Goal: Transaction & Acquisition: Obtain resource

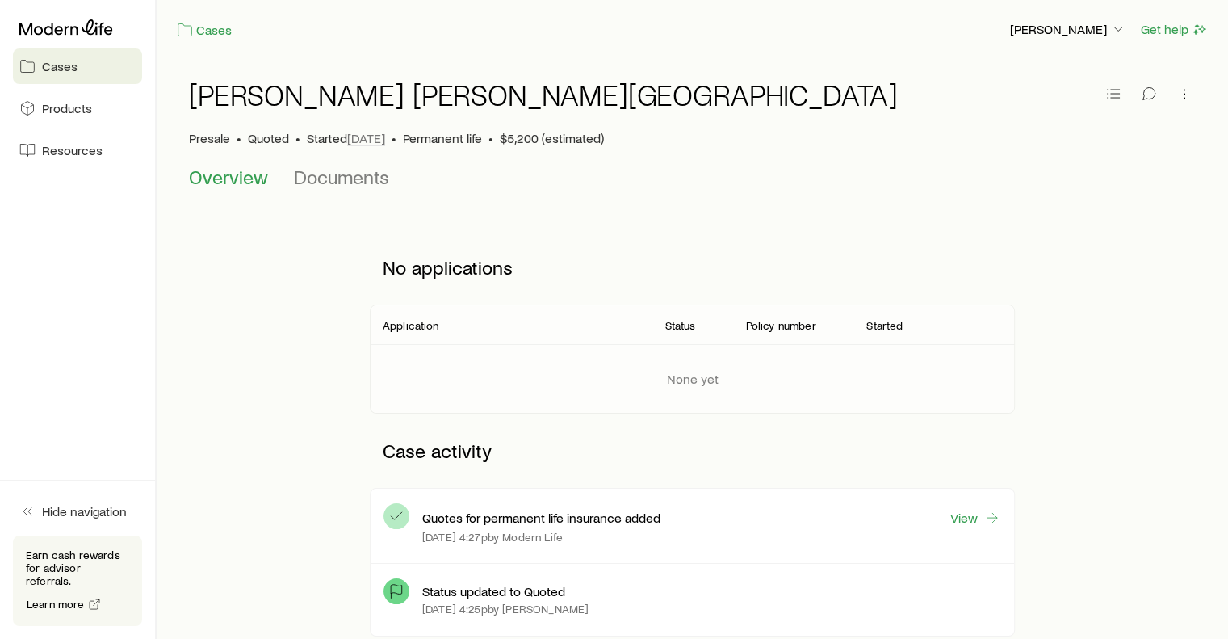
click at [234, 176] on span "Overview" at bounding box center [228, 177] width 79 height 23
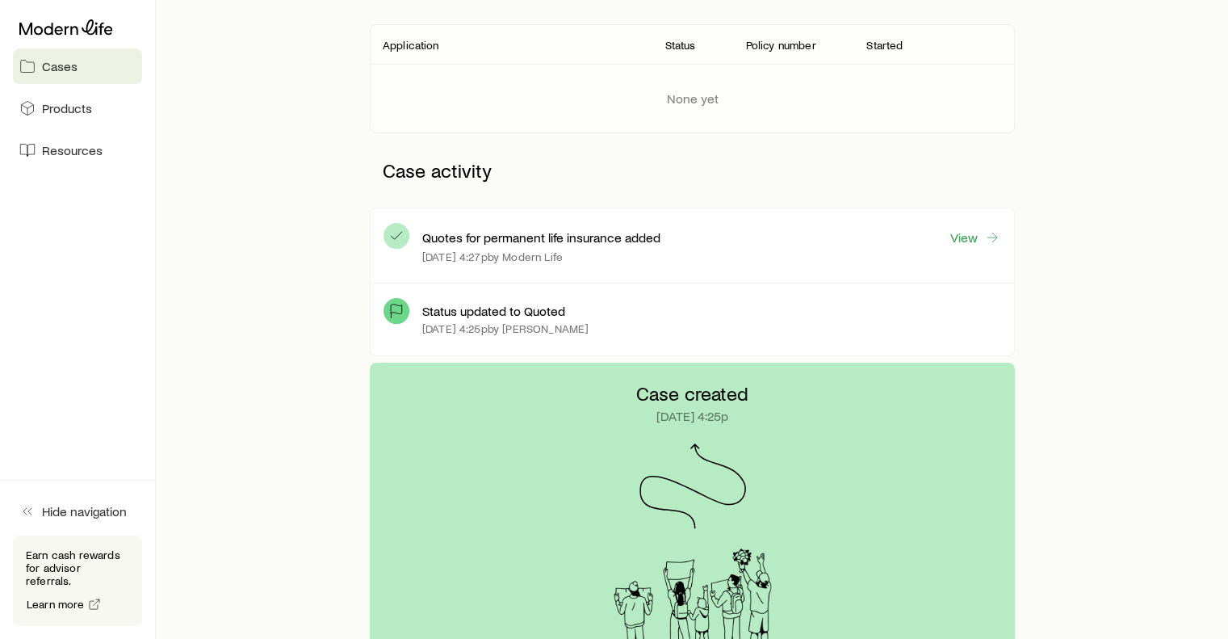
scroll to position [275, 0]
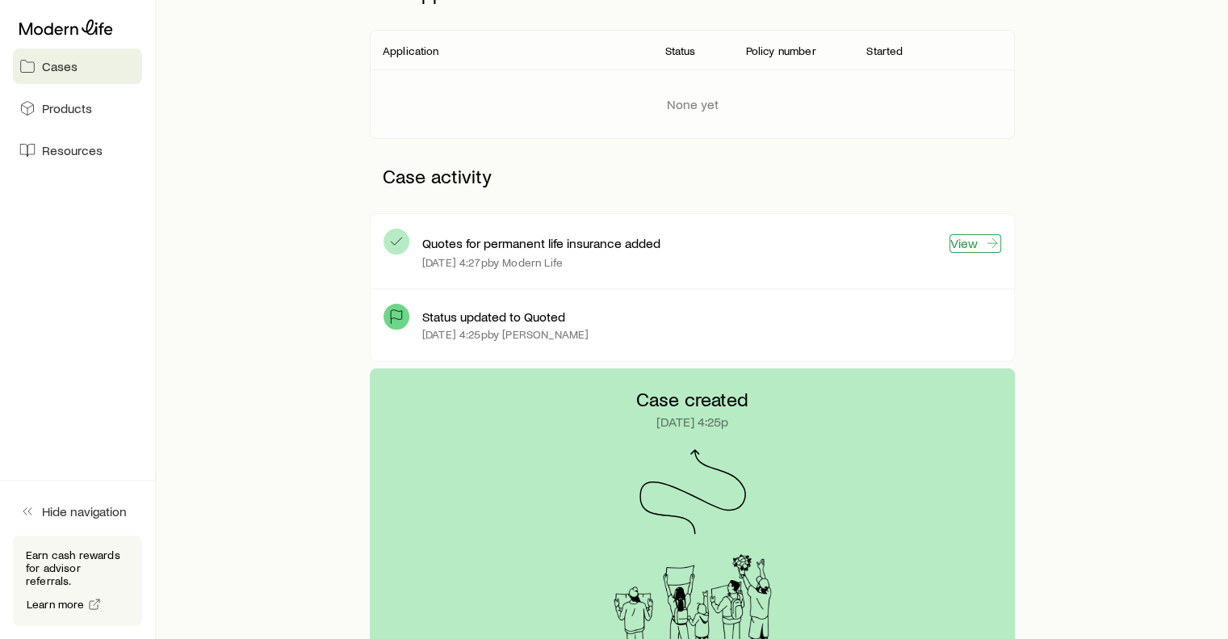
click at [967, 241] on link "View" at bounding box center [976, 243] width 52 height 19
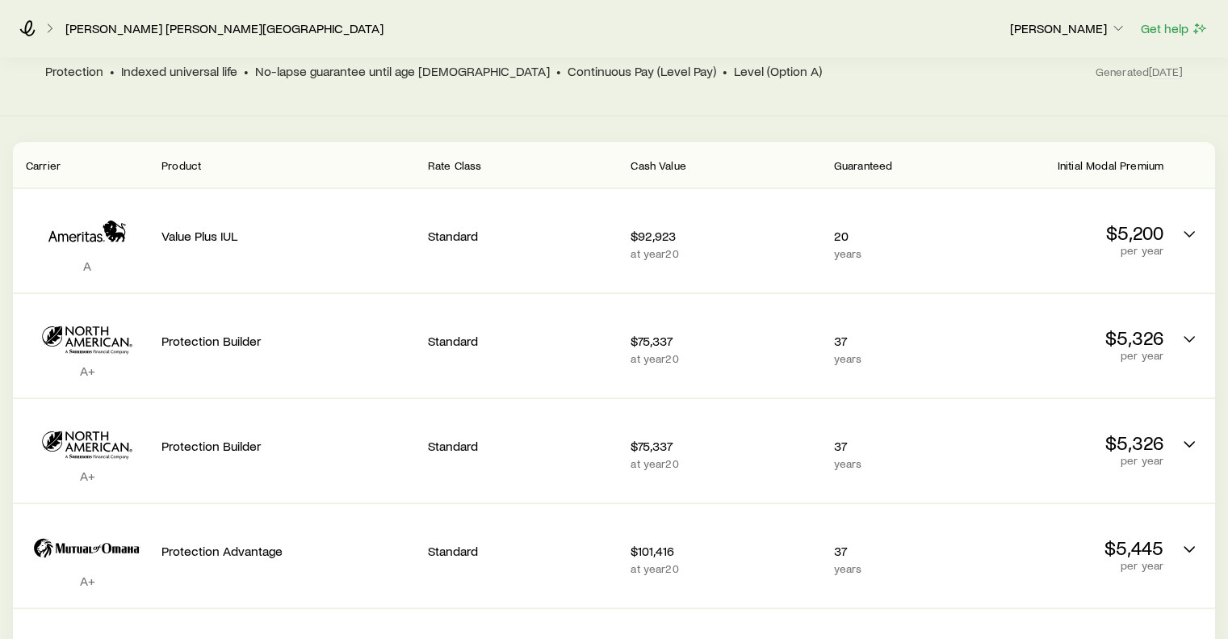
scroll to position [178, 0]
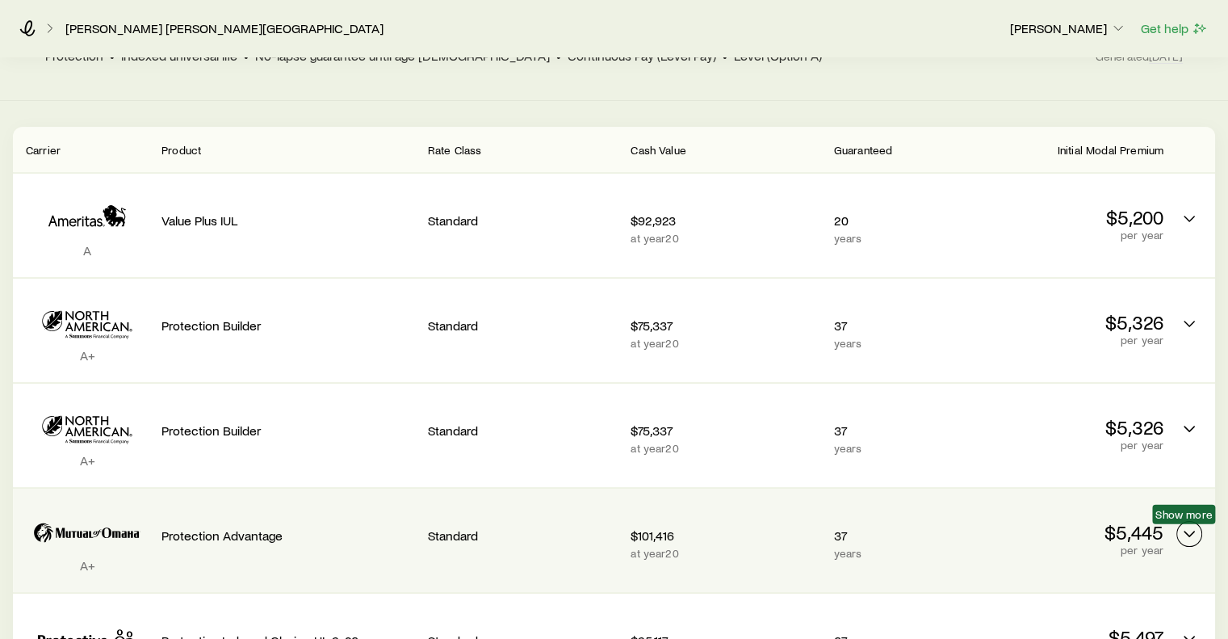
click at [1189, 530] on icon "Permanent quotes" at bounding box center [1189, 533] width 19 height 19
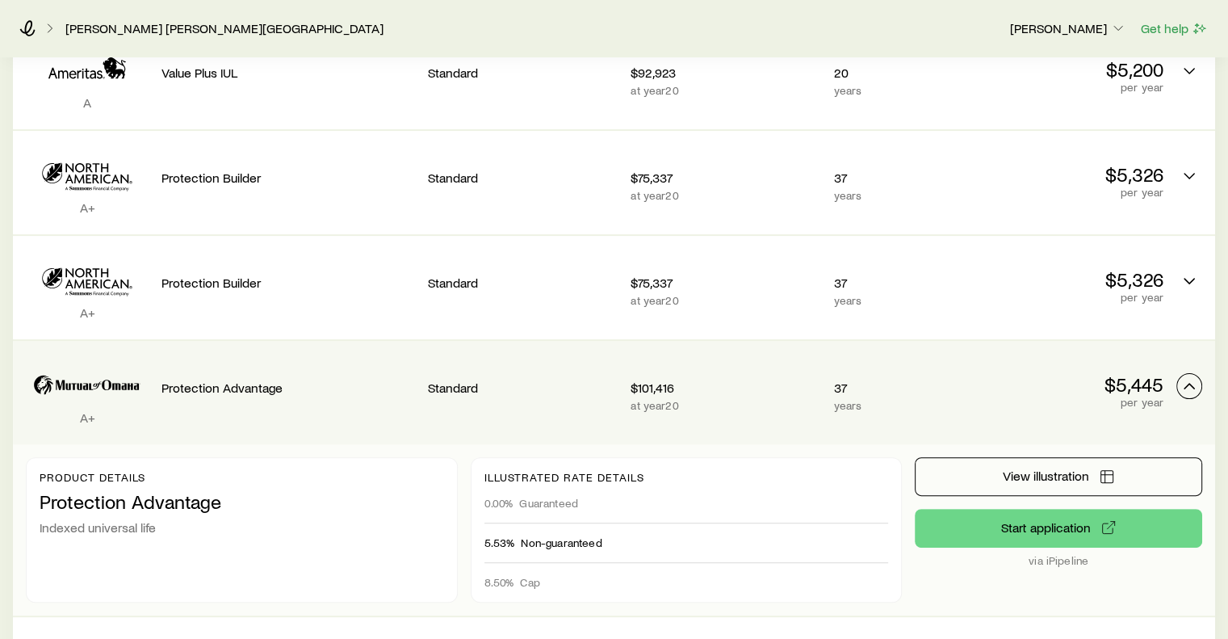
scroll to position [344, 0]
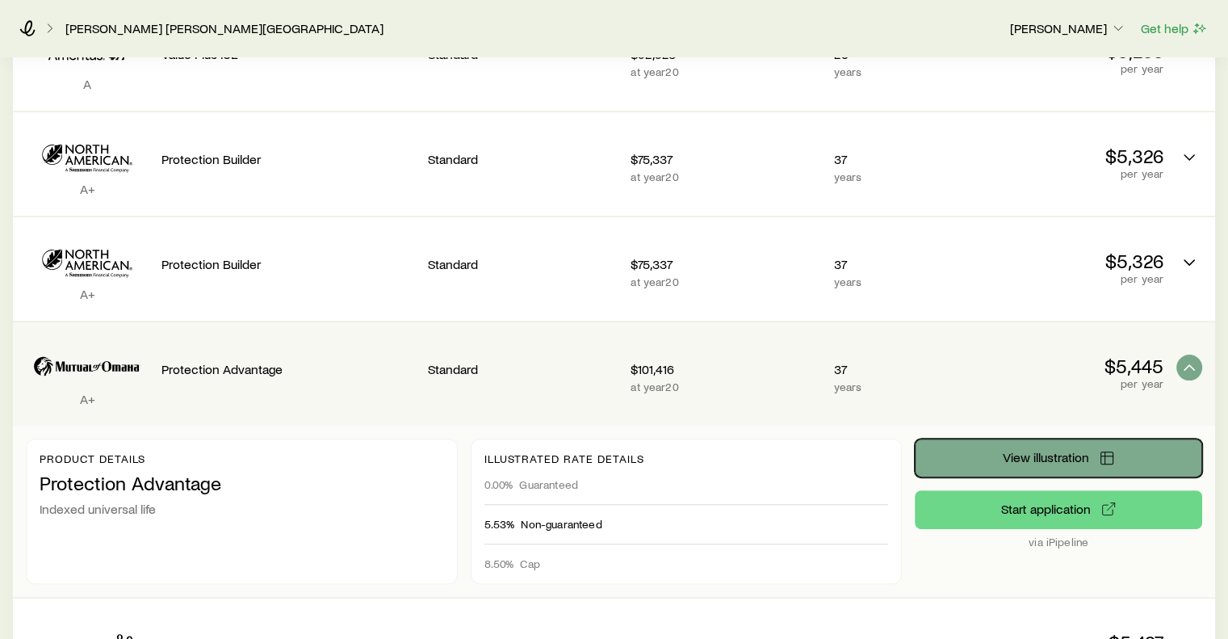
click at [1041, 451] on span "View illustration" at bounding box center [1046, 457] width 86 height 13
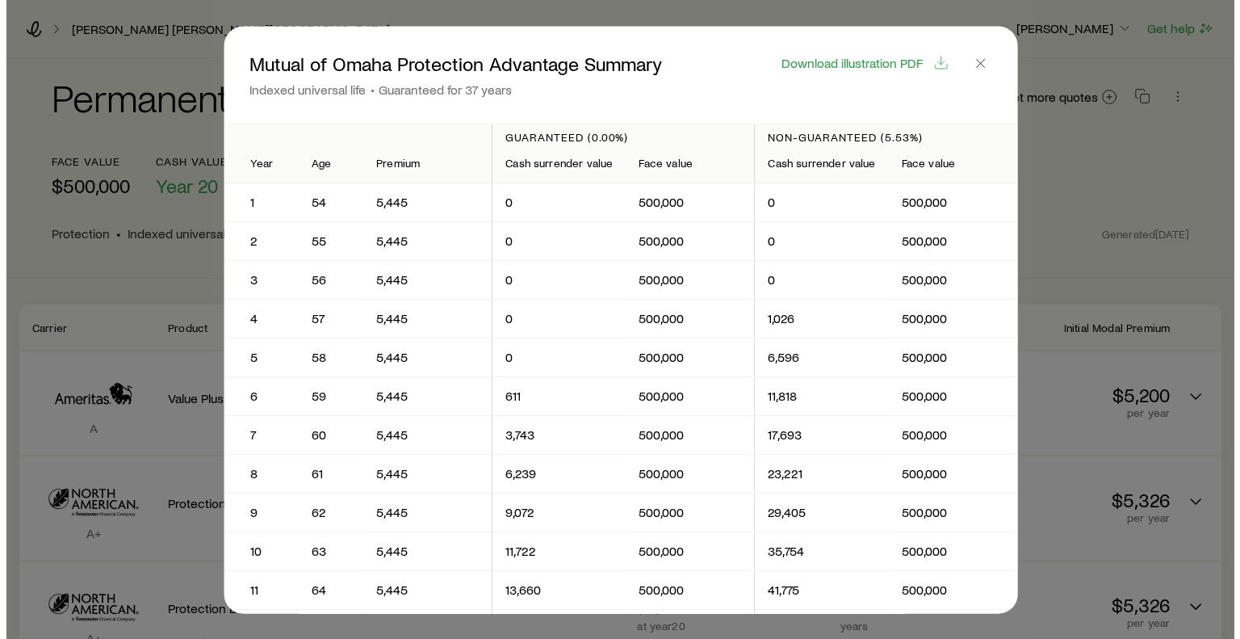
scroll to position [0, 0]
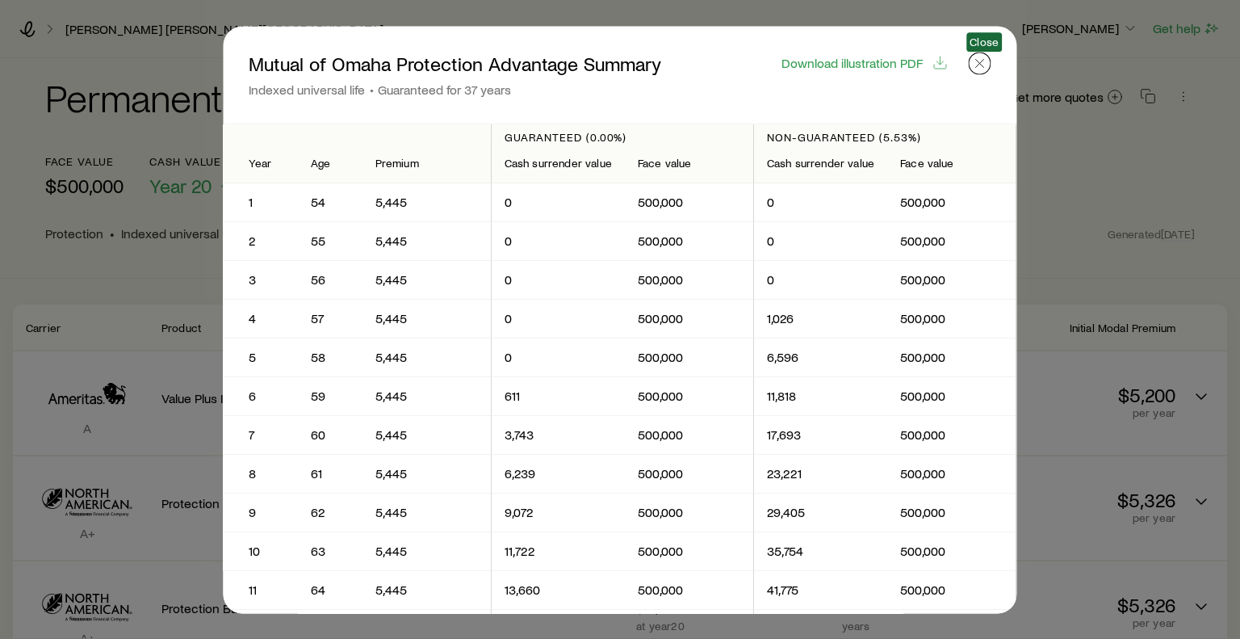
click at [982, 64] on icon "button" at bounding box center [980, 63] width 16 height 16
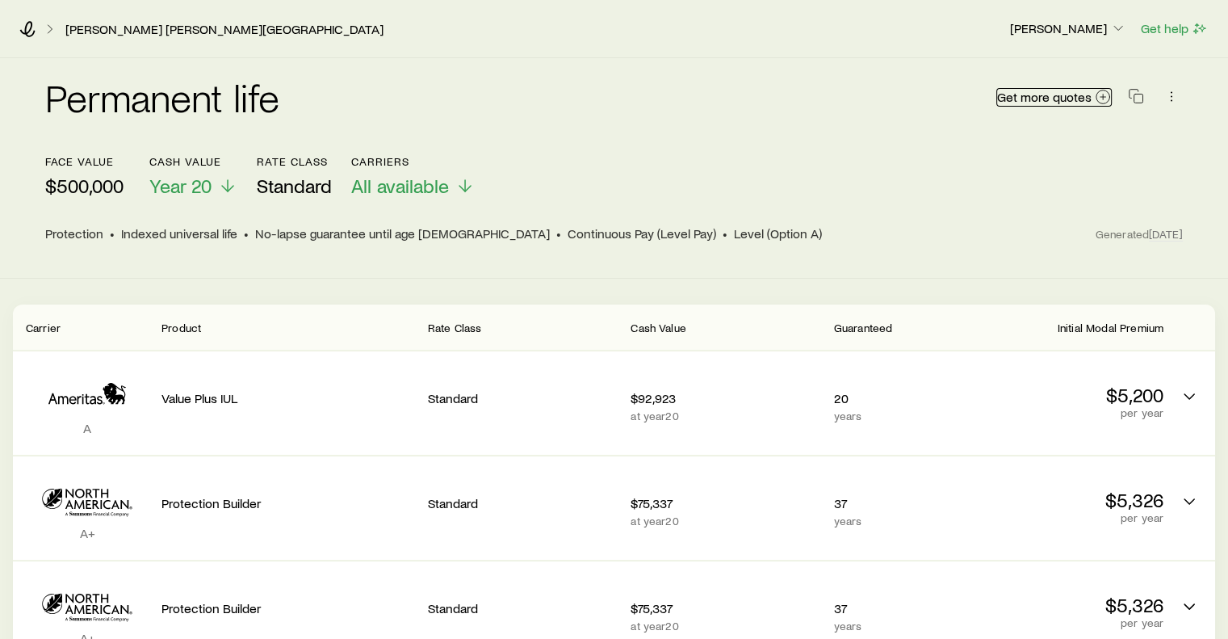
click at [1084, 96] on span "Get more quotes" at bounding box center [1044, 96] width 94 height 13
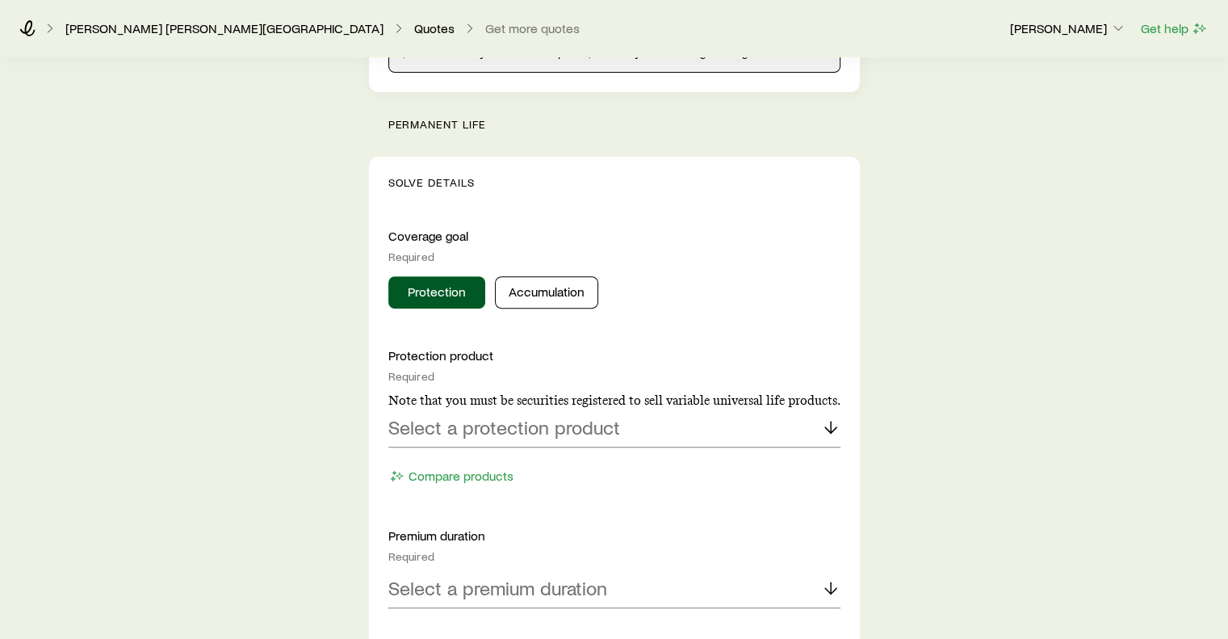
scroll to position [543, 0]
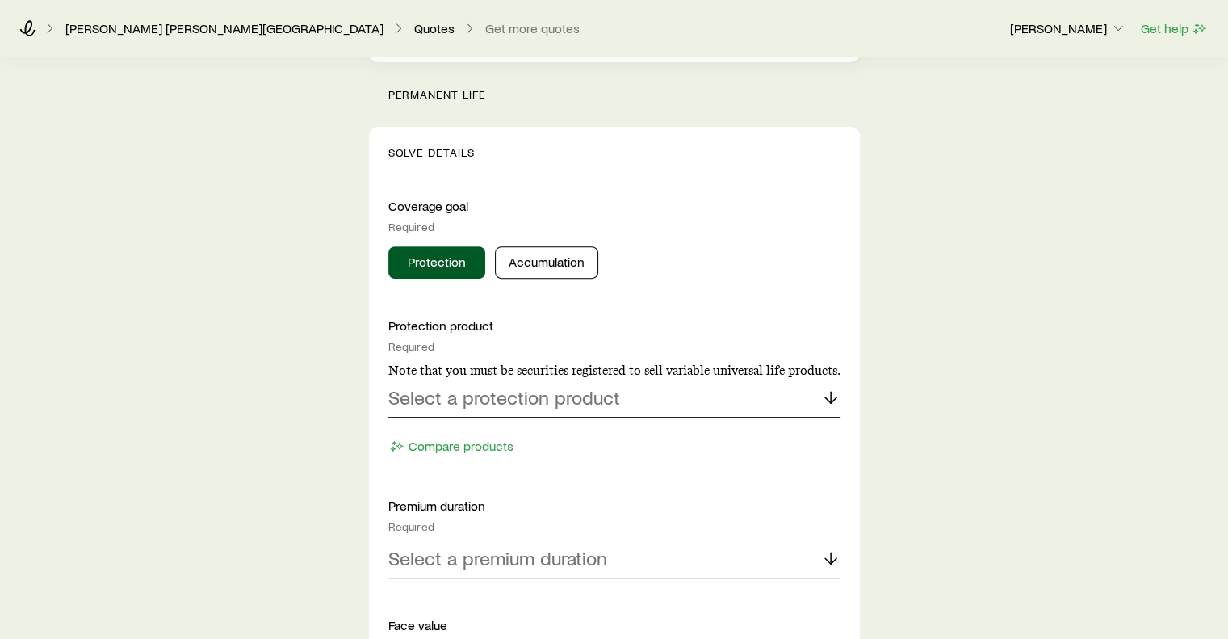
click at [623, 393] on div "Select a protection product" at bounding box center [614, 398] width 452 height 39
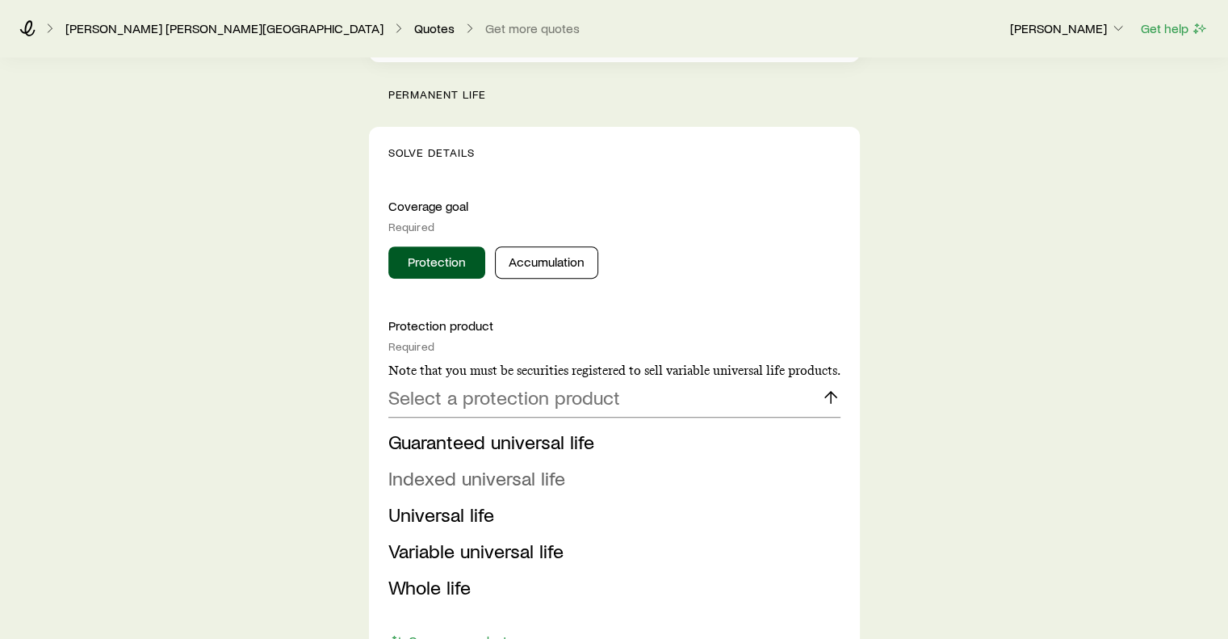
click at [535, 474] on span "Indexed universal life" at bounding box center [476, 477] width 177 height 23
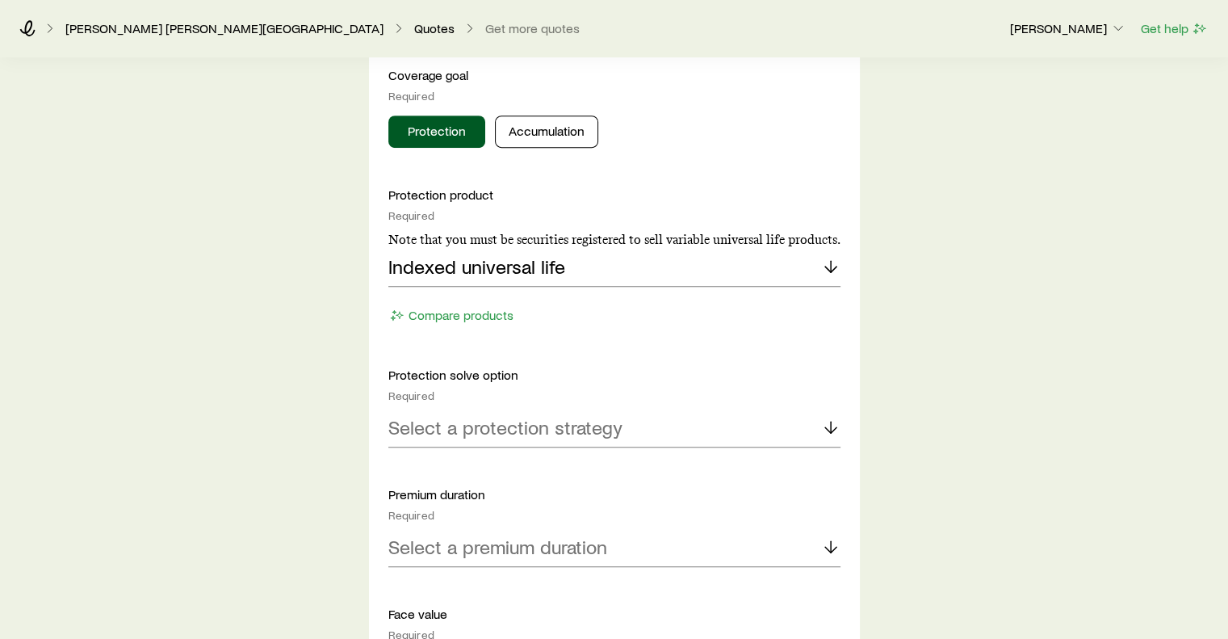
scroll to position [720, 0]
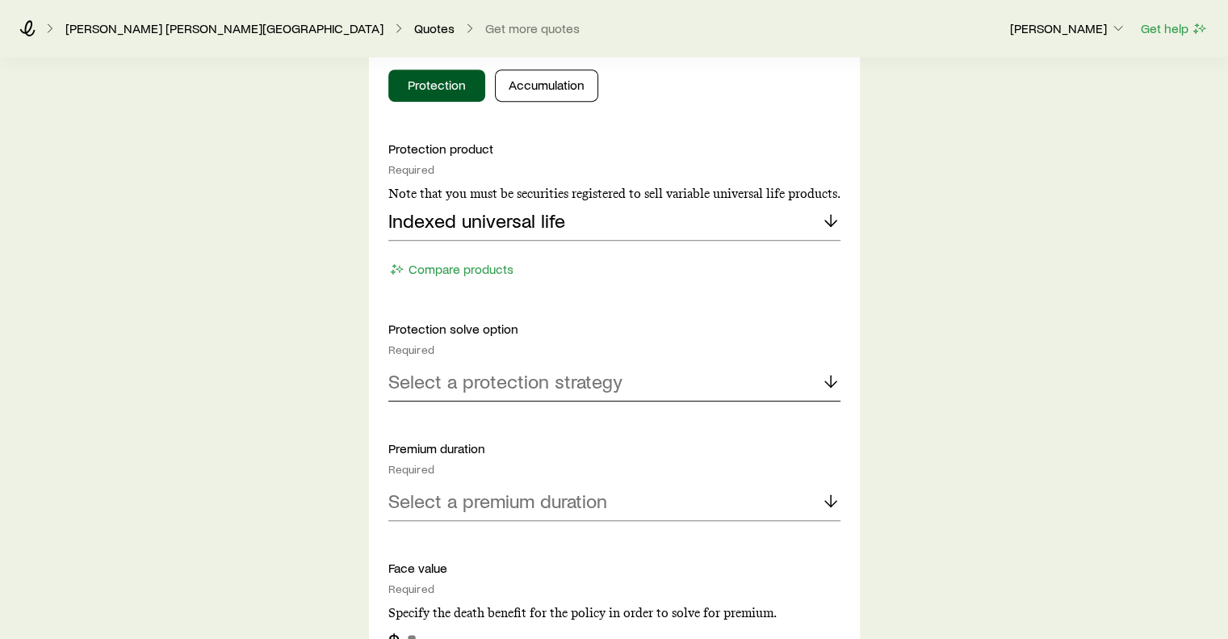
click at [505, 377] on p "Select a protection strategy" at bounding box center [505, 381] width 234 height 23
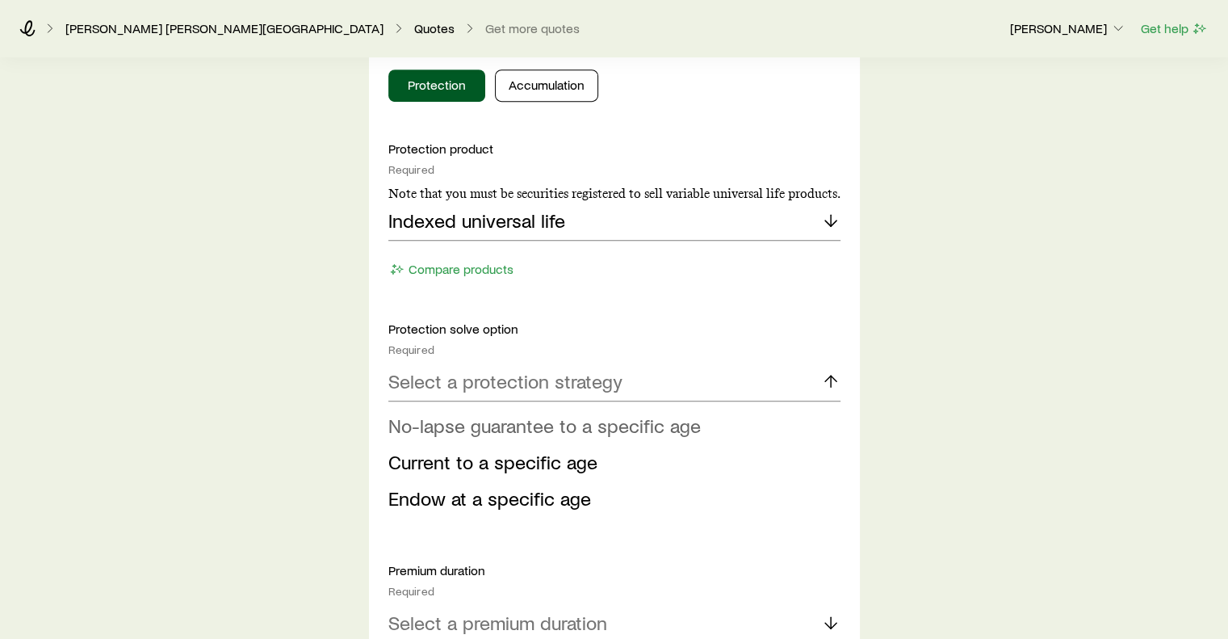
click at [463, 426] on span "No-lapse guarantee to a specific age" at bounding box center [544, 424] width 313 height 23
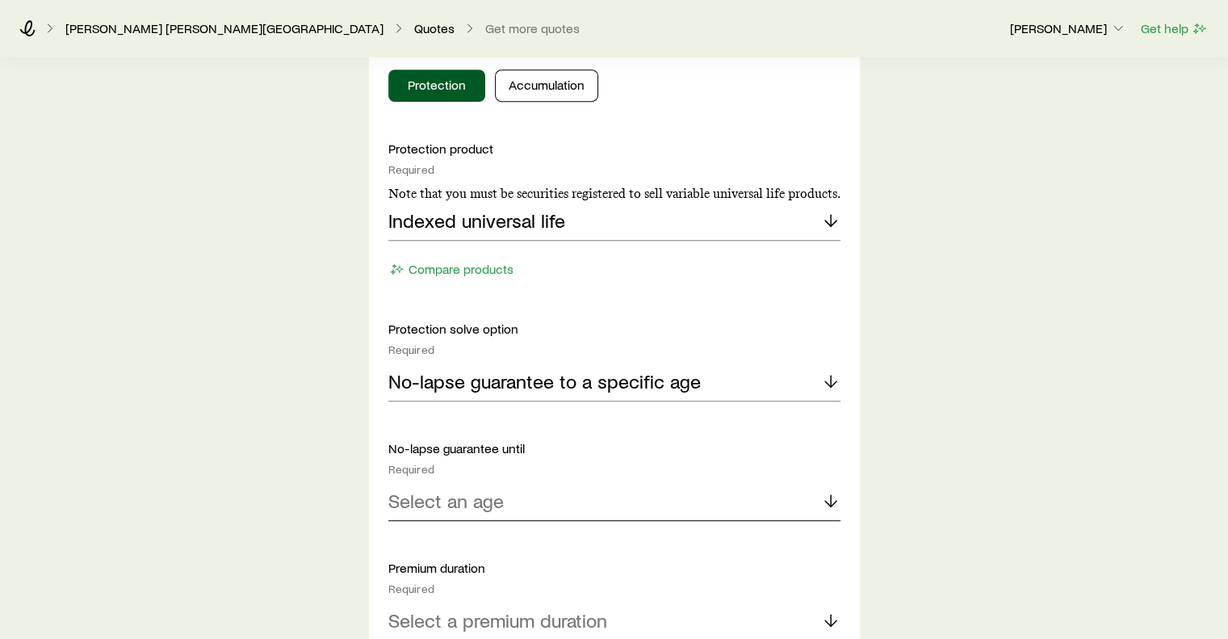
click at [477, 502] on p "Select an age" at bounding box center [445, 500] width 115 height 23
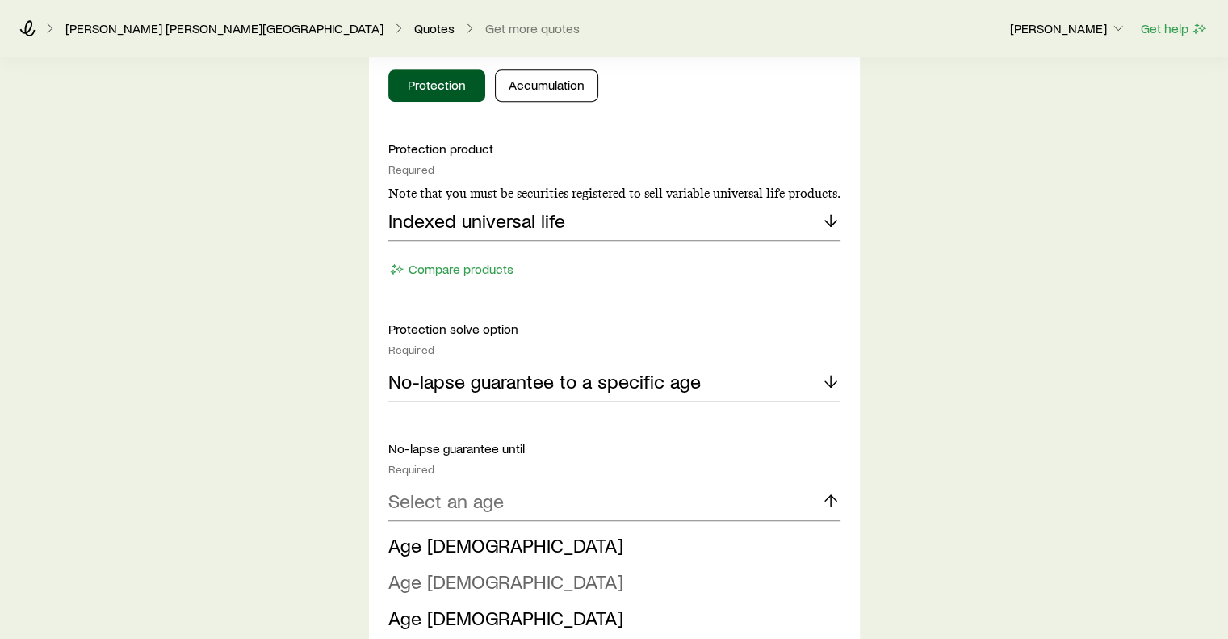
click at [432, 573] on span "Age [DEMOGRAPHIC_DATA]" at bounding box center [505, 580] width 235 height 23
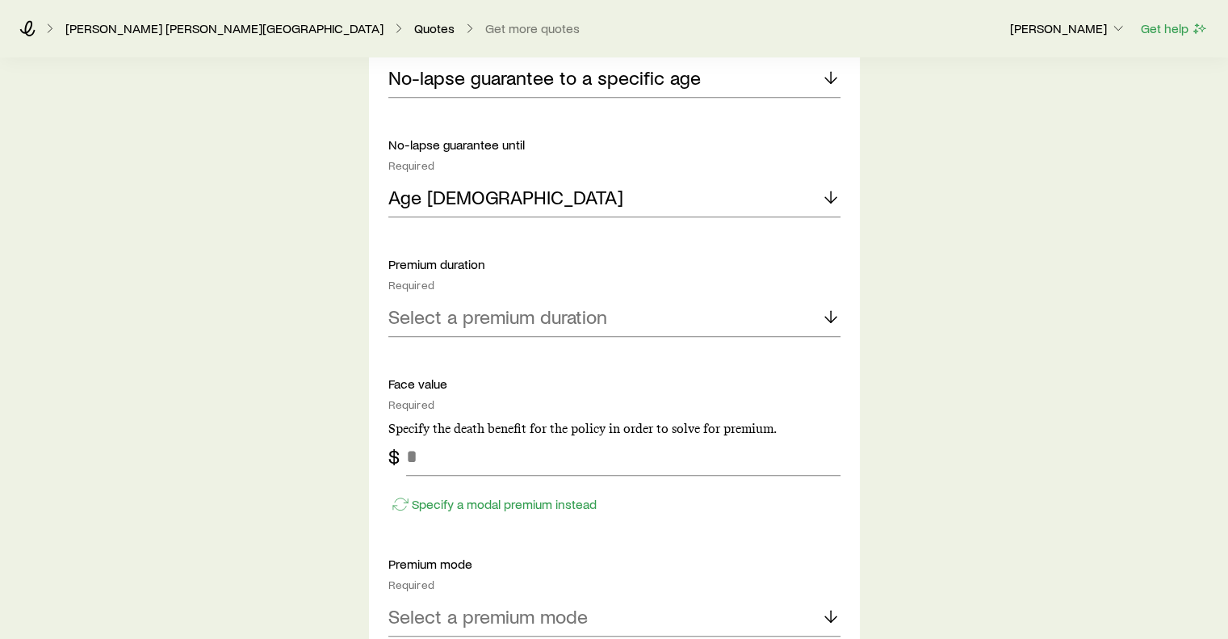
scroll to position [1030, 0]
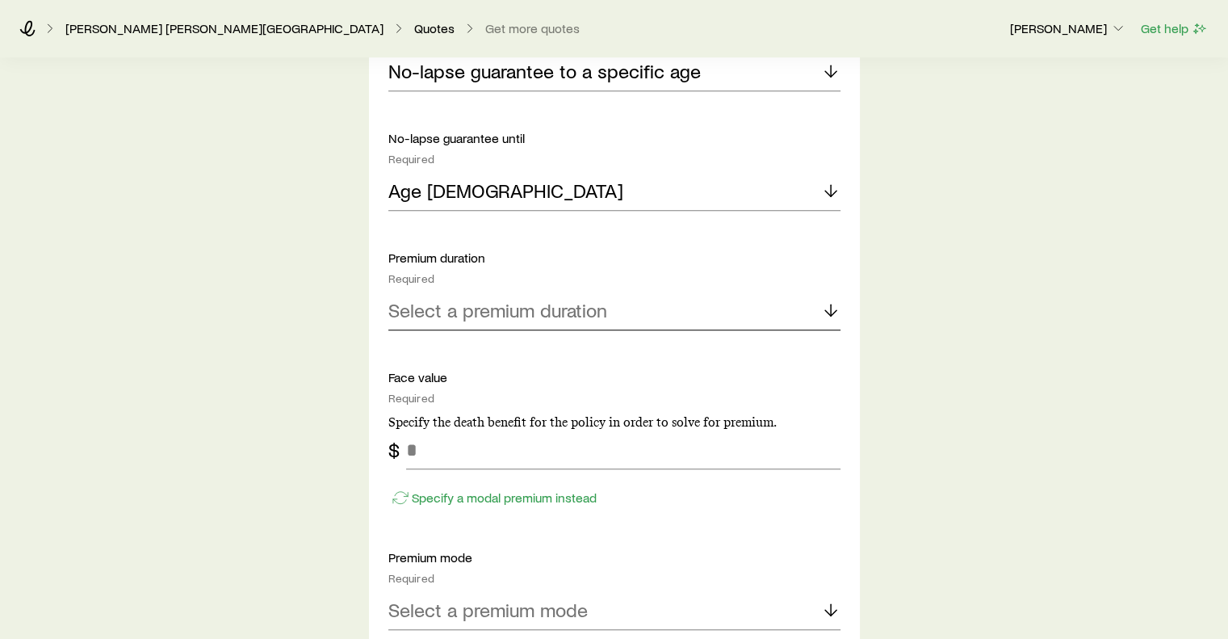
click at [514, 309] on p "Select a premium duration" at bounding box center [497, 310] width 219 height 23
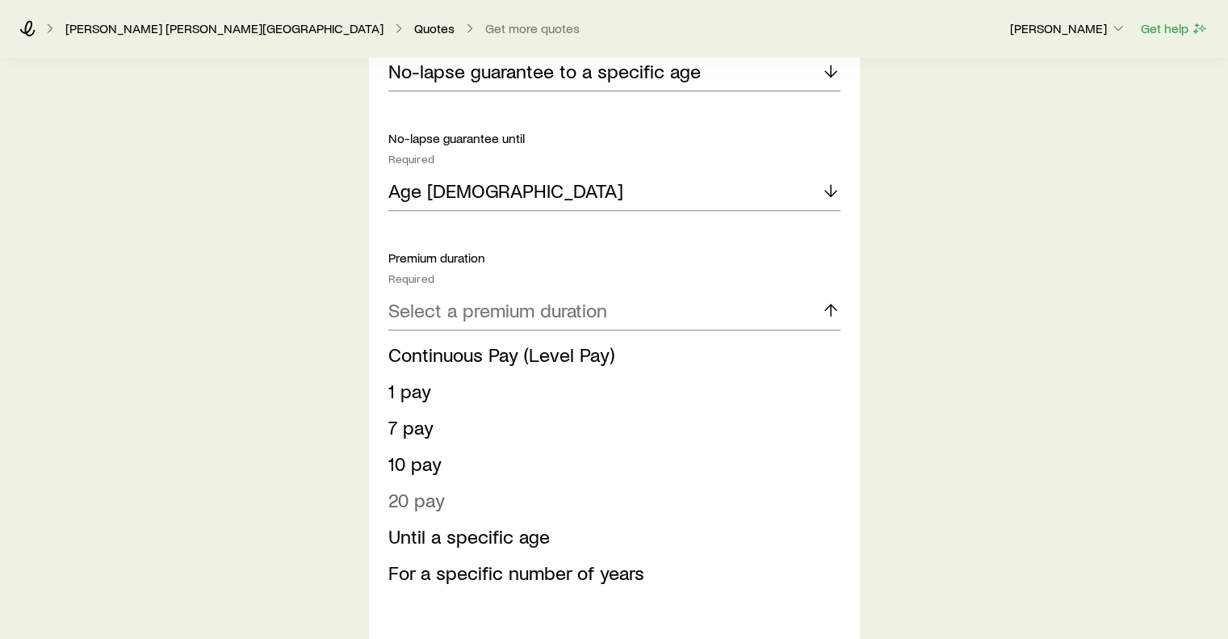
click at [413, 496] on span "20 pay" at bounding box center [416, 499] width 57 height 23
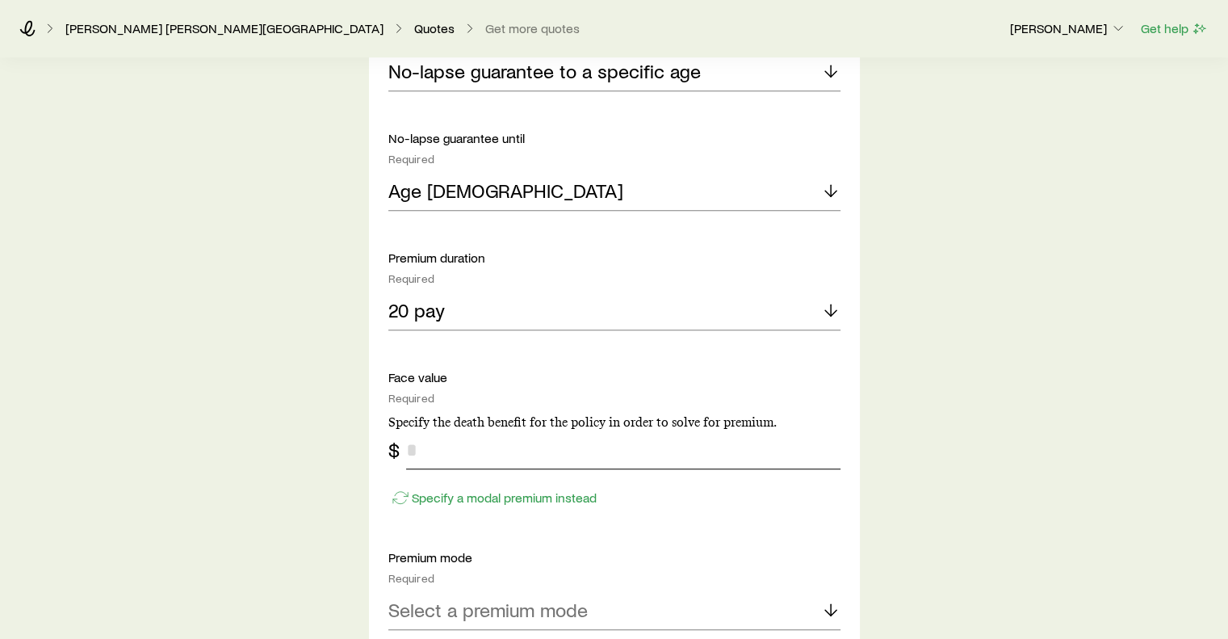
click at [583, 457] on input "tel" at bounding box center [623, 449] width 434 height 39
type input "*******"
click at [466, 600] on p "Select a premium mode" at bounding box center [487, 609] width 199 height 23
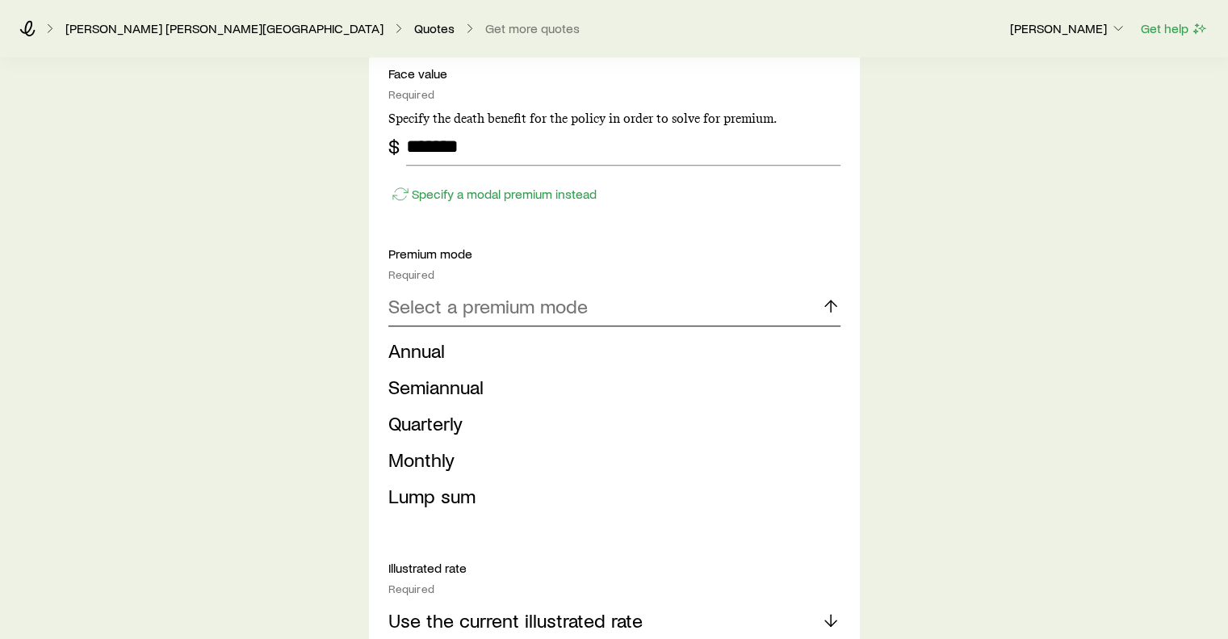
scroll to position [1340, 0]
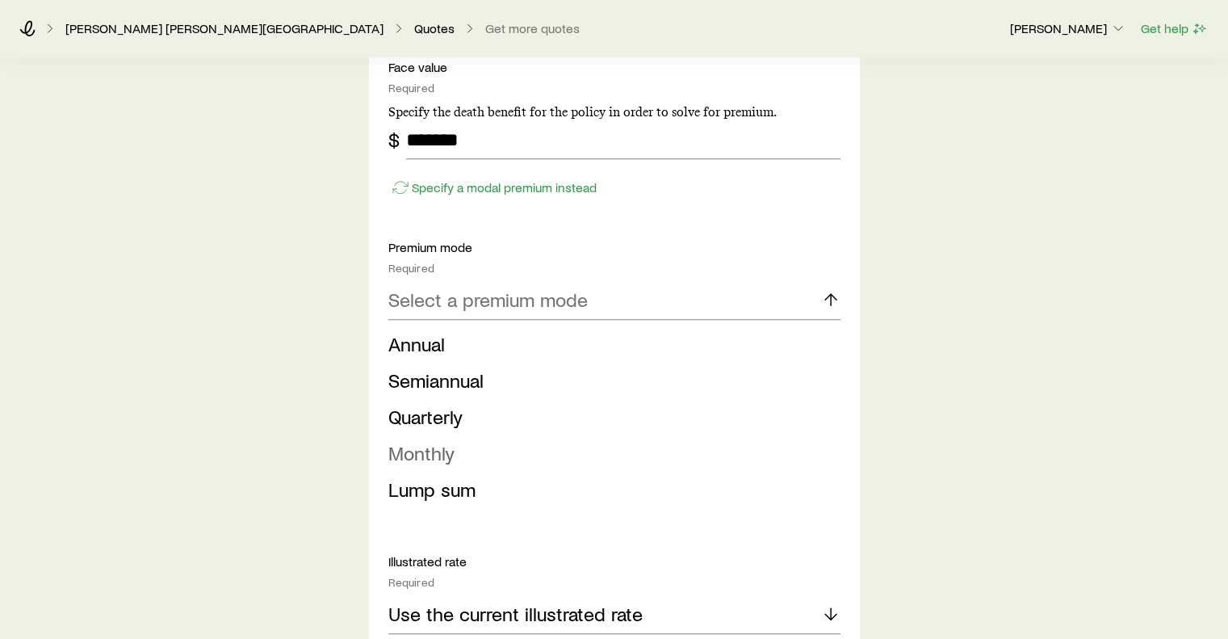
click at [433, 448] on span "Monthly" at bounding box center [421, 452] width 66 height 23
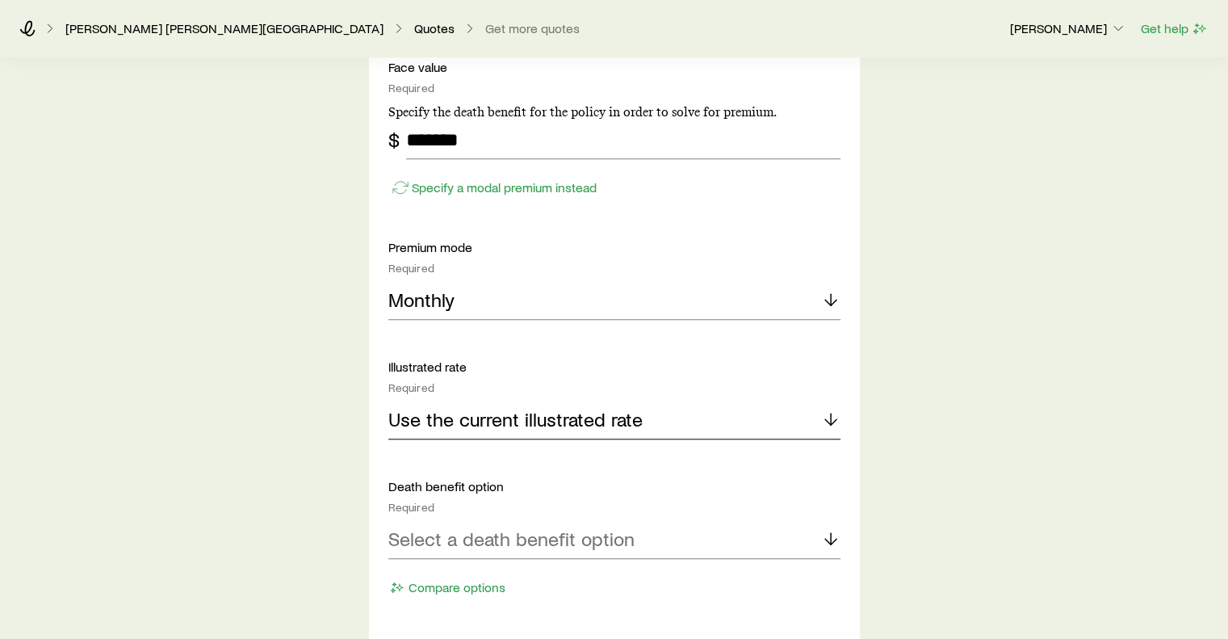
click at [523, 408] on p "Use the current illustrated rate" at bounding box center [515, 419] width 254 height 23
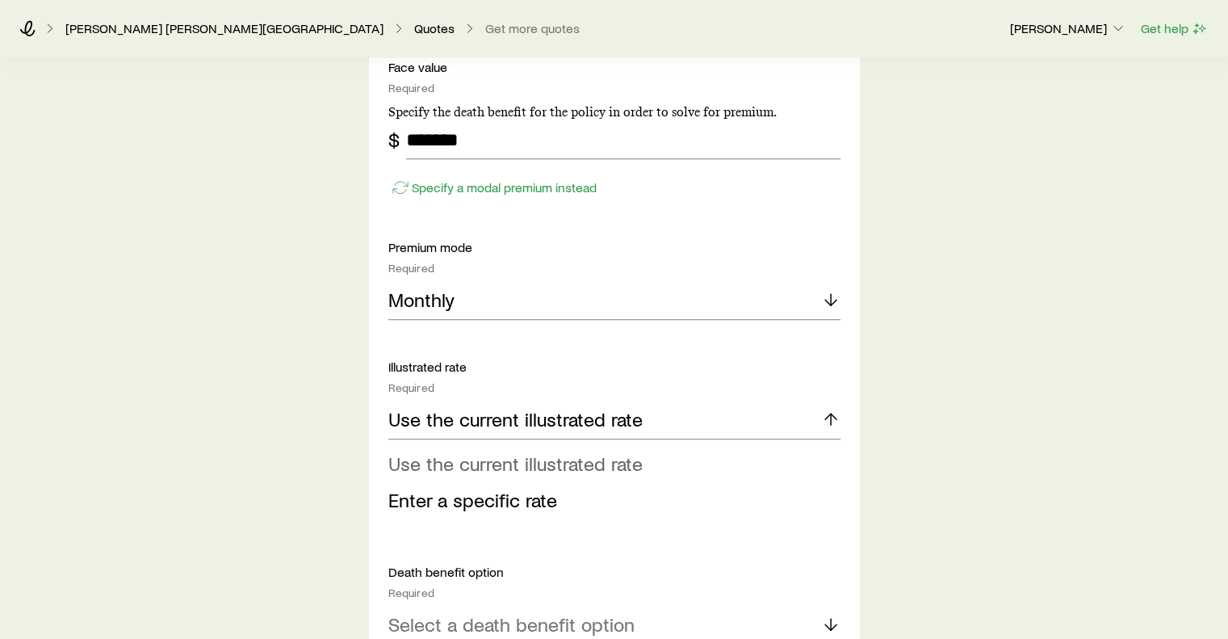
click at [539, 459] on span "Use the current illustrated rate" at bounding box center [515, 462] width 254 height 23
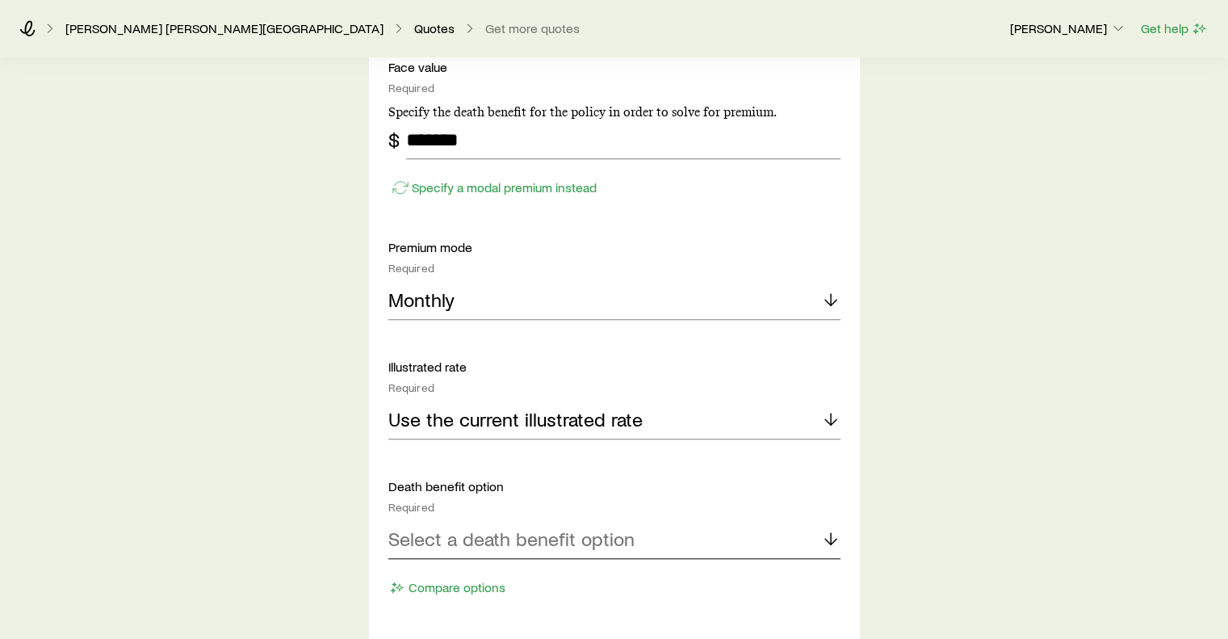
click at [594, 530] on p "Select a death benefit option" at bounding box center [511, 538] width 246 height 23
click at [507, 580] on span "Level (Option A)" at bounding box center [455, 582] width 135 height 23
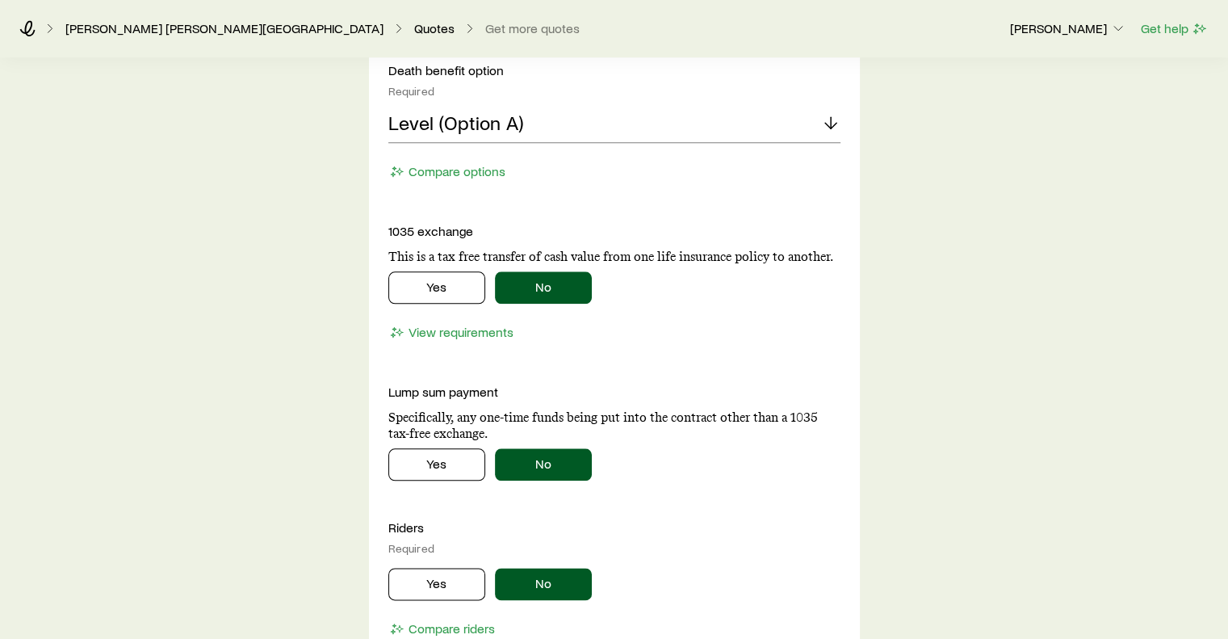
scroll to position [1869, 0]
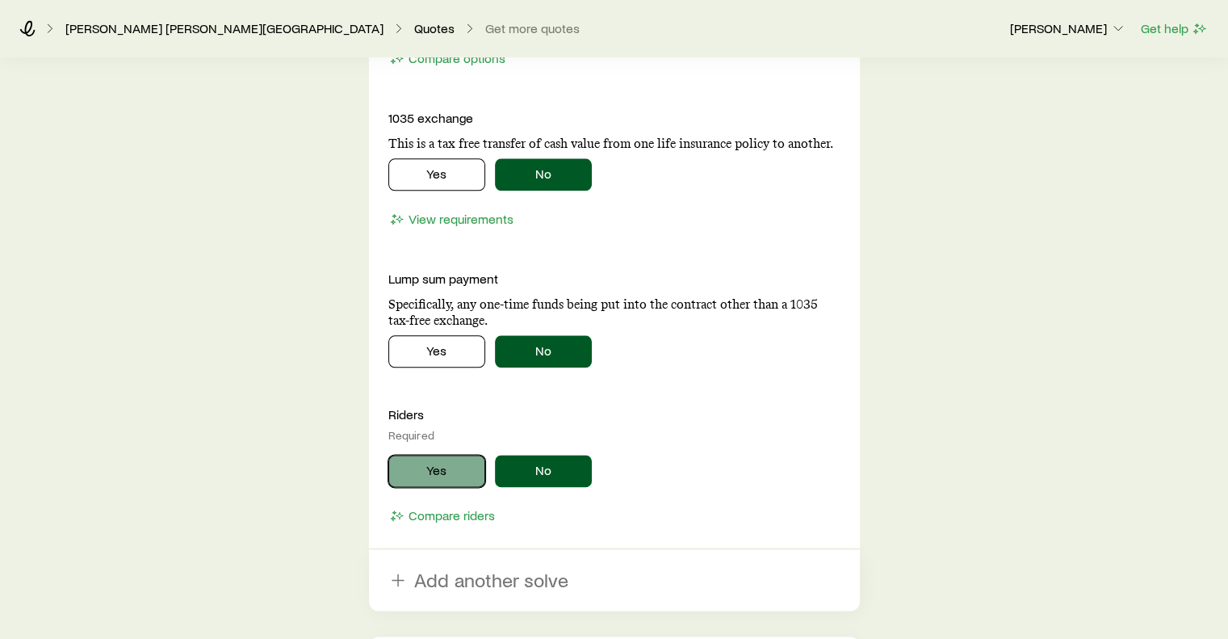
click at [441, 467] on button "Yes" at bounding box center [436, 471] width 97 height 32
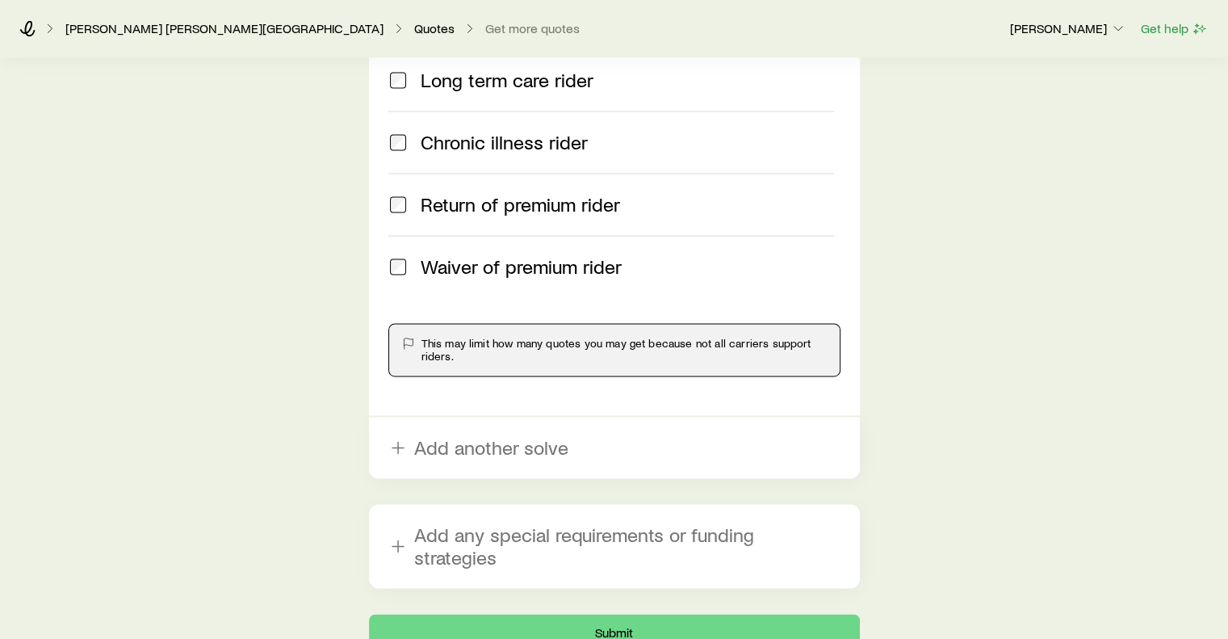
scroll to position [2390, 0]
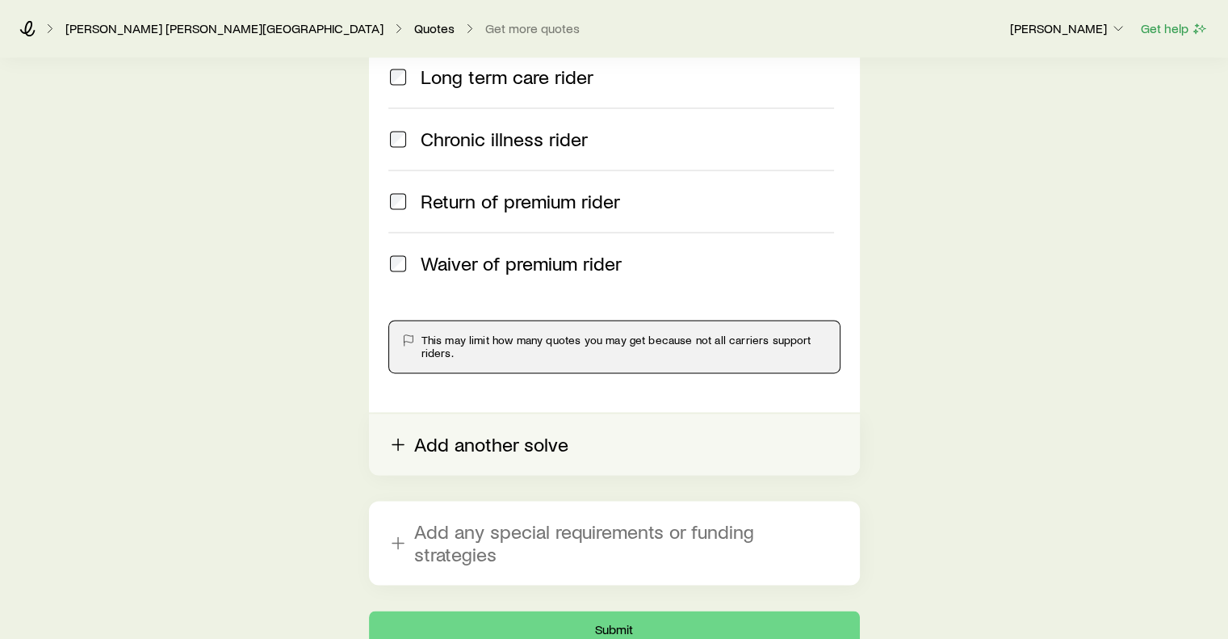
click at [492, 442] on button "Add another solve" at bounding box center [614, 443] width 491 height 61
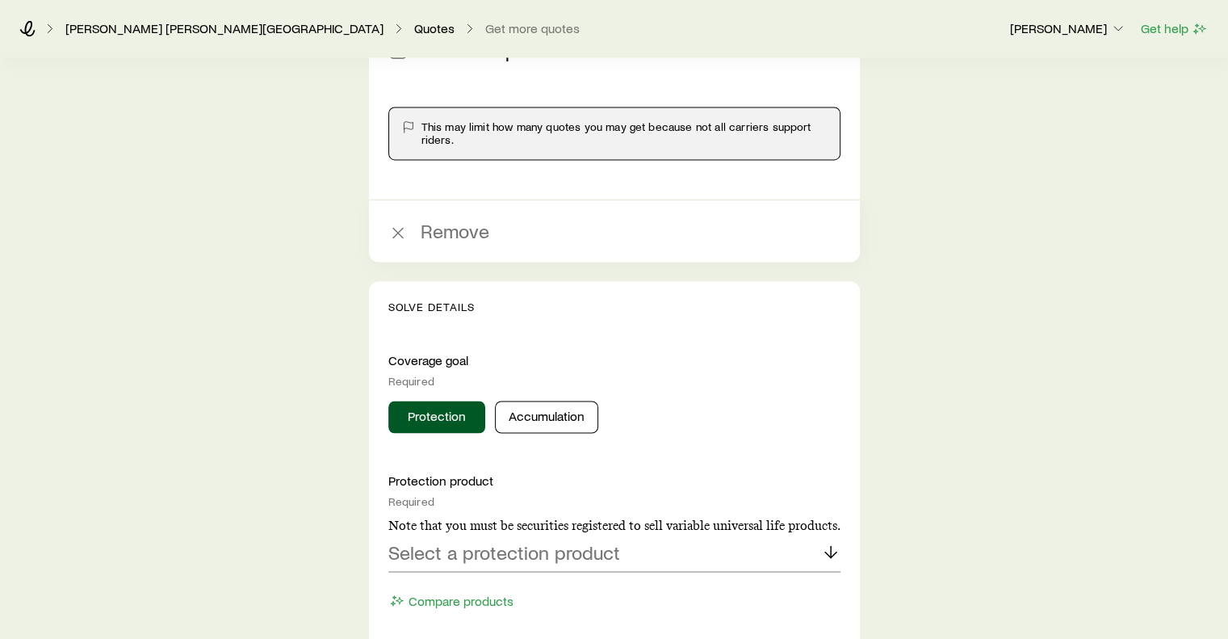
scroll to position [2603, 0]
click at [528, 413] on button "Accumulation" at bounding box center [546, 417] width 103 height 32
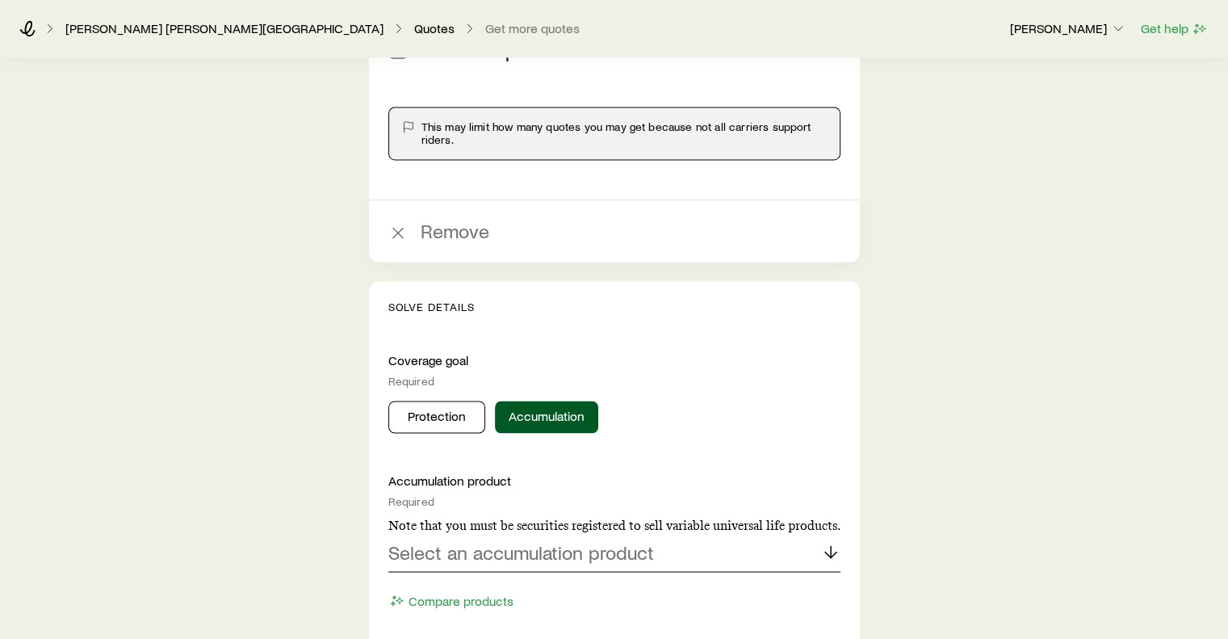
click at [597, 542] on p "Select an accumulation product" at bounding box center [521, 551] width 266 height 23
click at [565, 592] on li "Indexed universal life" at bounding box center [609, 596] width 443 height 36
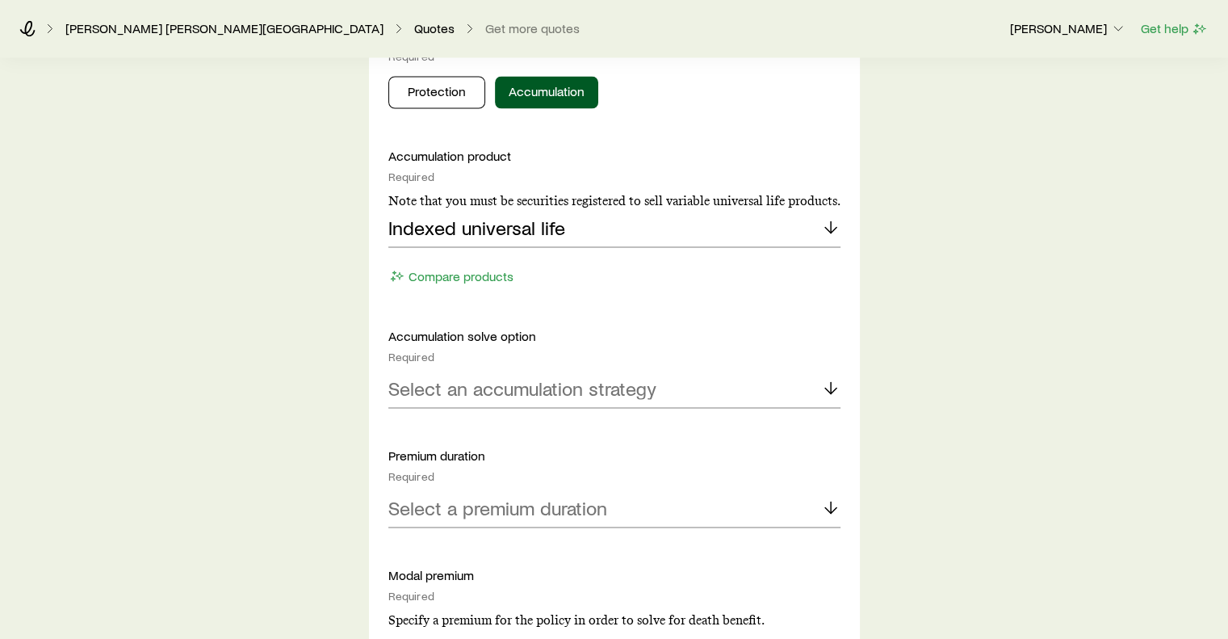
scroll to position [2933, 0]
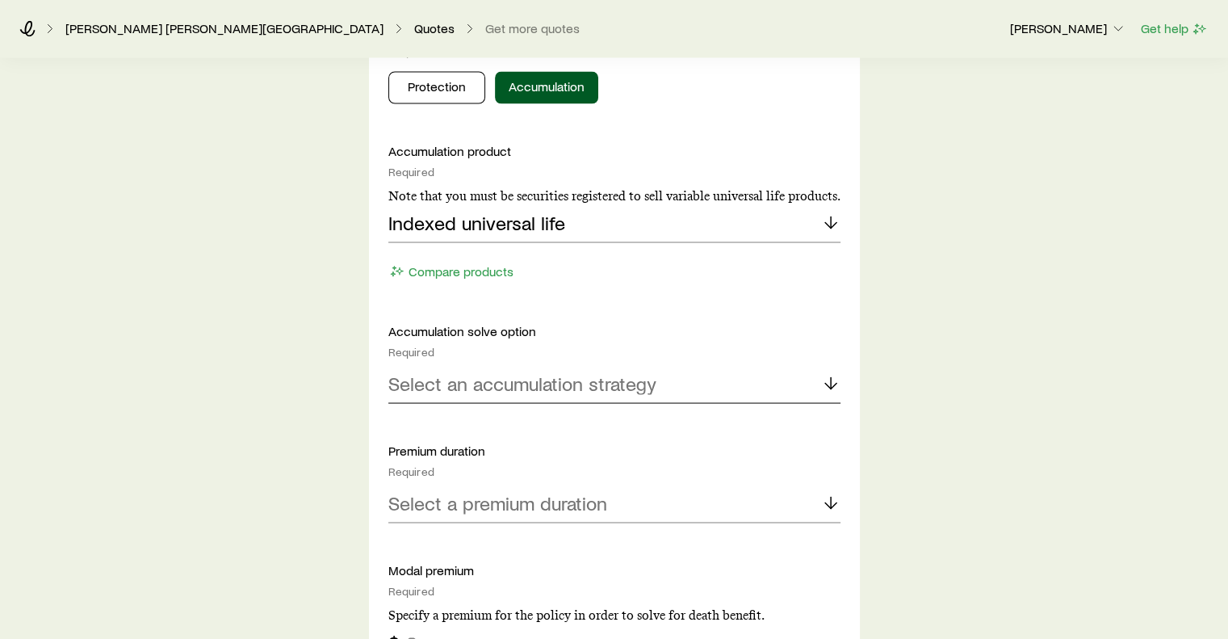
click at [825, 373] on icon at bounding box center [830, 382] width 19 height 19
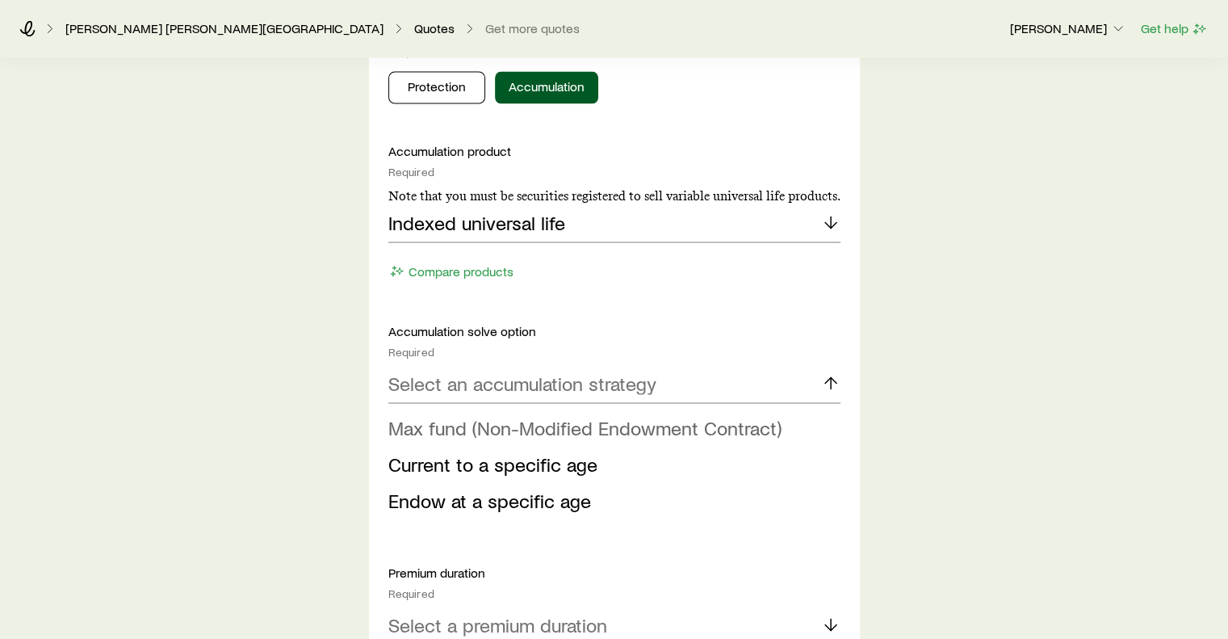
click at [715, 419] on span "Max fund (Non-Modified Endowment Contract)" at bounding box center [584, 426] width 393 height 23
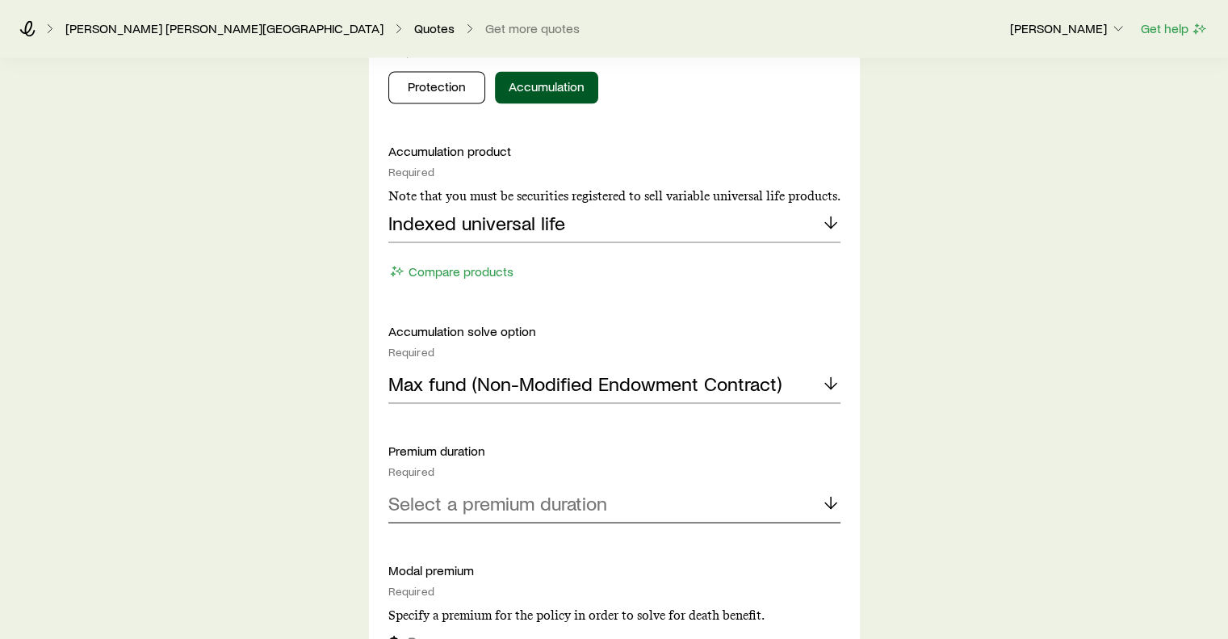
click at [543, 493] on p "Select a premium duration" at bounding box center [497, 502] width 219 height 23
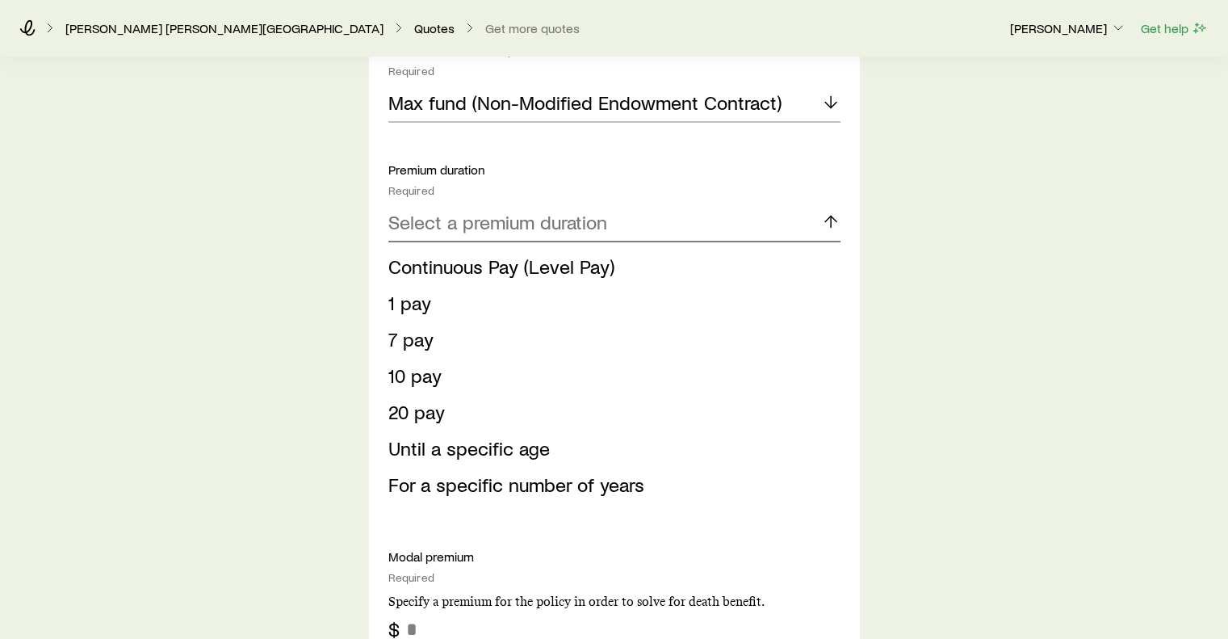
scroll to position [3219, 0]
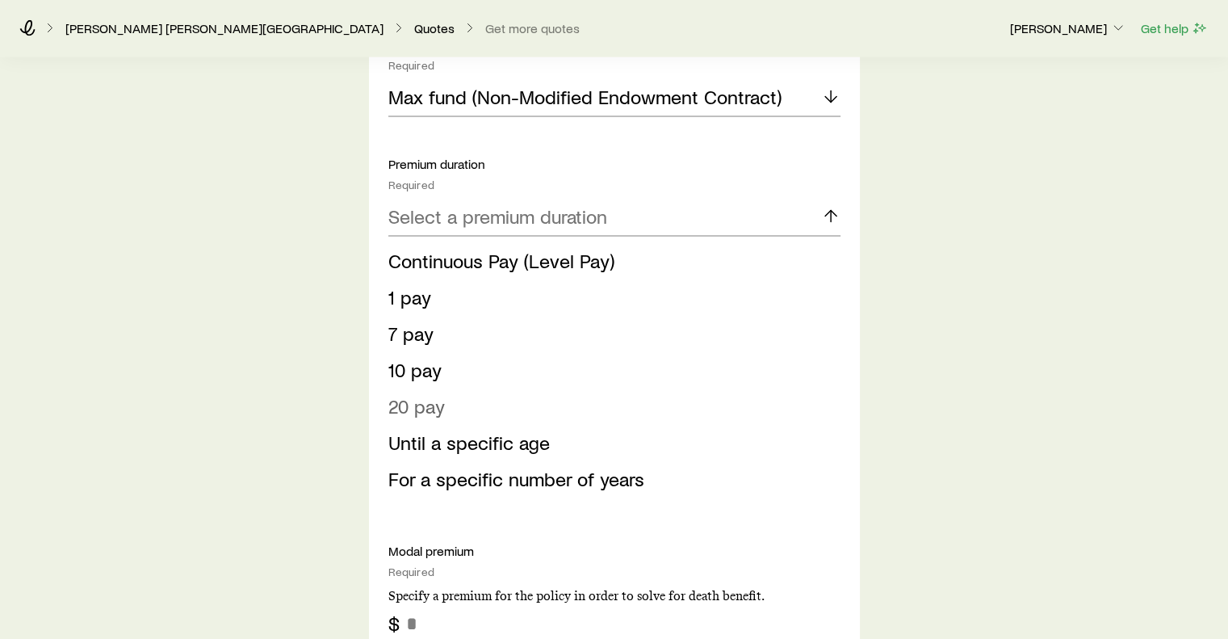
click at [408, 400] on span "20 pay" at bounding box center [416, 405] width 57 height 23
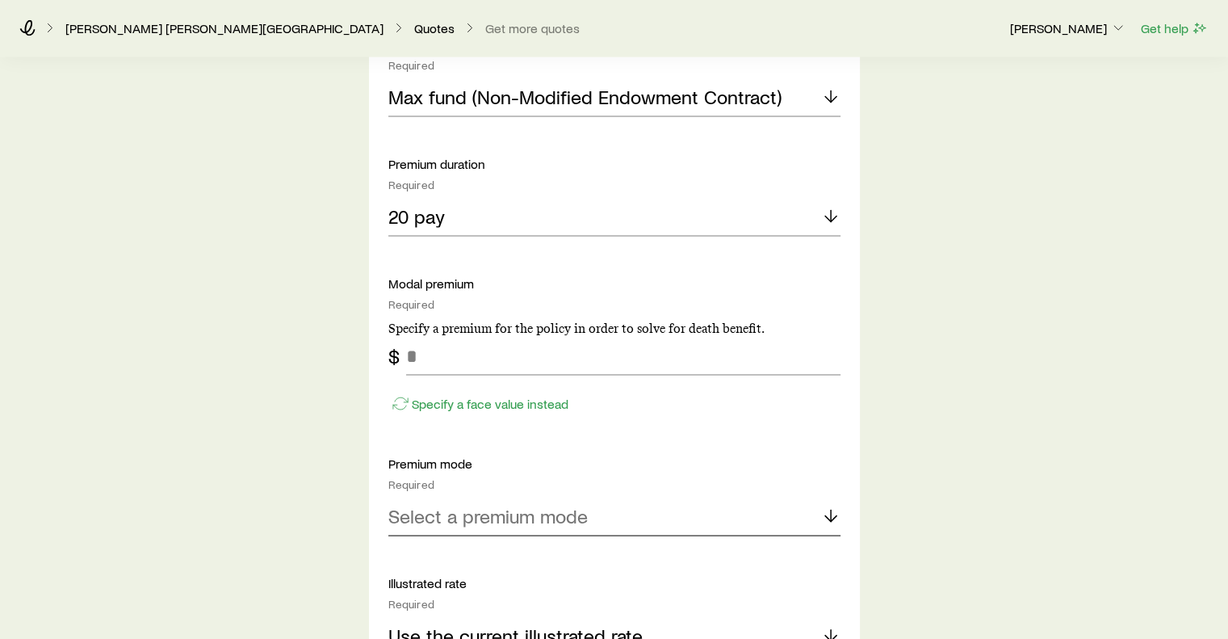
click at [646, 510] on div "Select a premium mode" at bounding box center [614, 516] width 452 height 39
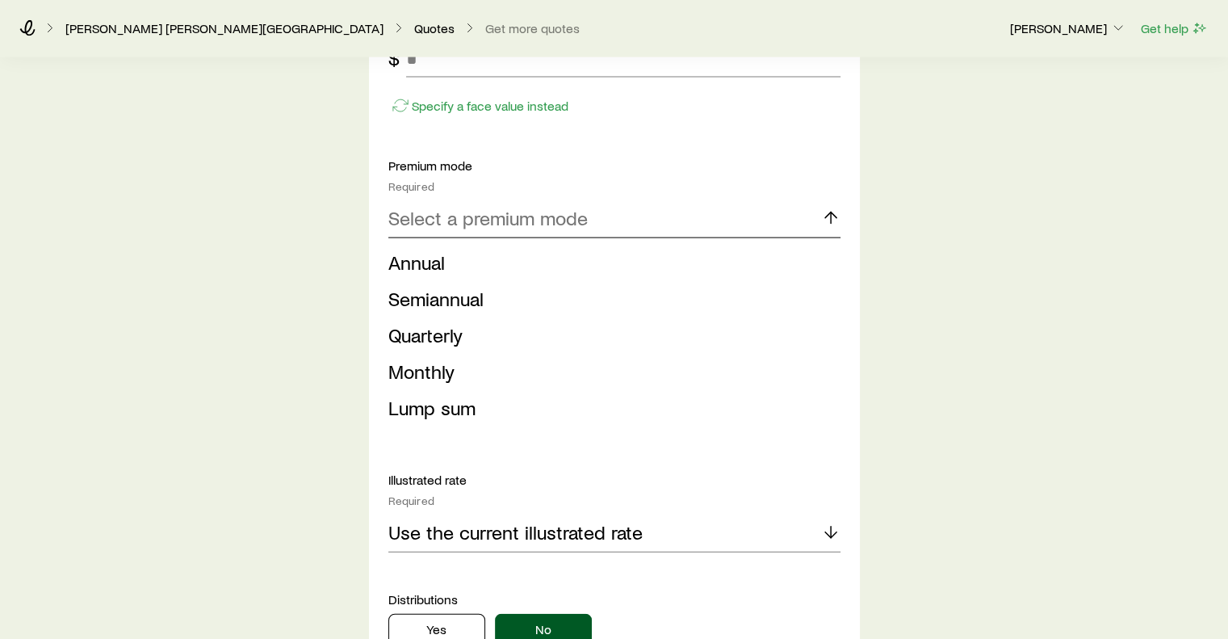
scroll to position [3533, 0]
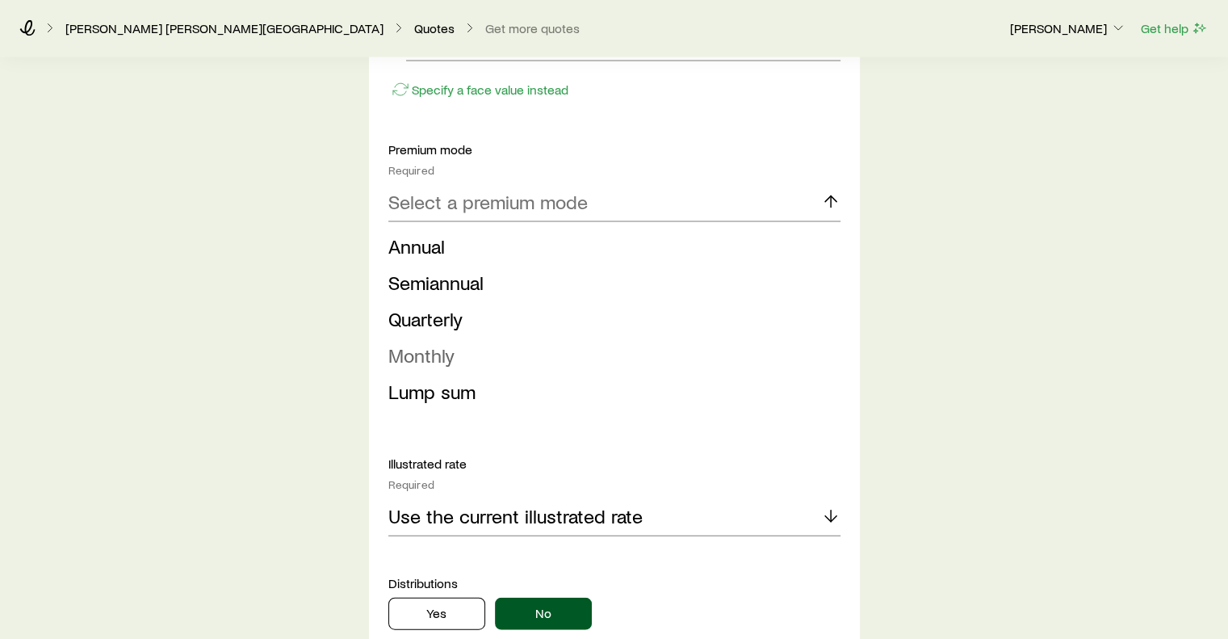
click at [438, 343] on span "Monthly" at bounding box center [421, 354] width 66 height 23
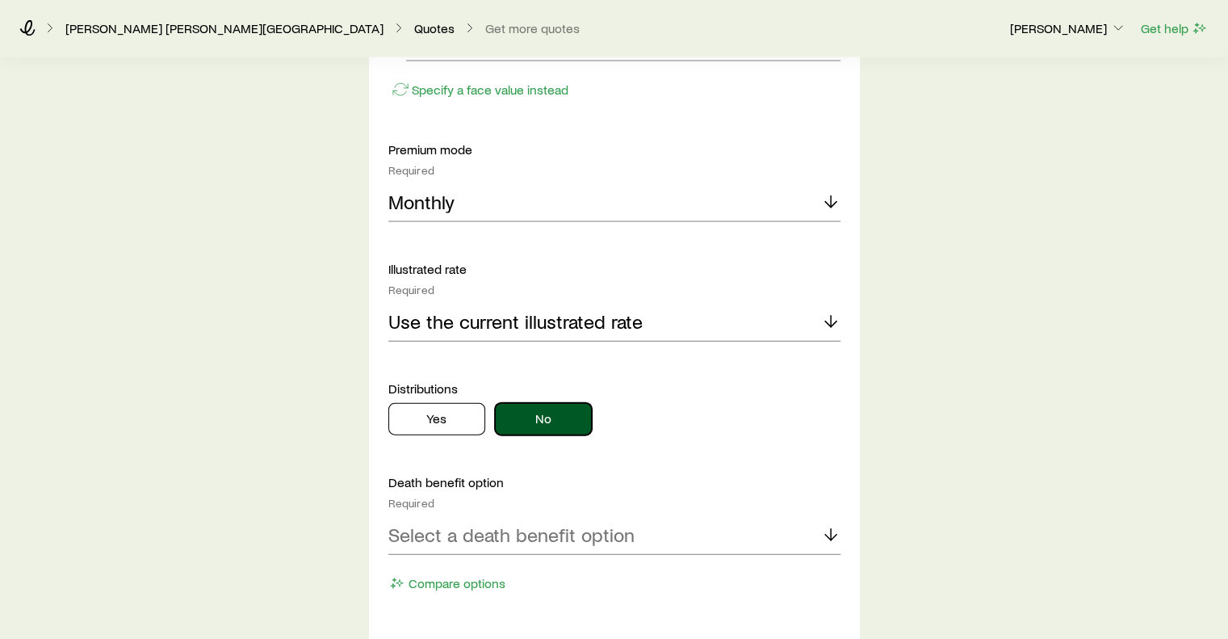
click at [547, 410] on button "No" at bounding box center [543, 419] width 97 height 32
click at [541, 403] on button "No" at bounding box center [543, 419] width 97 height 32
click at [623, 523] on p "Select a death benefit option" at bounding box center [511, 534] width 246 height 23
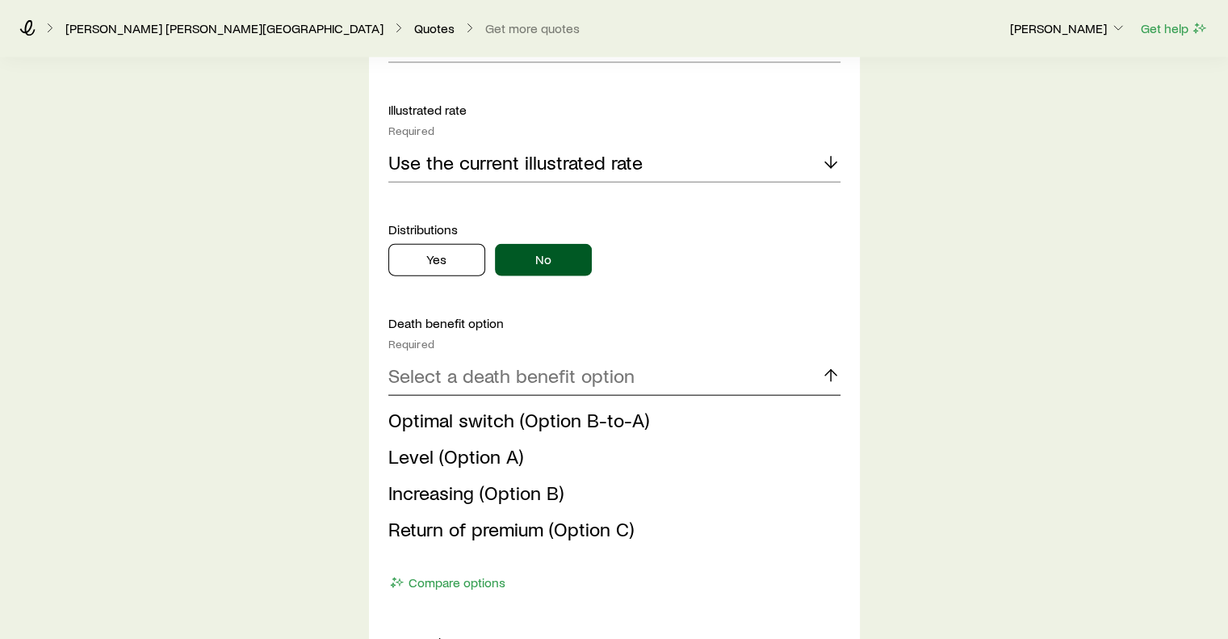
scroll to position [3725, 0]
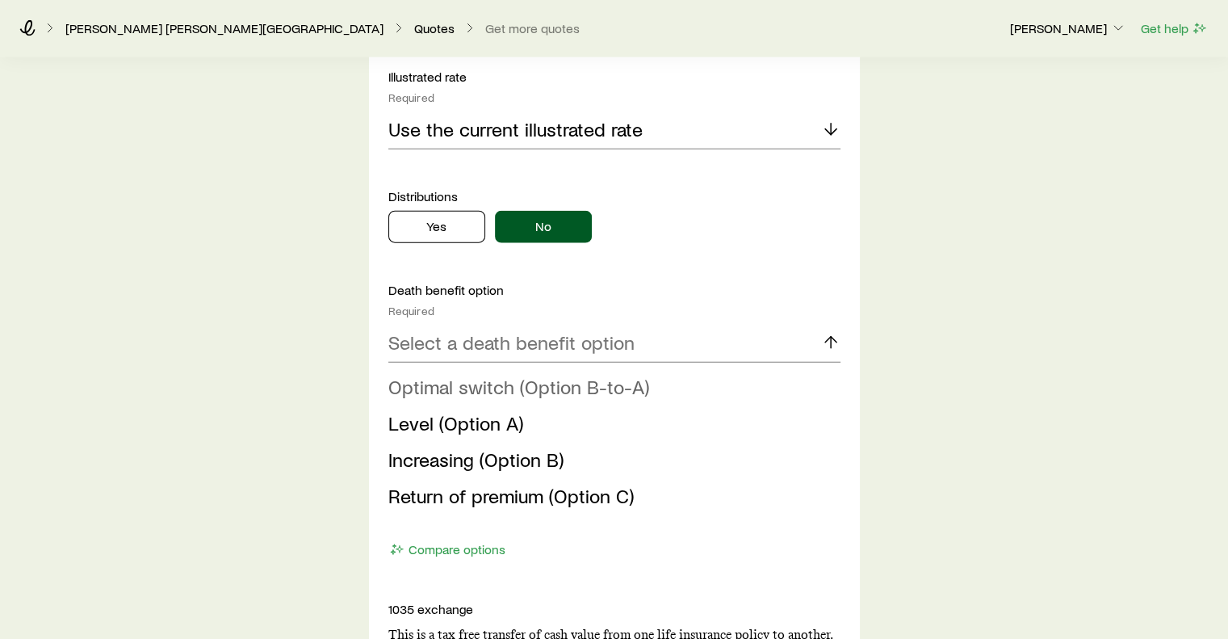
click at [468, 376] on span "Optimal switch (Option B-to-A)" at bounding box center [518, 386] width 261 height 23
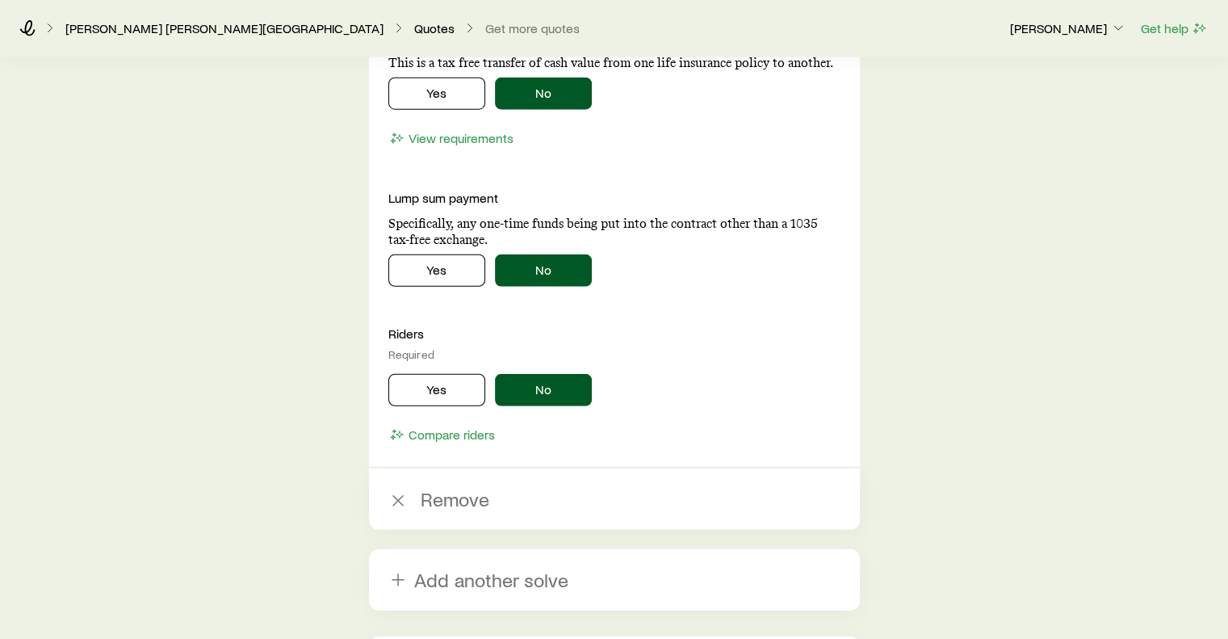
scroll to position [4170, 0]
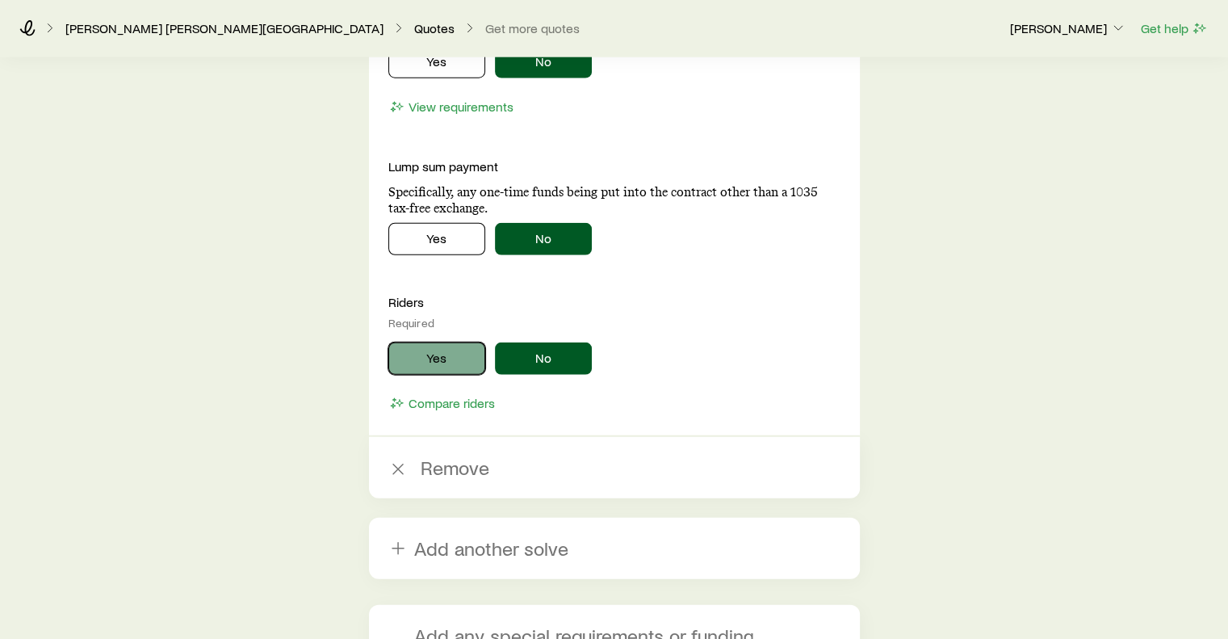
click at [443, 354] on button "Yes" at bounding box center [436, 358] width 97 height 32
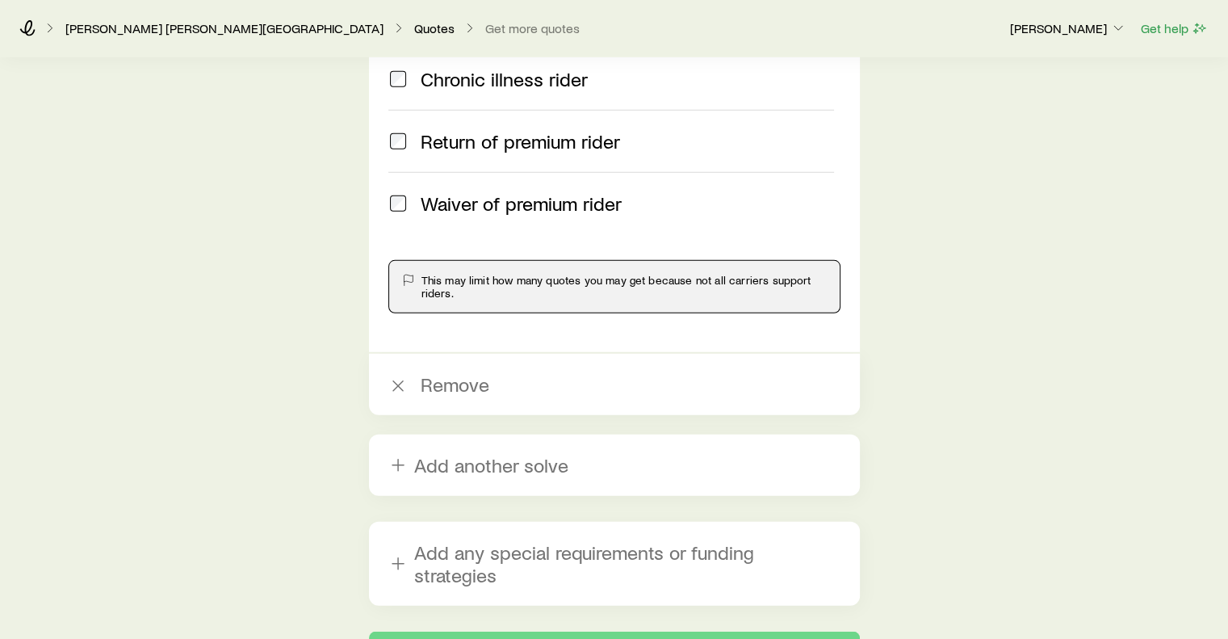
scroll to position [4730, 0]
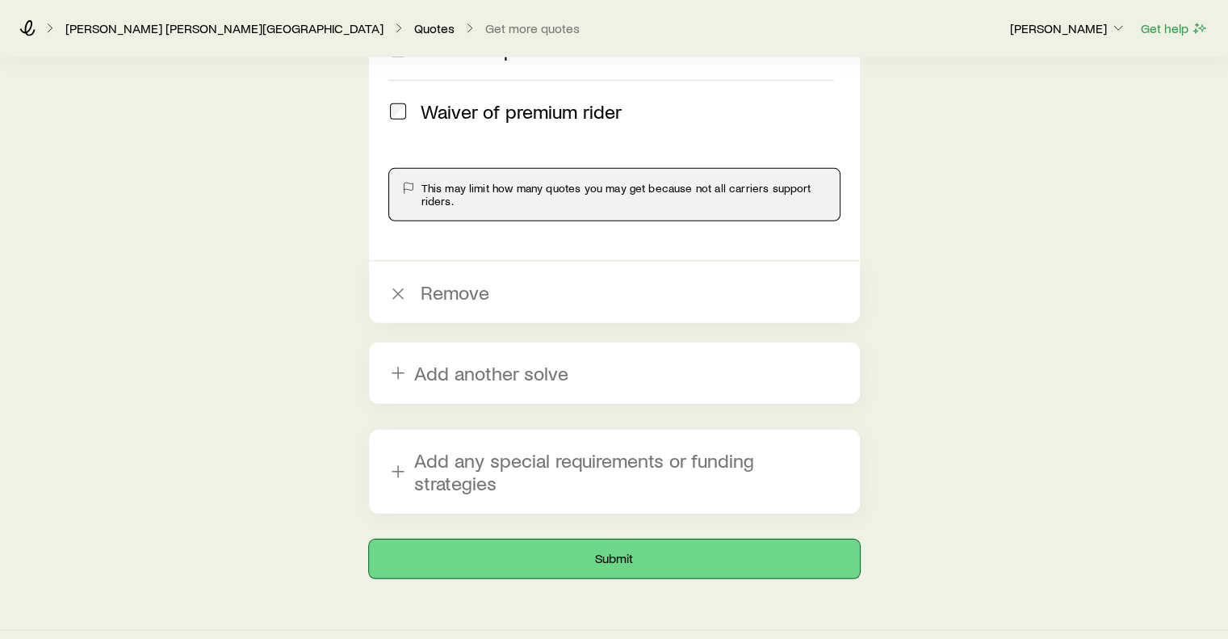
click at [583, 539] on button "Submit" at bounding box center [614, 558] width 491 height 39
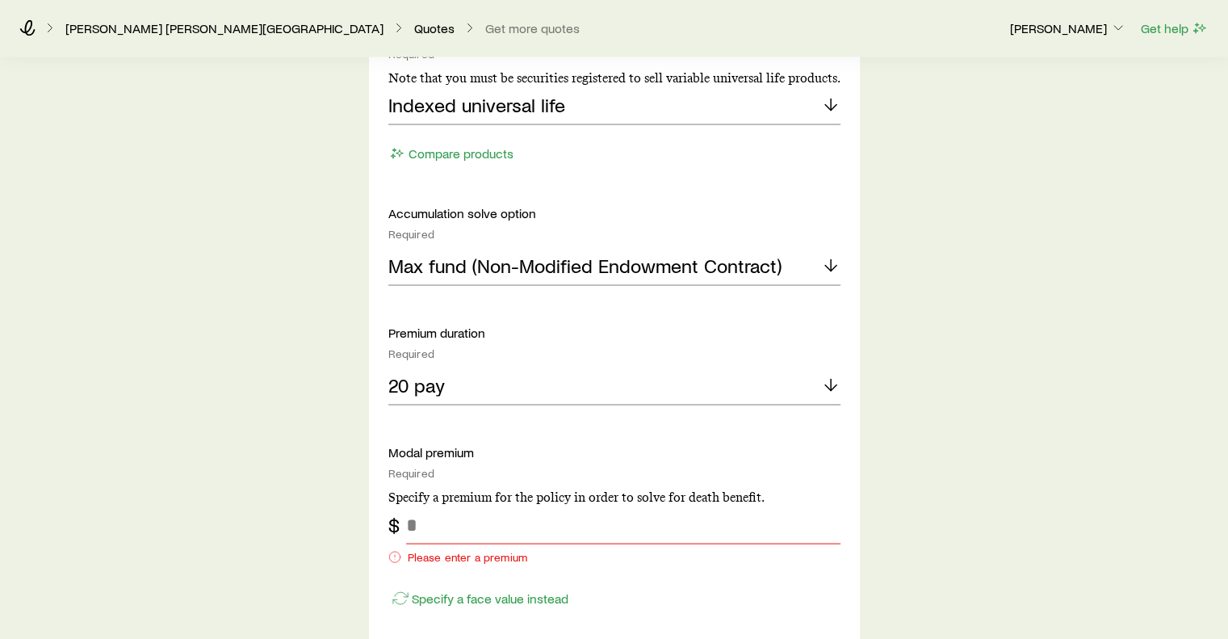
scroll to position [3133, 0]
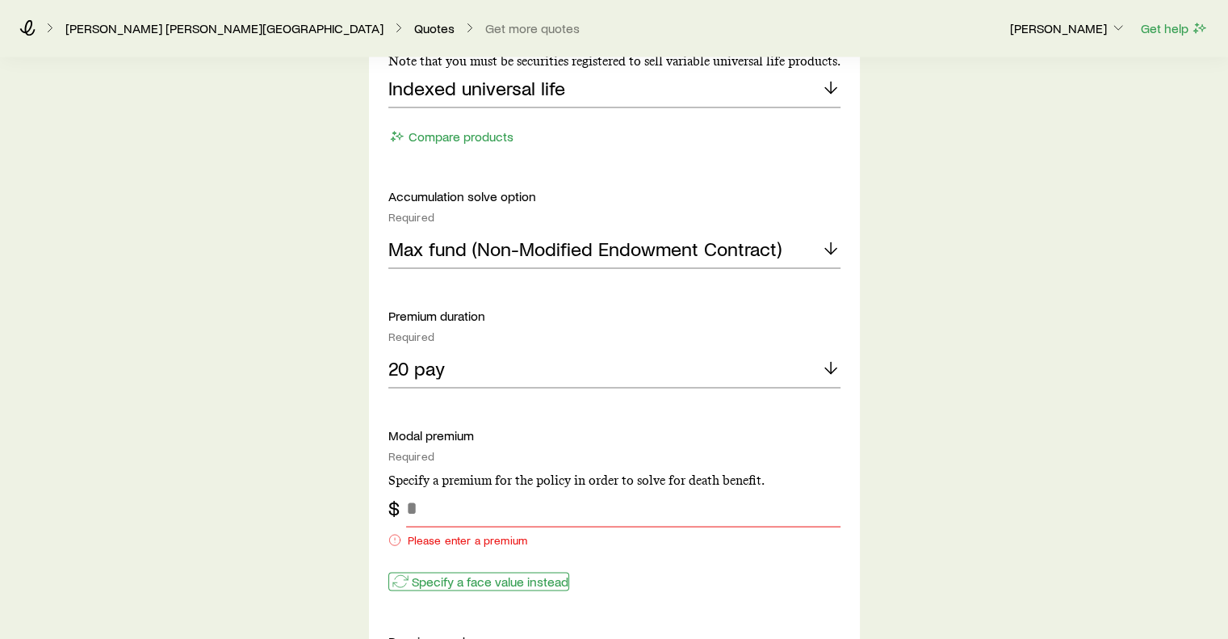
click at [509, 573] on p "Specify a face value instead" at bounding box center [490, 581] width 157 height 16
click at [463, 510] on input "tel" at bounding box center [623, 508] width 434 height 39
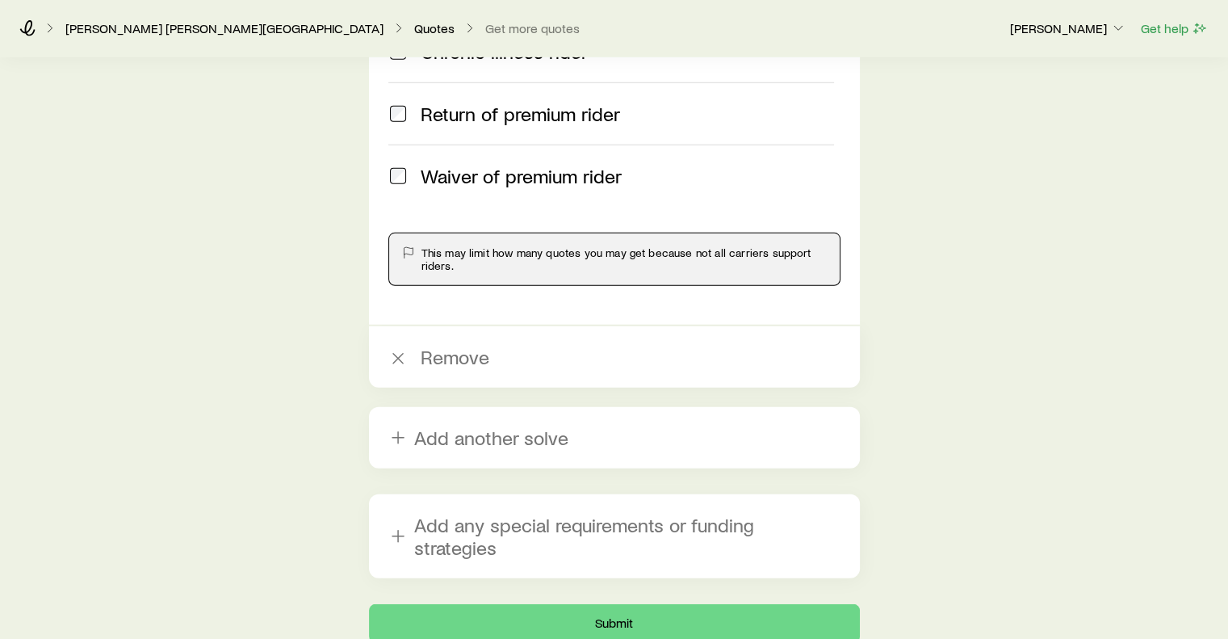
scroll to position [4797, 0]
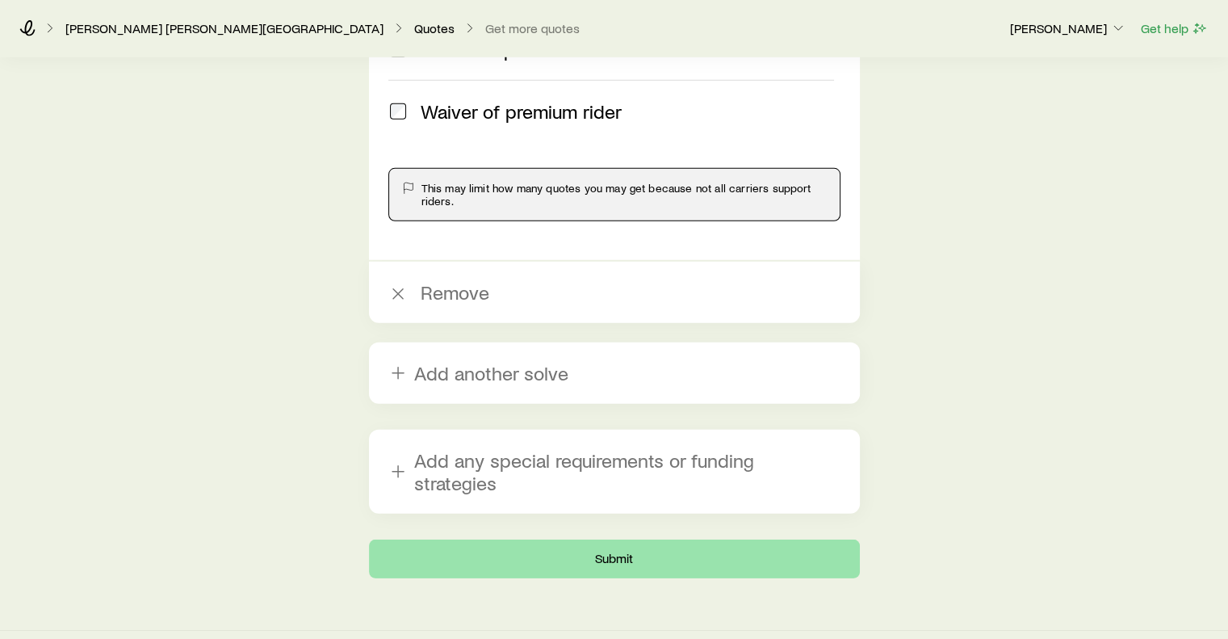
type input "*******"
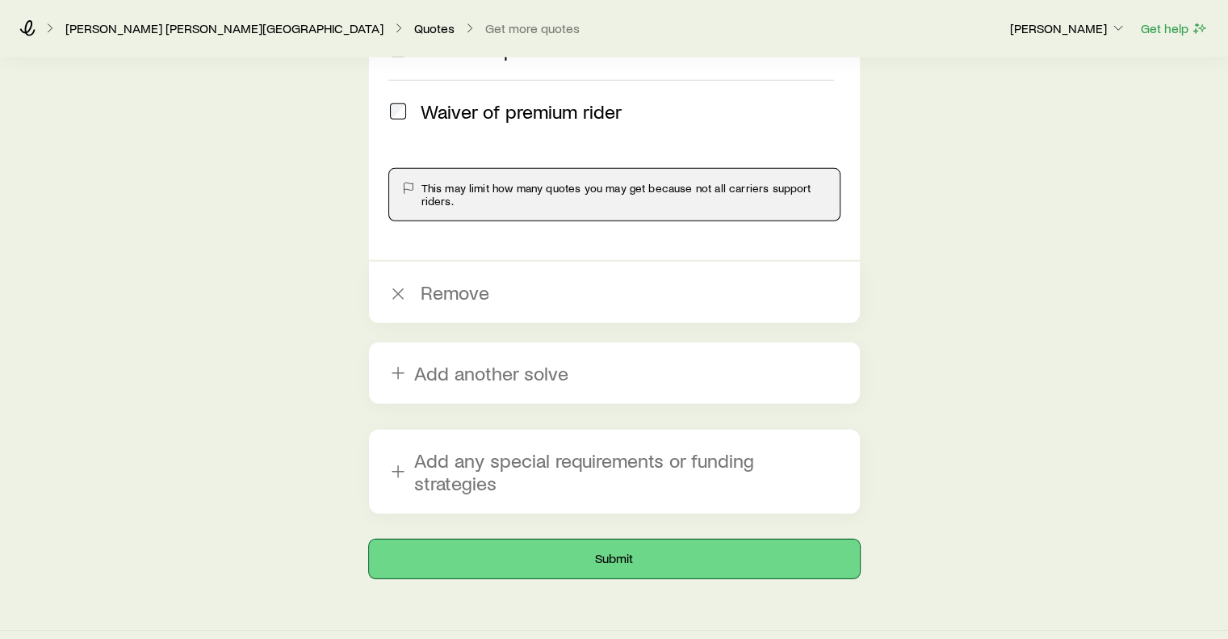
click at [614, 539] on button "Submit" at bounding box center [614, 558] width 491 height 39
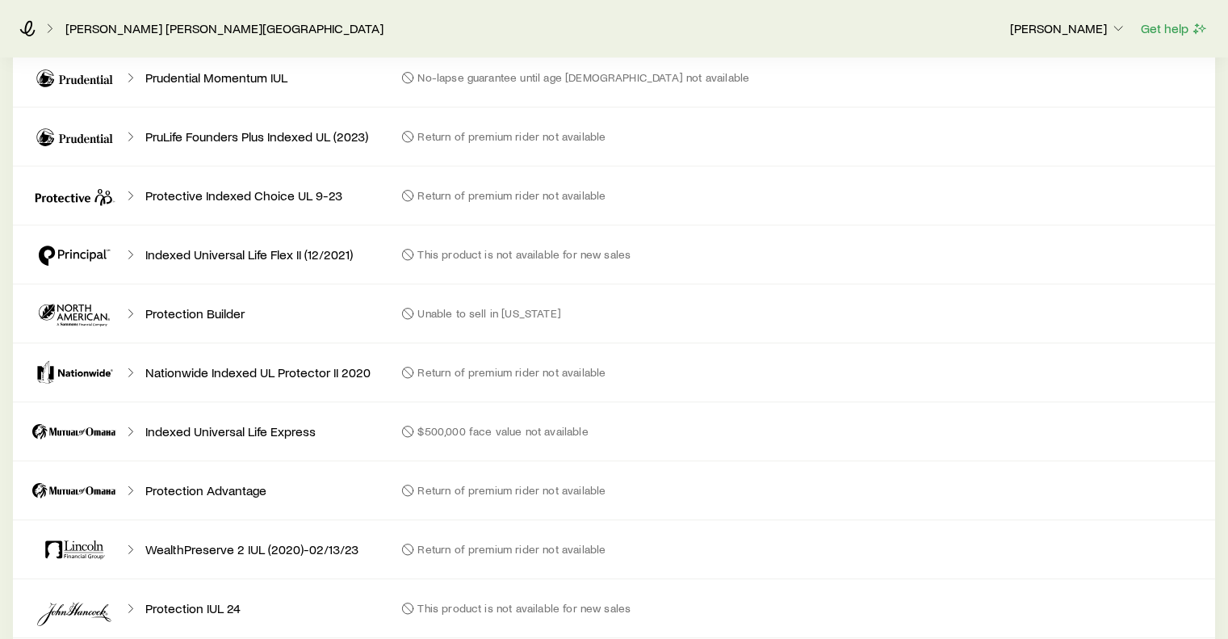
scroll to position [1413, 0]
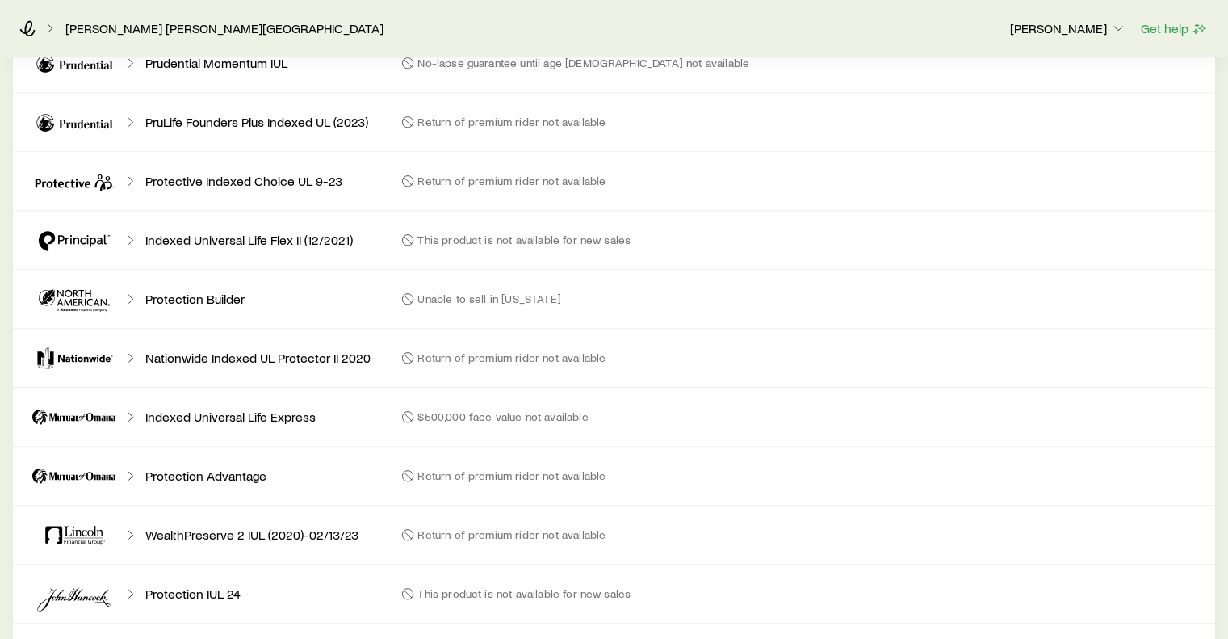
click at [175, 468] on p "Protection Advantage" at bounding box center [205, 476] width 121 height 16
click at [63, 457] on icon at bounding box center [74, 475] width 97 height 39
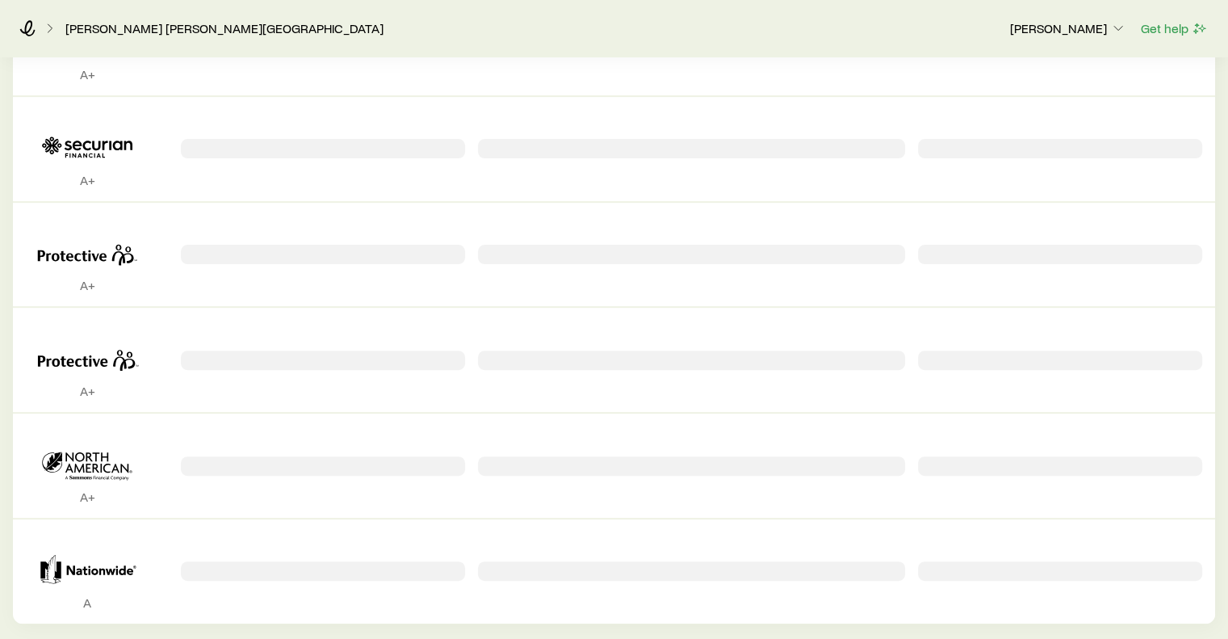
scroll to position [466, 0]
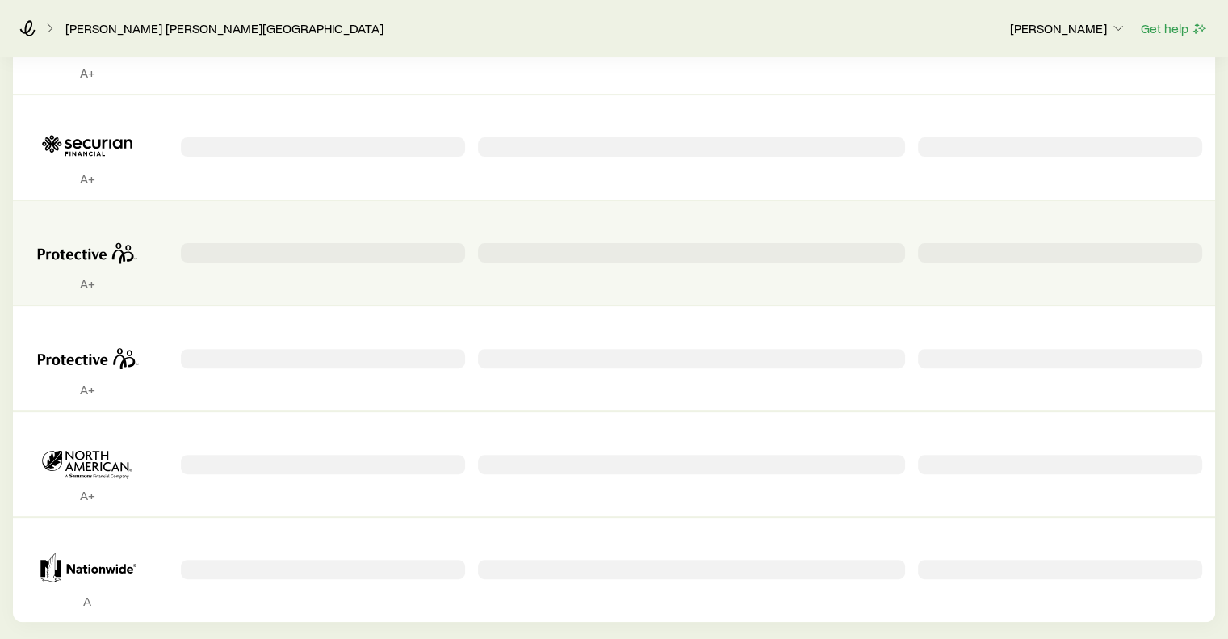
click at [224, 243] on div "Permanent quotes" at bounding box center [323, 252] width 284 height 19
click at [77, 235] on icon "Permanent quotes" at bounding box center [87, 251] width 123 height 49
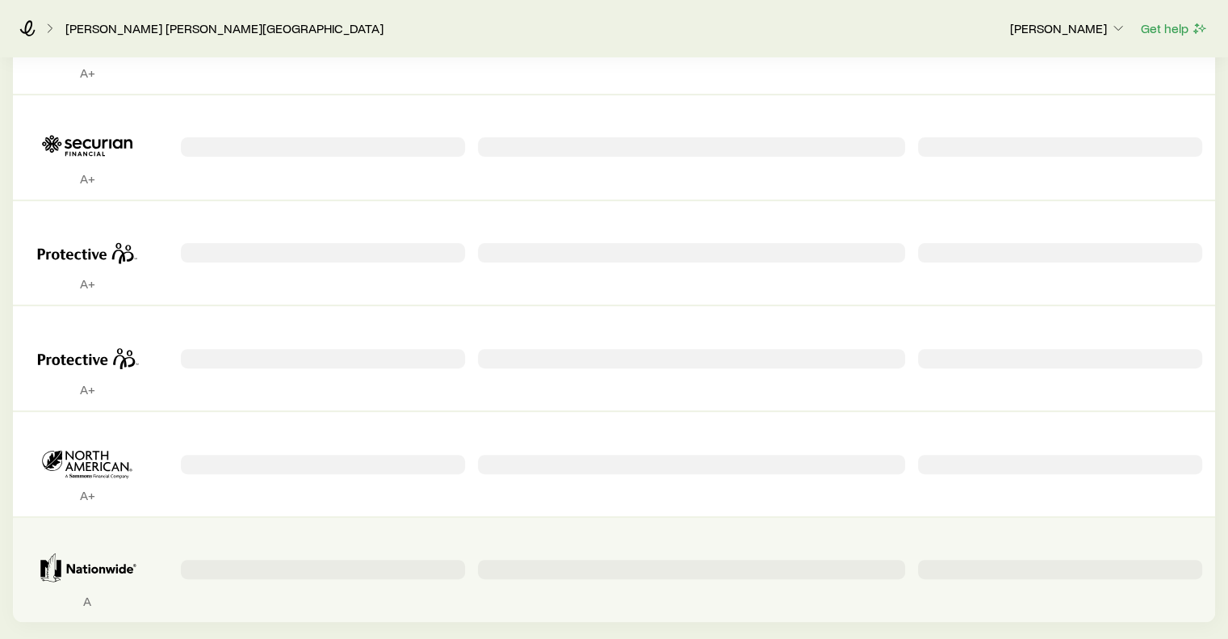
click at [87, 551] on icon "Permanent quotes" at bounding box center [87, 567] width 123 height 49
click at [372, 560] on div "Permanent quotes" at bounding box center [323, 569] width 284 height 19
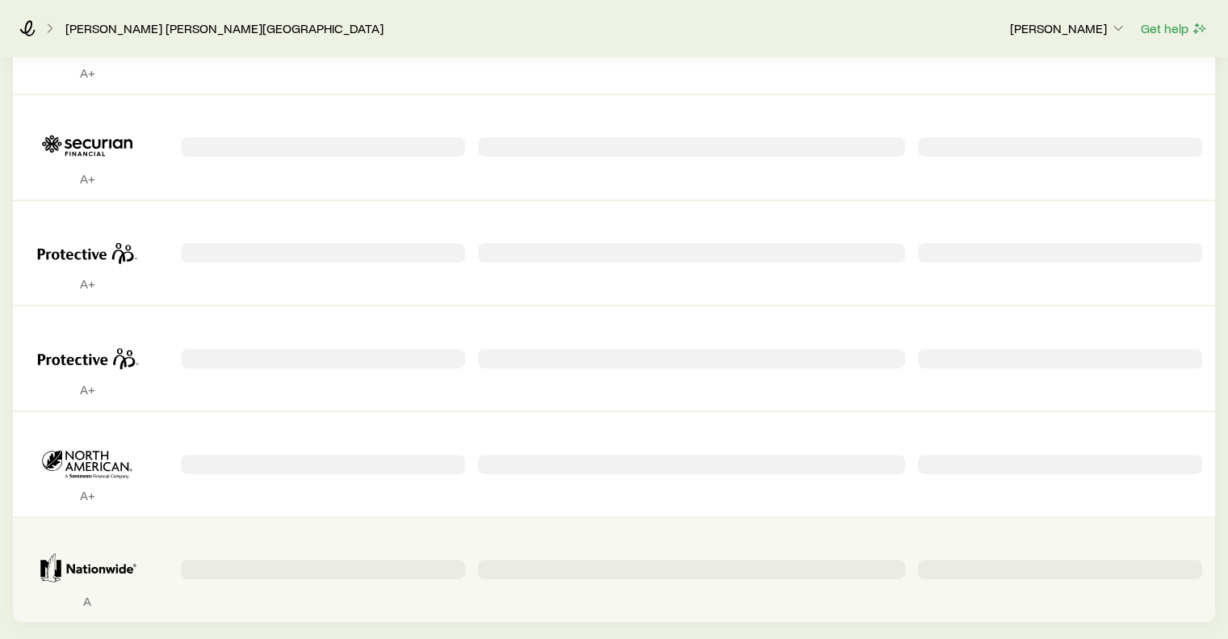
click at [372, 560] on div "Permanent quotes" at bounding box center [323, 569] width 284 height 19
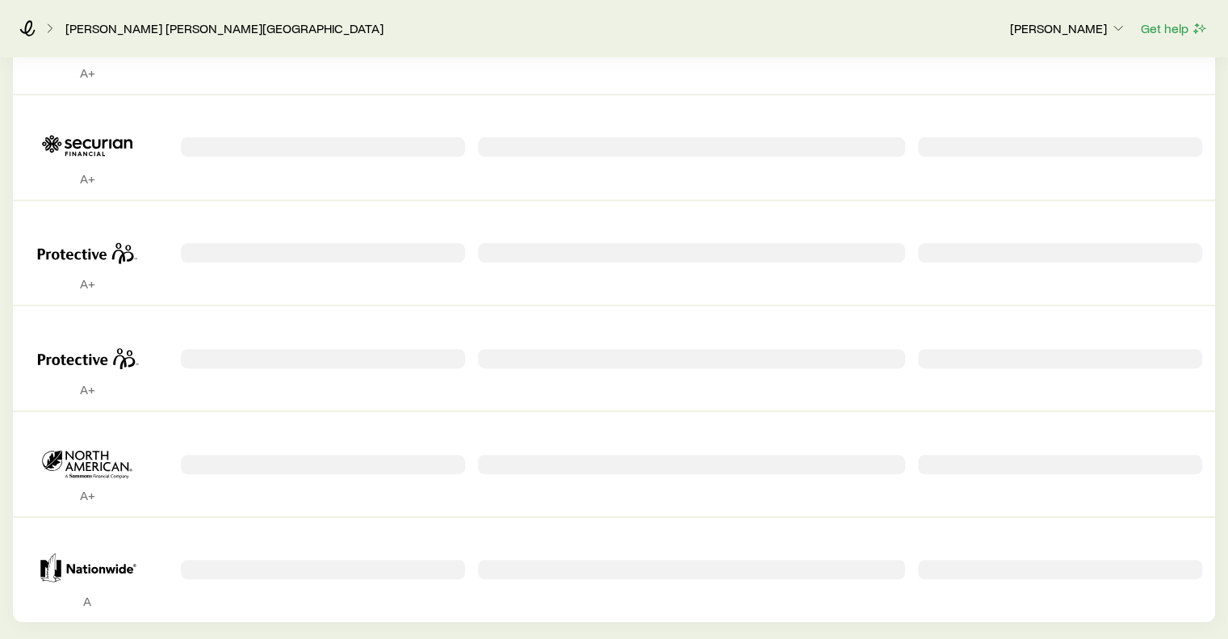
drag, startPoint x: 1227, startPoint y: 273, endPoint x: 1225, endPoint y: 188, distance: 84.8
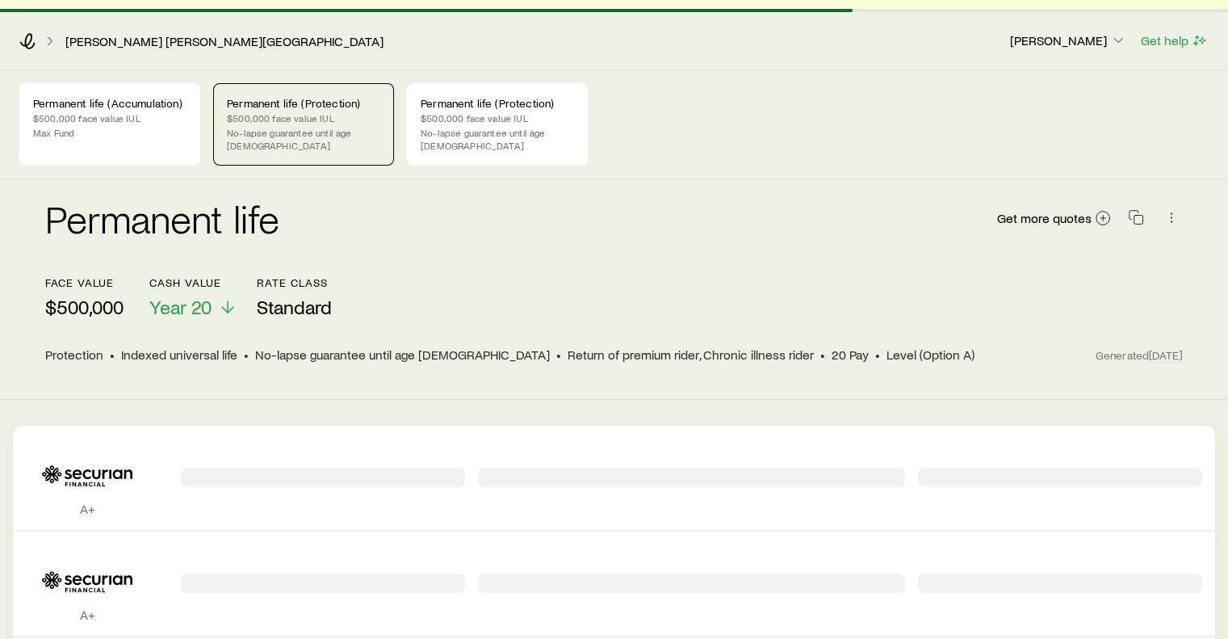
scroll to position [0, 0]
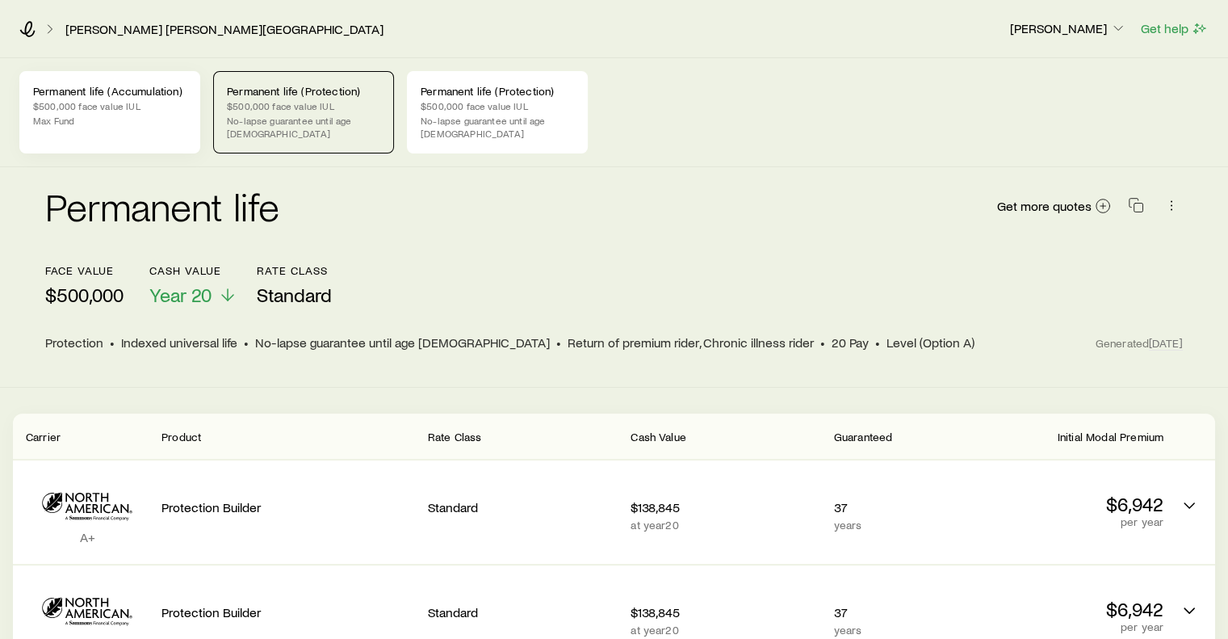
click at [94, 101] on p "$500,000 face value IUL" at bounding box center [109, 105] width 153 height 13
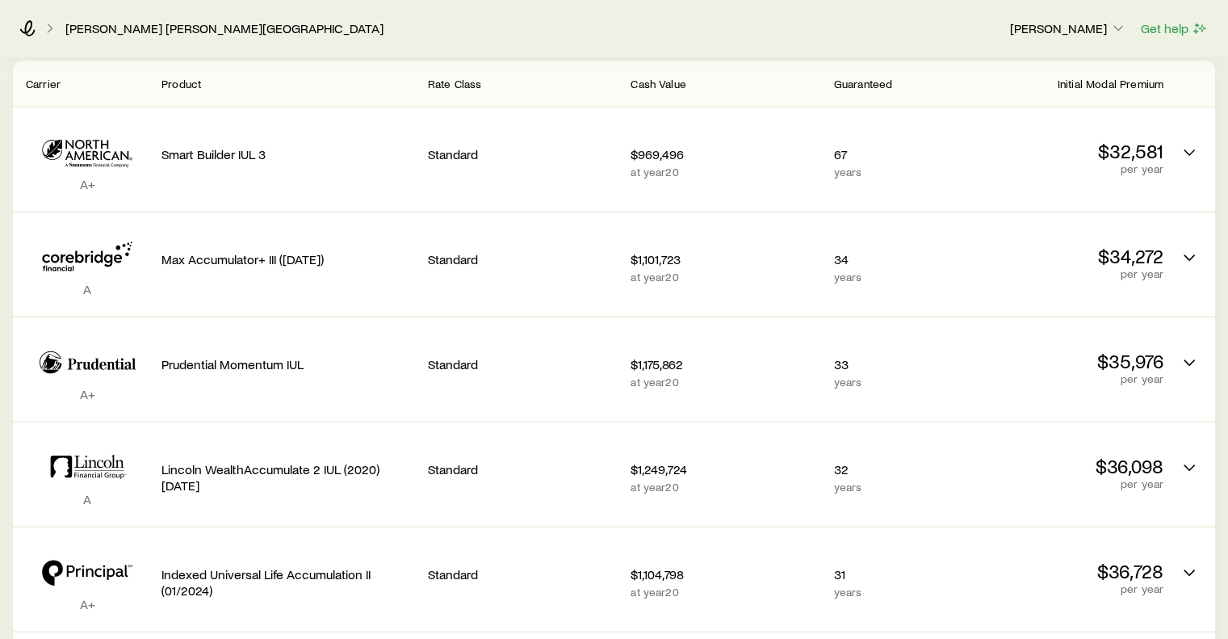
scroll to position [355, 0]
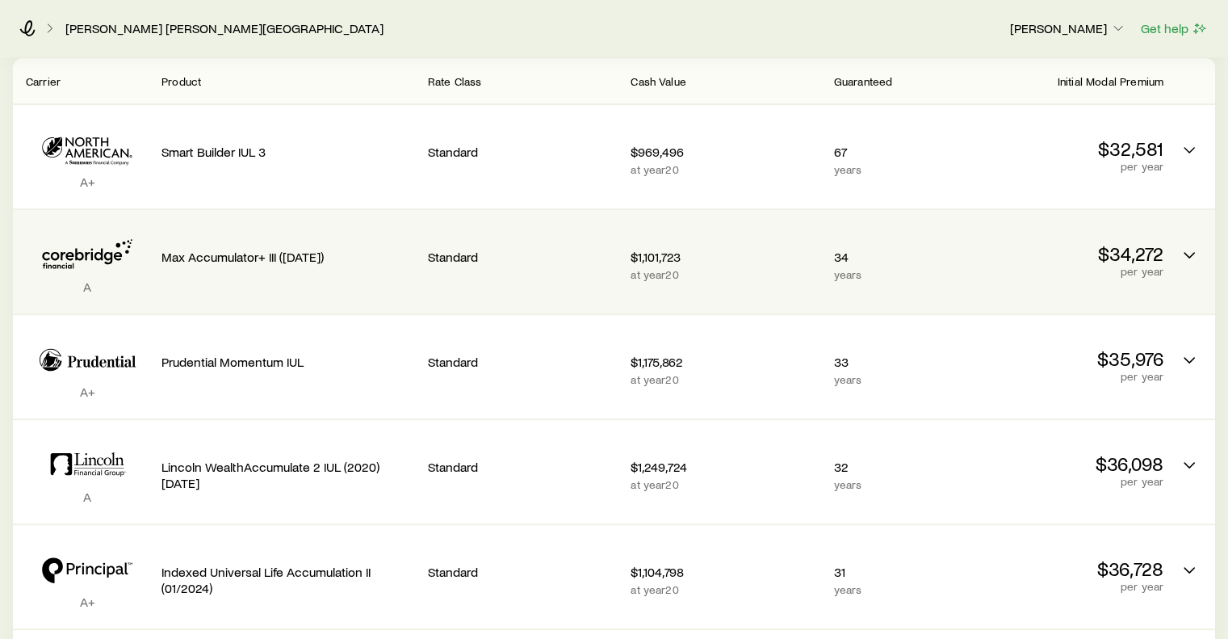
drag, startPoint x: 321, startPoint y: 242, endPoint x: 346, endPoint y: 241, distance: 25.9
click at [346, 249] on p "Max Accumulator+ III ([DATE])" at bounding box center [289, 257] width 254 height 16
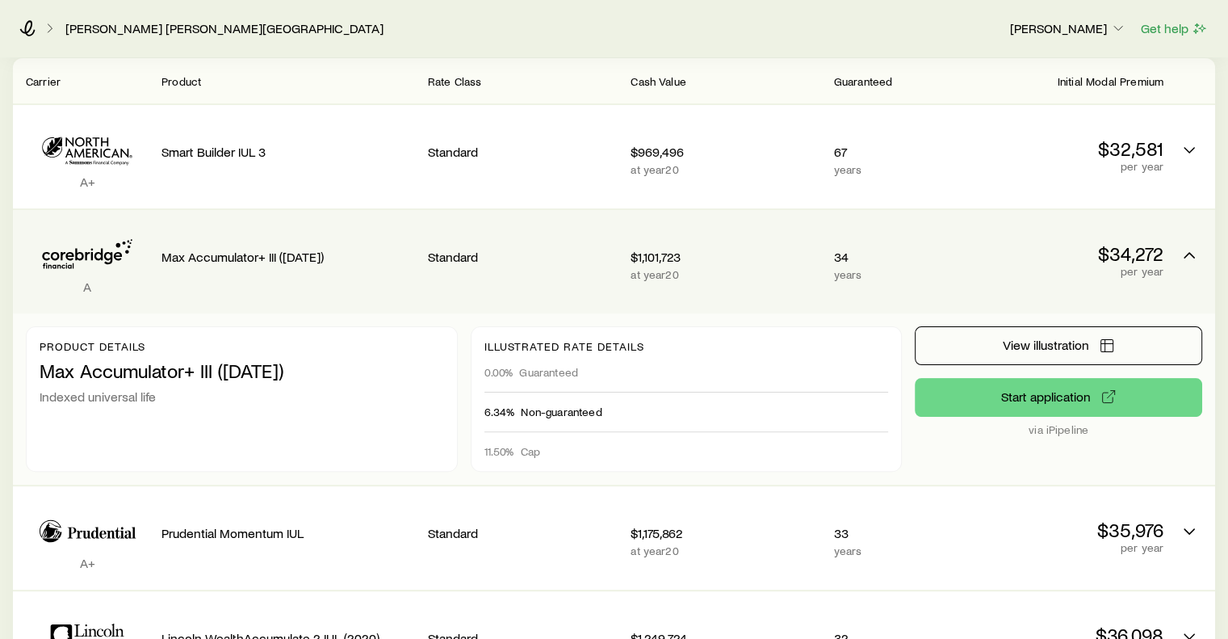
click at [462, 249] on p "Standard" at bounding box center [523, 257] width 190 height 16
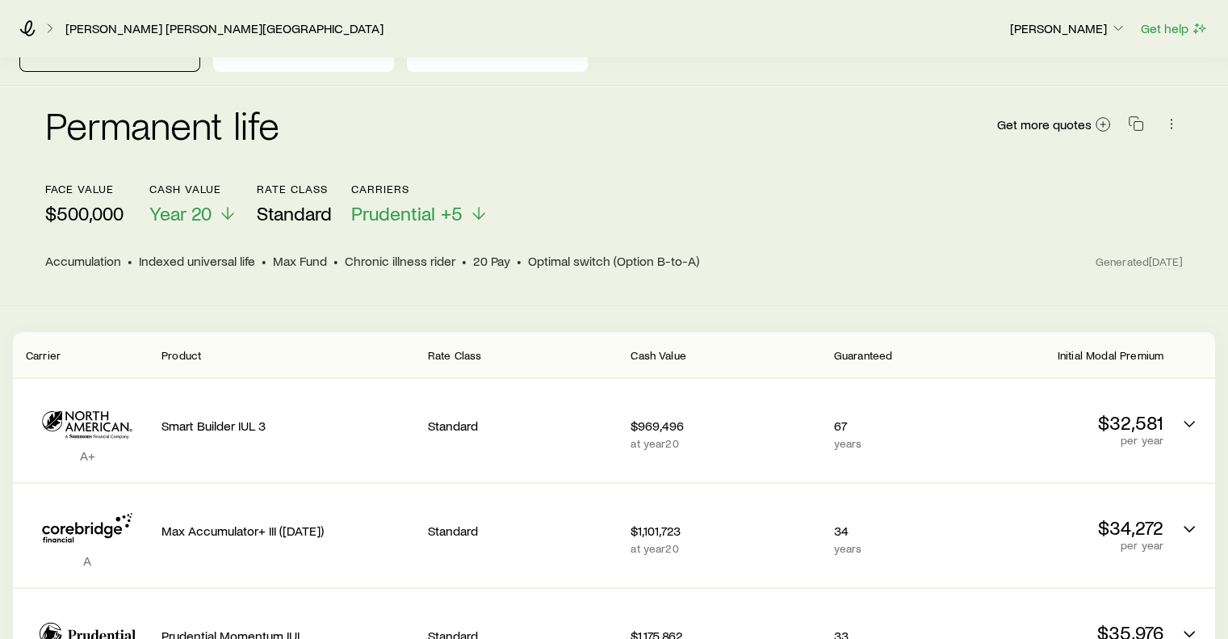
scroll to position [0, 0]
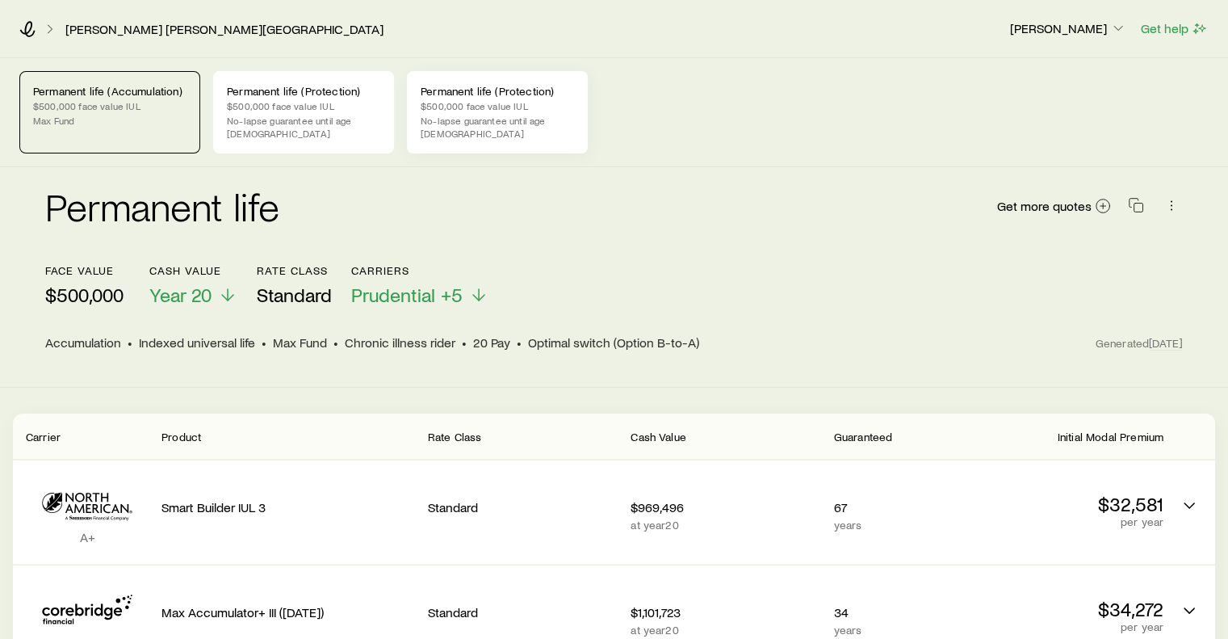
click at [488, 107] on p "$500,000 face value IUL" at bounding box center [497, 105] width 153 height 13
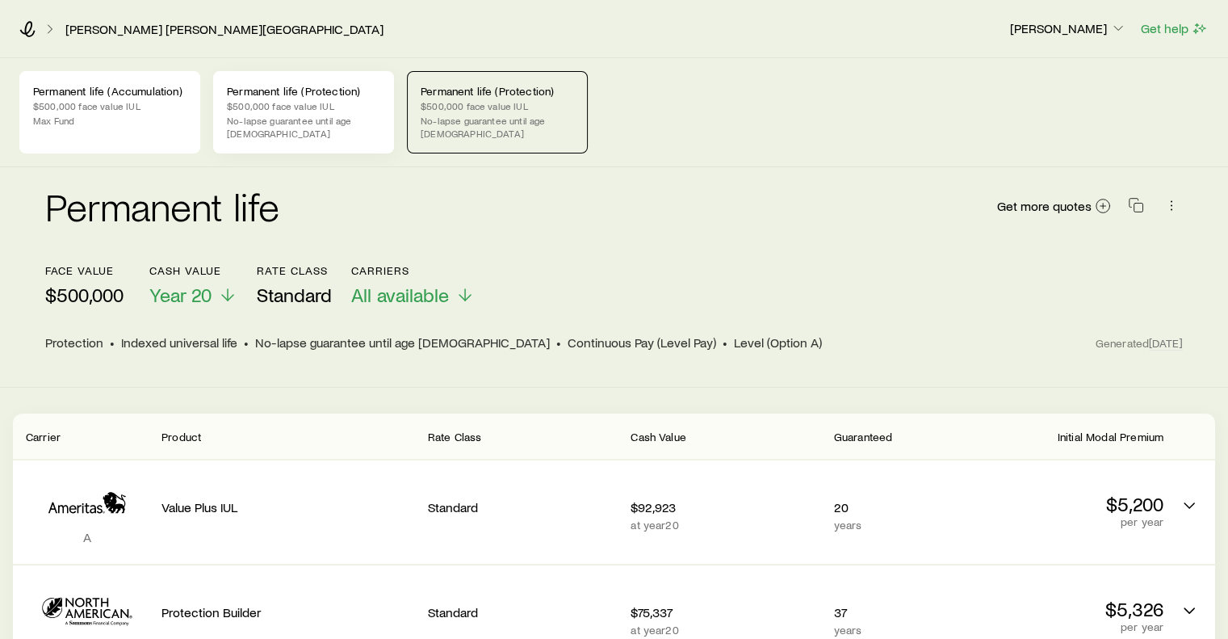
click at [302, 106] on p "$500,000 face value IUL" at bounding box center [303, 105] width 153 height 13
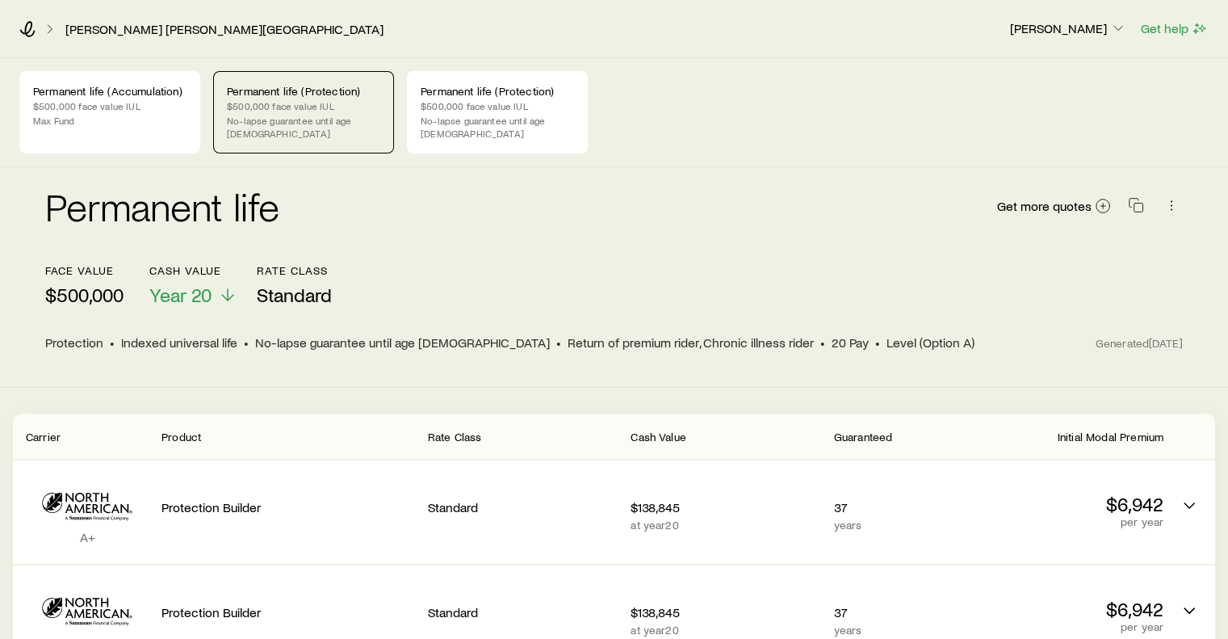
click at [275, 112] on div "Permanent life (Protection) $500,000 face value IUL No-lapse guarantee until ag…" at bounding box center [303, 112] width 181 height 82
click at [163, 101] on p "$500,000 face value IUL" at bounding box center [109, 105] width 153 height 13
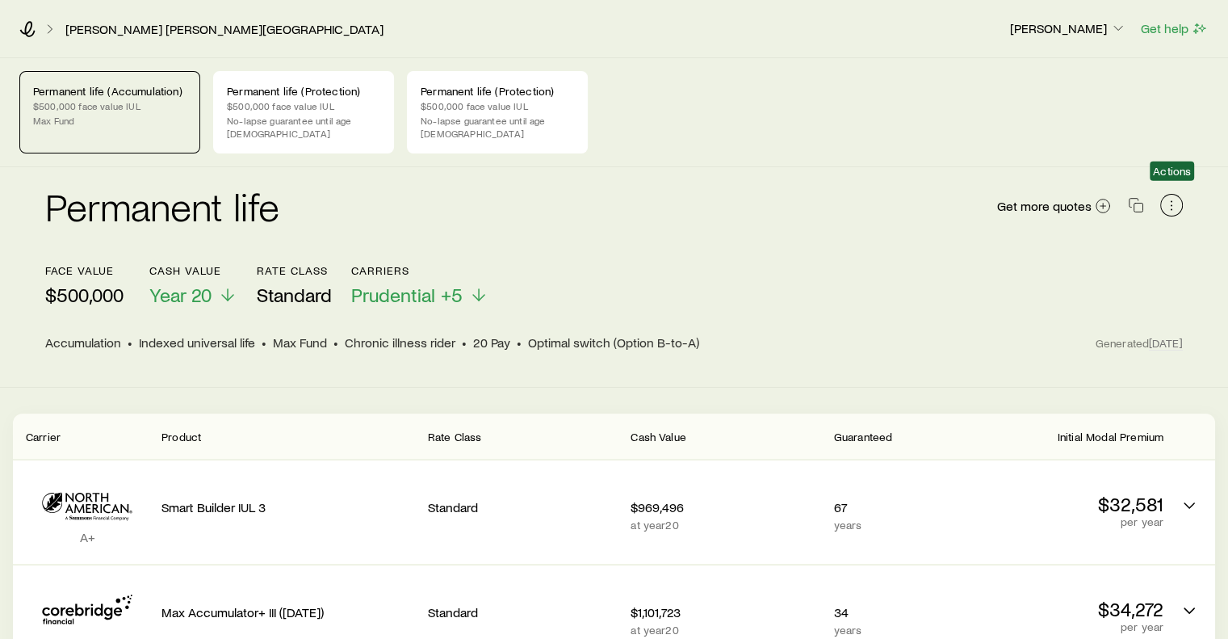
click at [1168, 197] on icon "button" at bounding box center [1172, 205] width 16 height 16
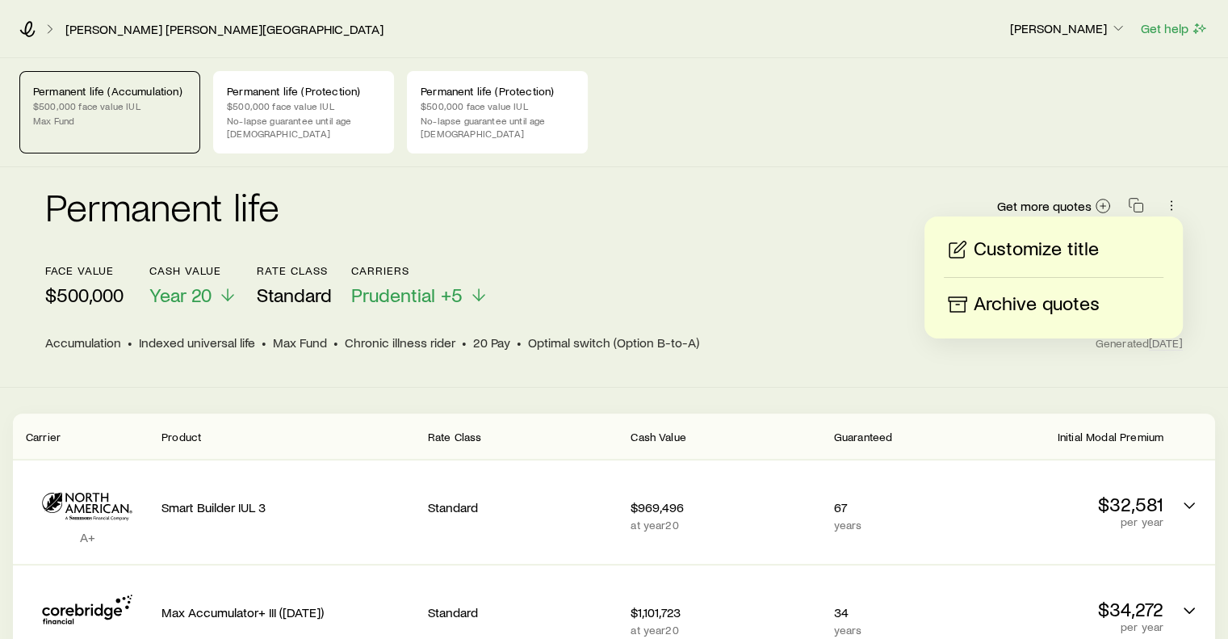
click at [594, 190] on div "Permanent life Get more quotes" at bounding box center [614, 216] width 1138 height 58
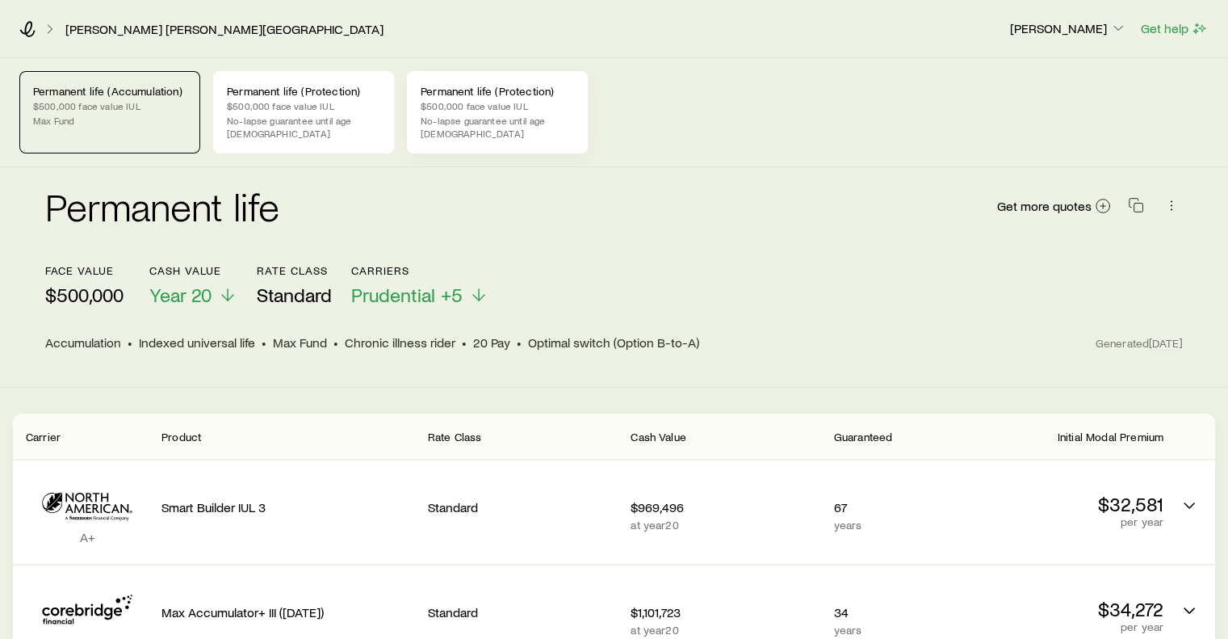
click at [477, 99] on p "$500,000 face value IUL" at bounding box center [497, 105] width 153 height 13
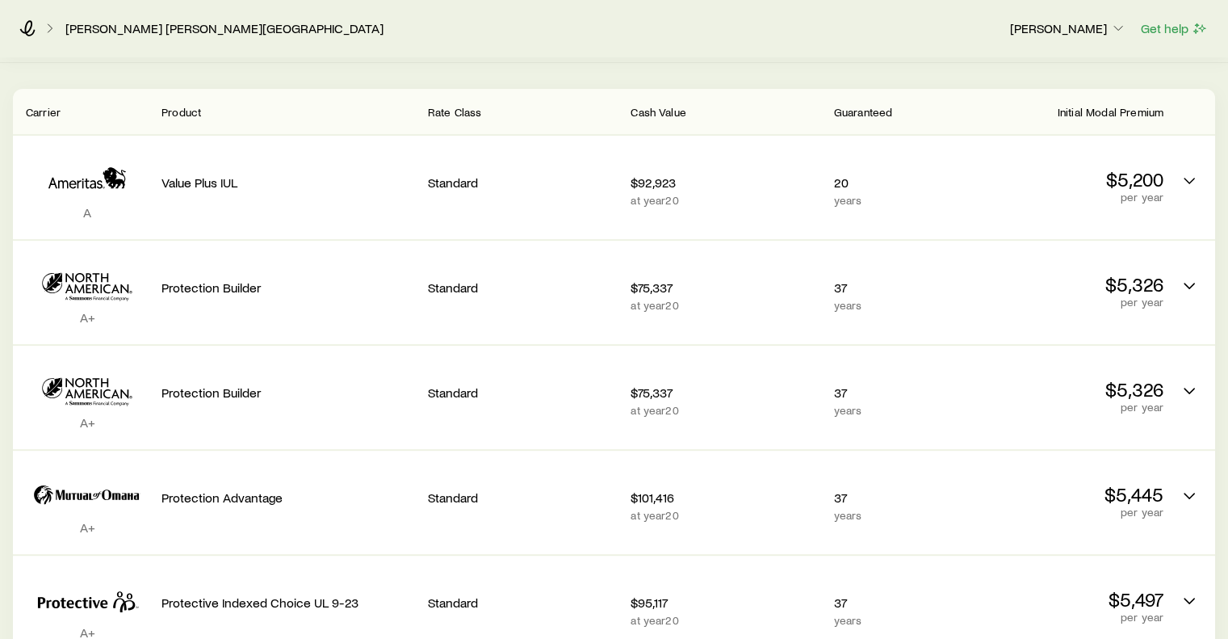
scroll to position [320, 0]
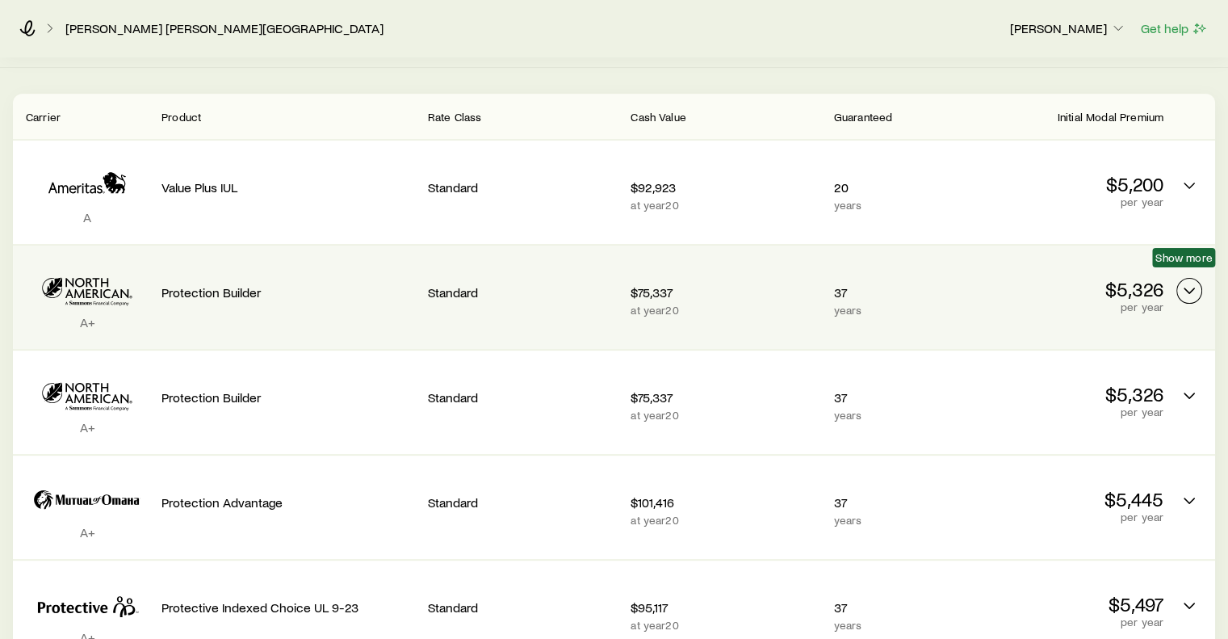
click at [1190, 281] on icon "Permanent quotes" at bounding box center [1189, 290] width 19 height 19
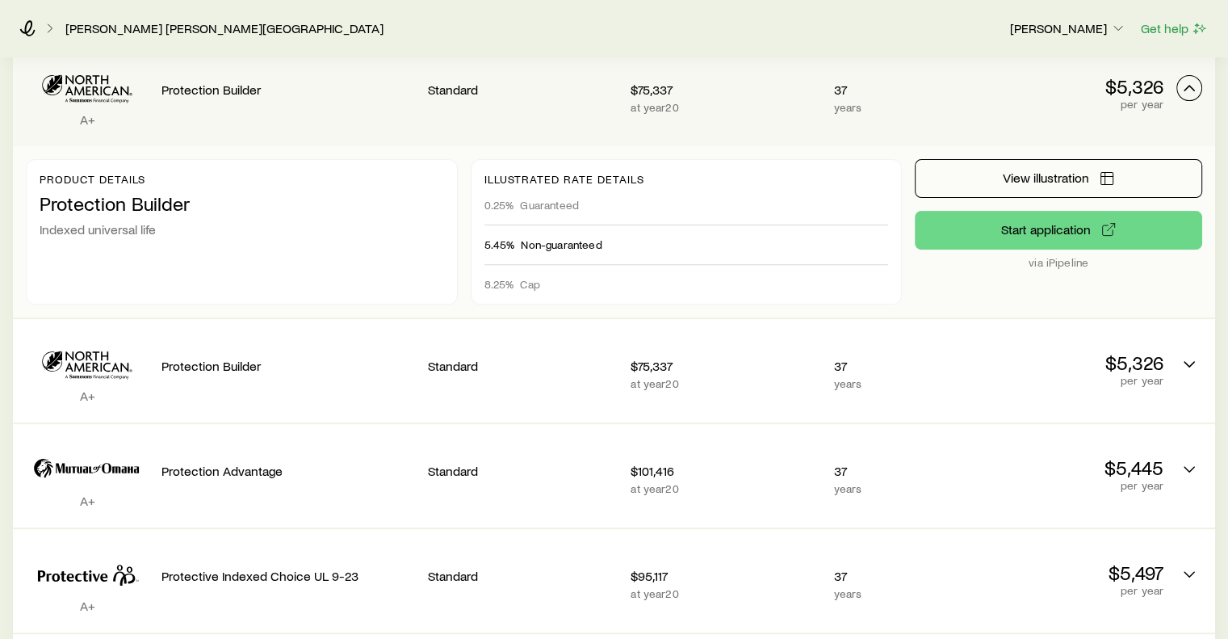
scroll to position [528, 0]
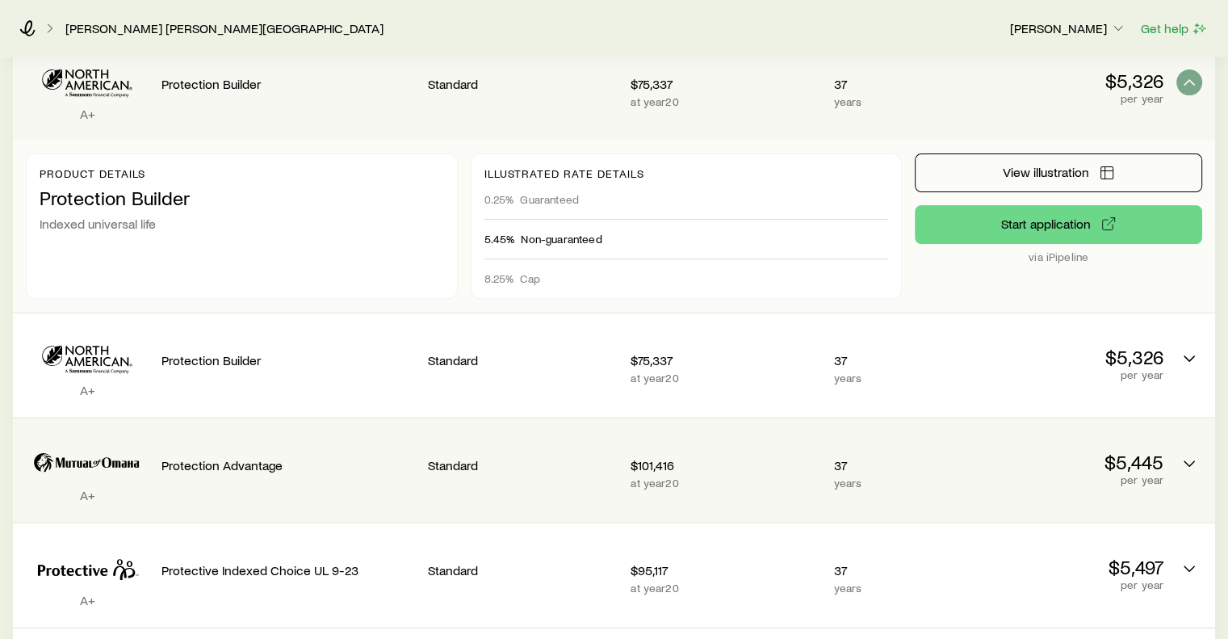
click at [495, 457] on p "Standard" at bounding box center [523, 465] width 190 height 16
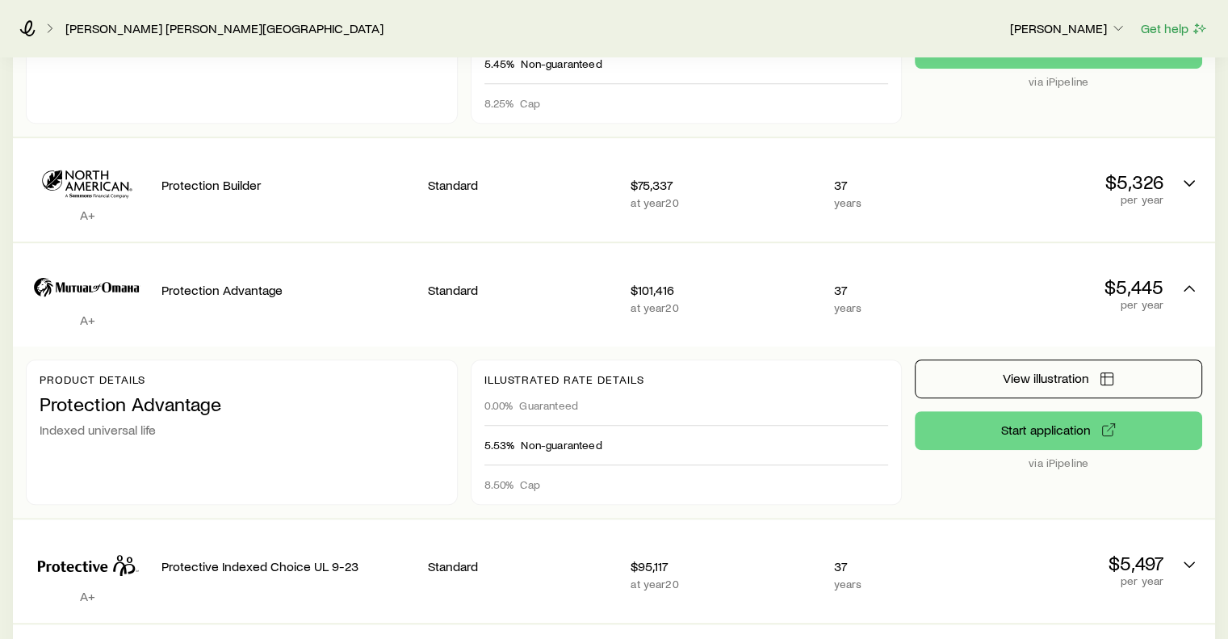
scroll to position [706, 0]
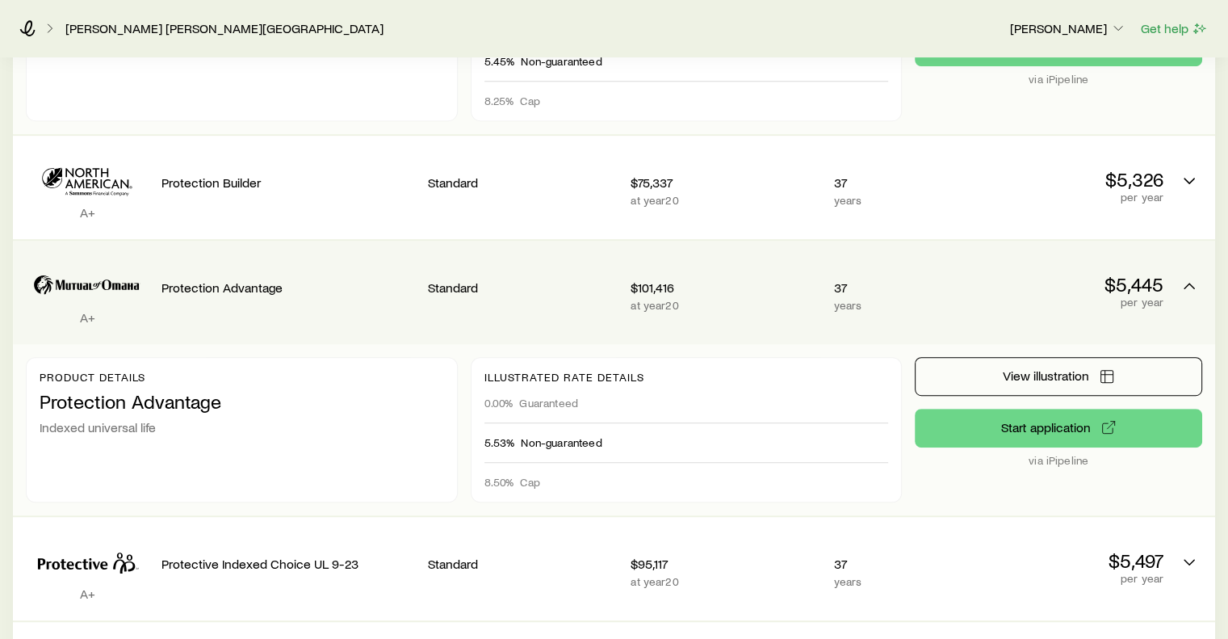
click at [149, 390] on p "Protection Advantage" at bounding box center [242, 401] width 405 height 23
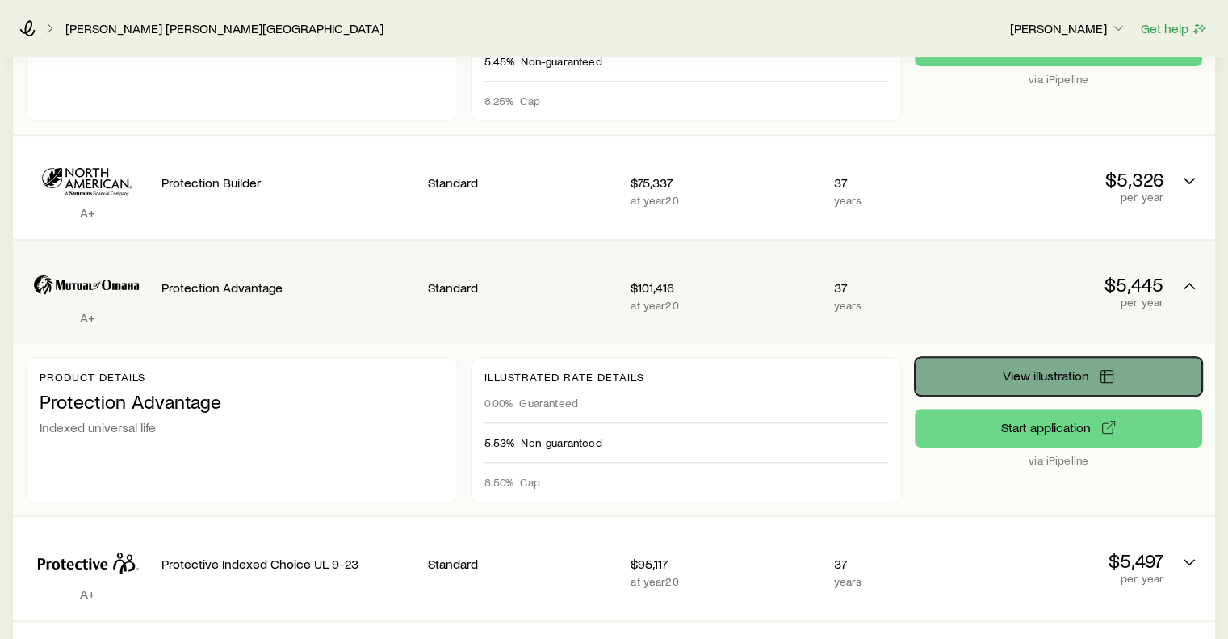
click at [966, 357] on button "View illustration" at bounding box center [1058, 376] width 287 height 39
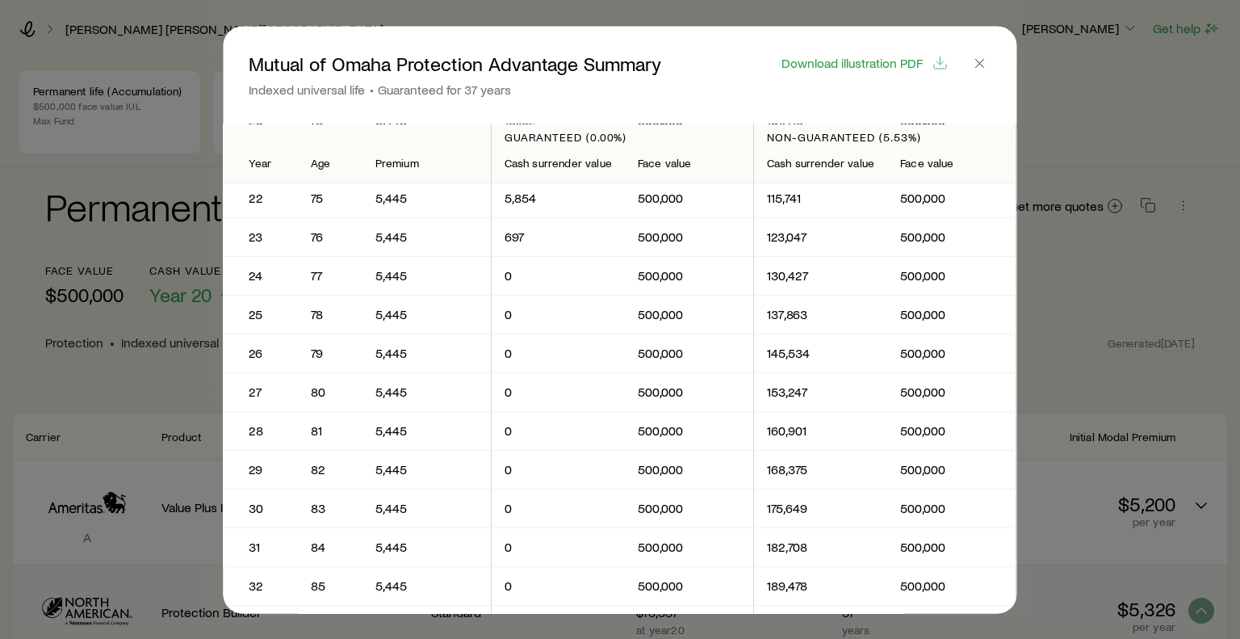
scroll to position [0, 0]
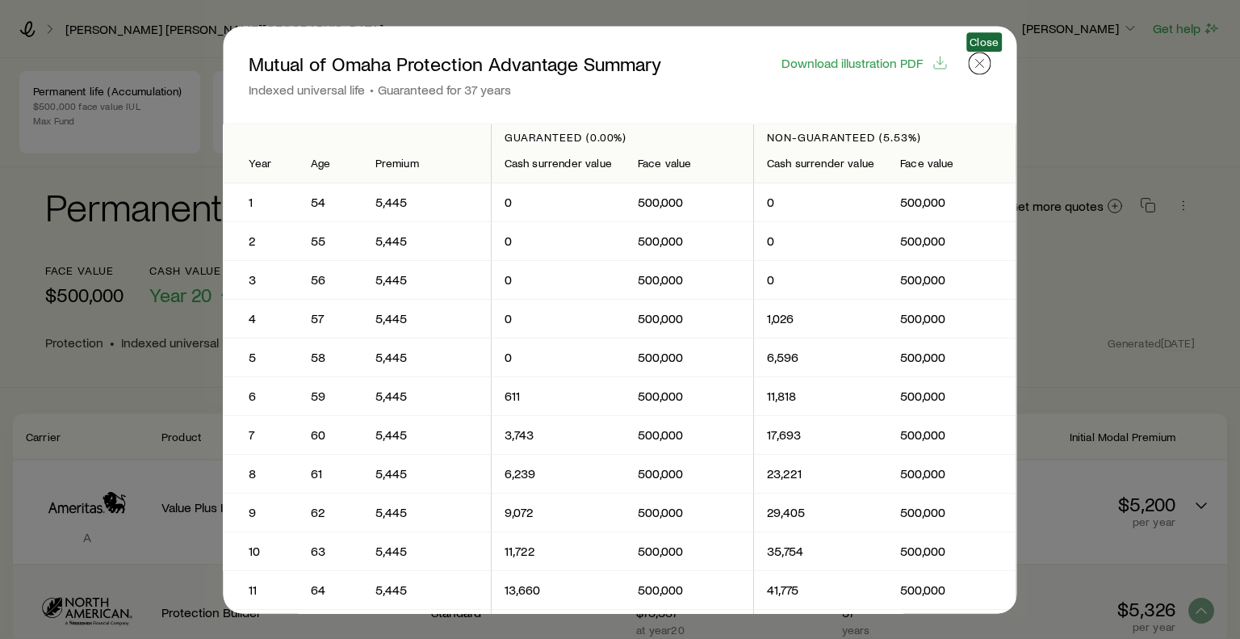
click at [982, 64] on icon "button" at bounding box center [980, 63] width 16 height 16
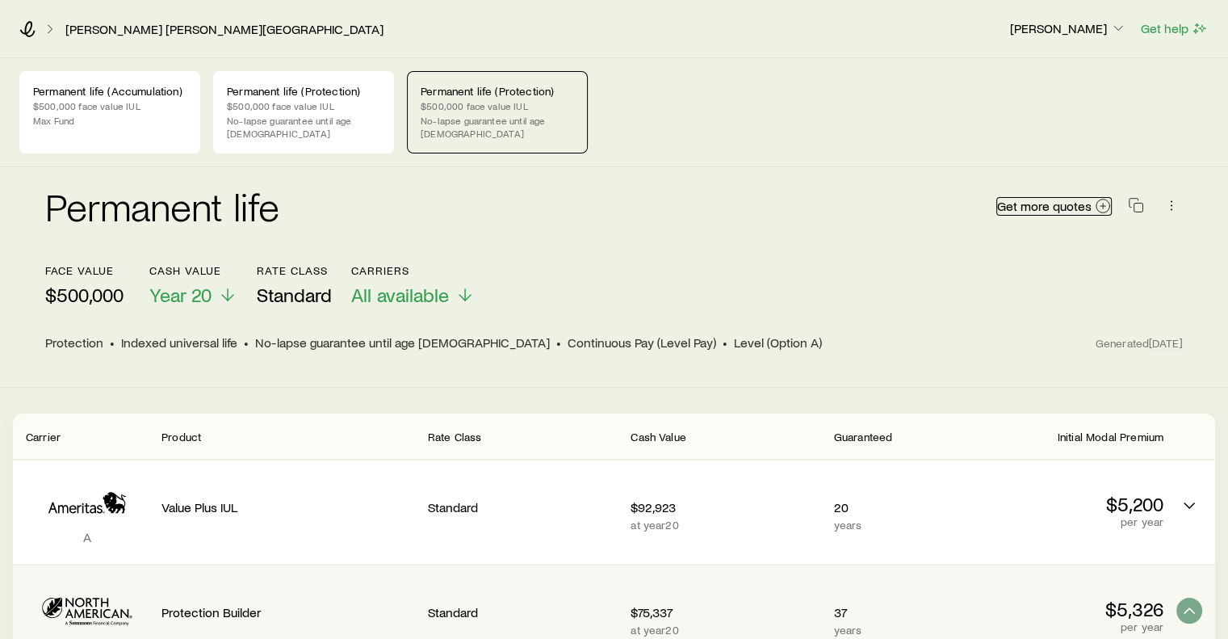
click at [1081, 199] on span "Get more quotes" at bounding box center [1044, 205] width 94 height 13
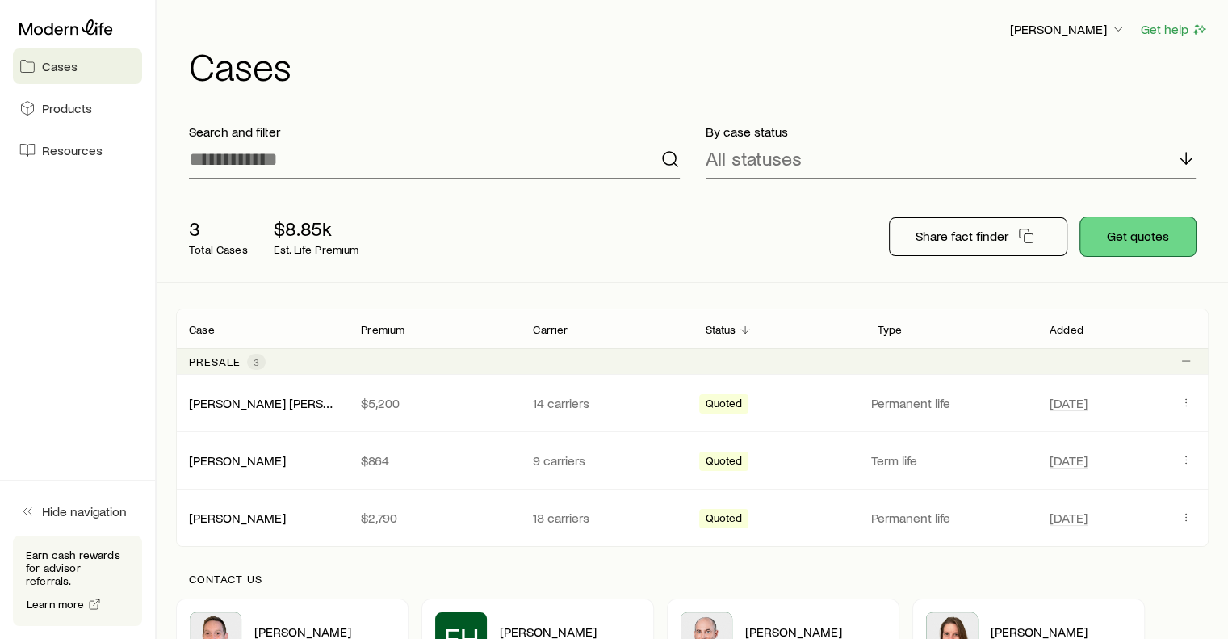
click at [1136, 233] on button "Get quotes" at bounding box center [1137, 236] width 115 height 39
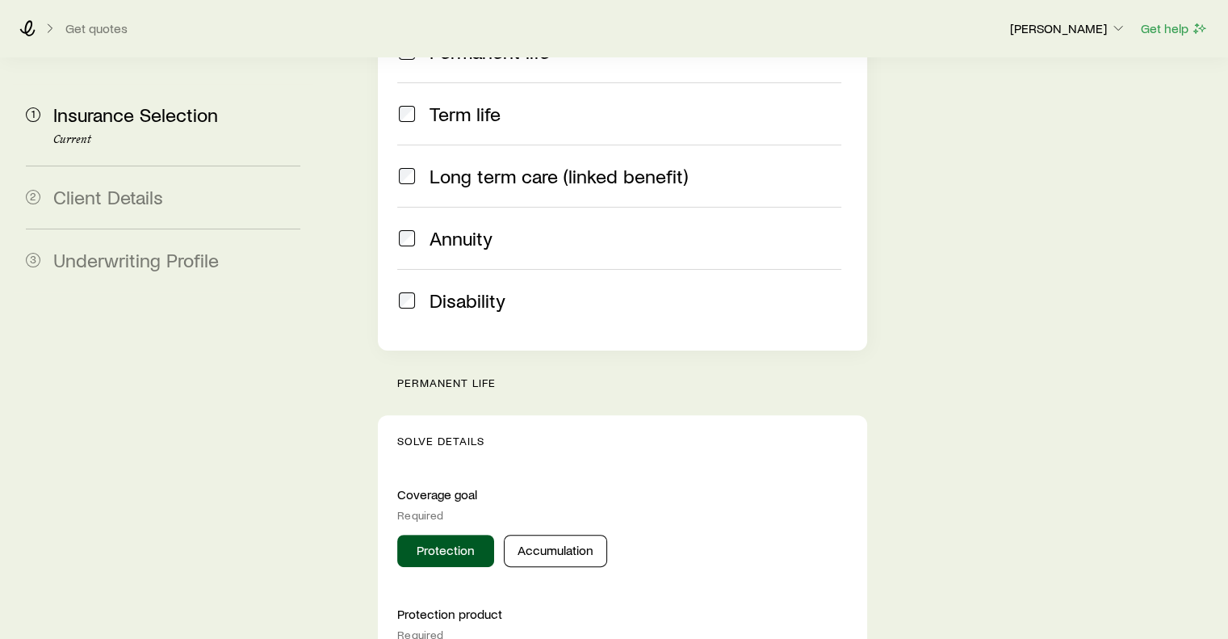
scroll to position [375, 0]
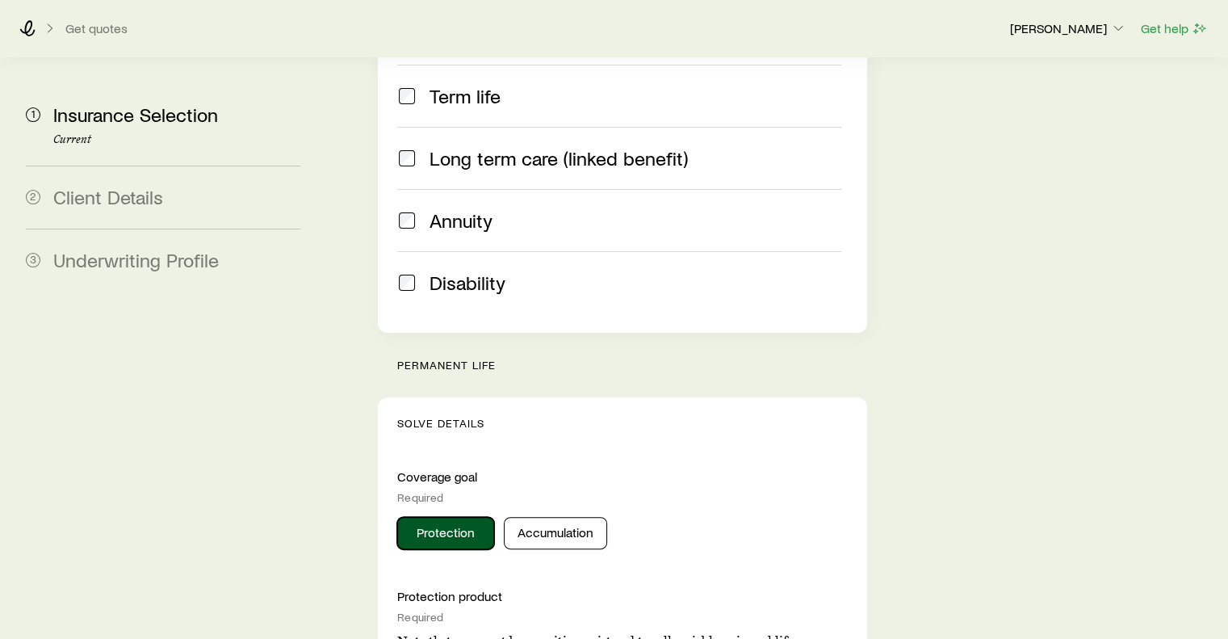
click at [435, 517] on button "Protection" at bounding box center [445, 533] width 97 height 32
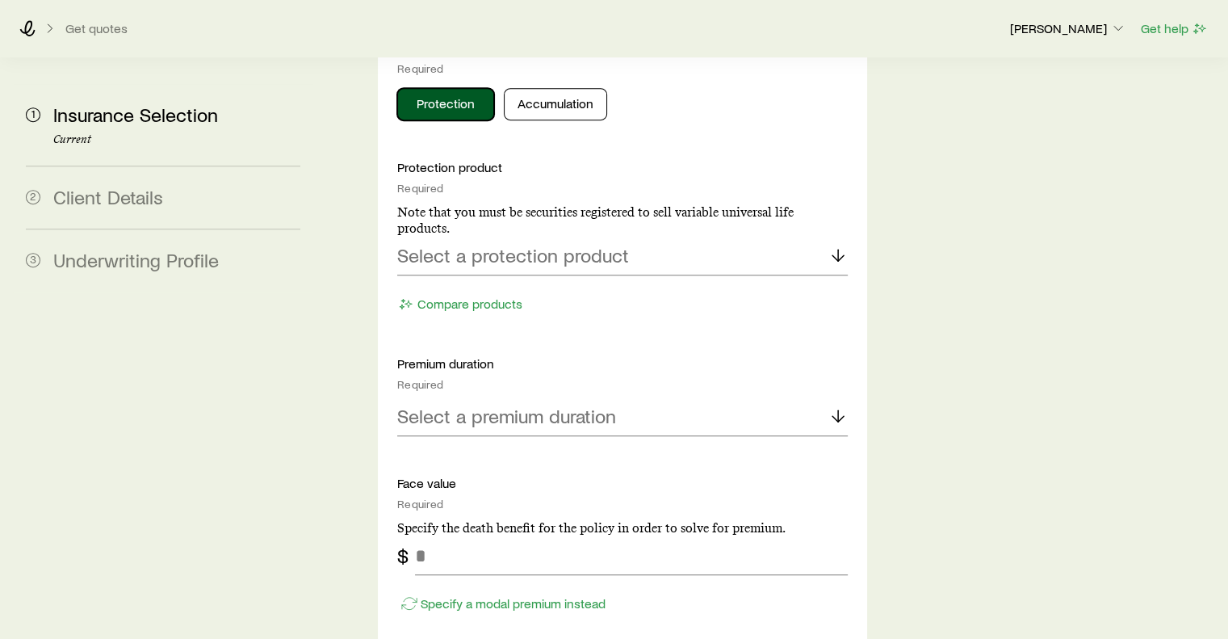
scroll to position [824, 0]
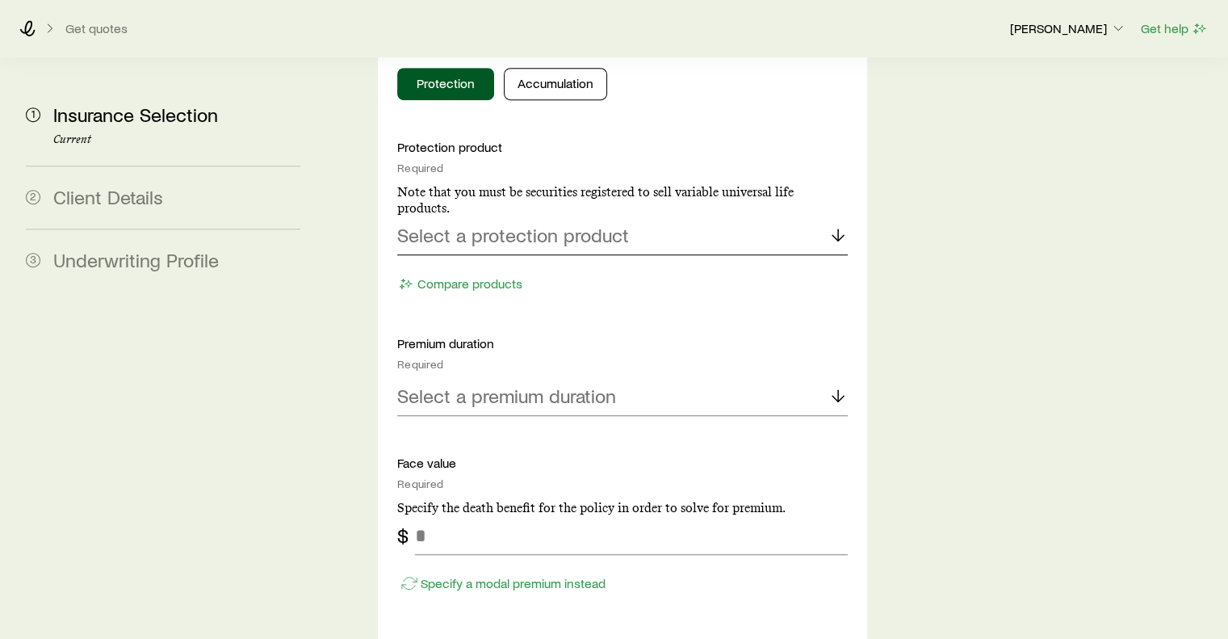
click at [836, 225] on icon at bounding box center [837, 234] width 19 height 19
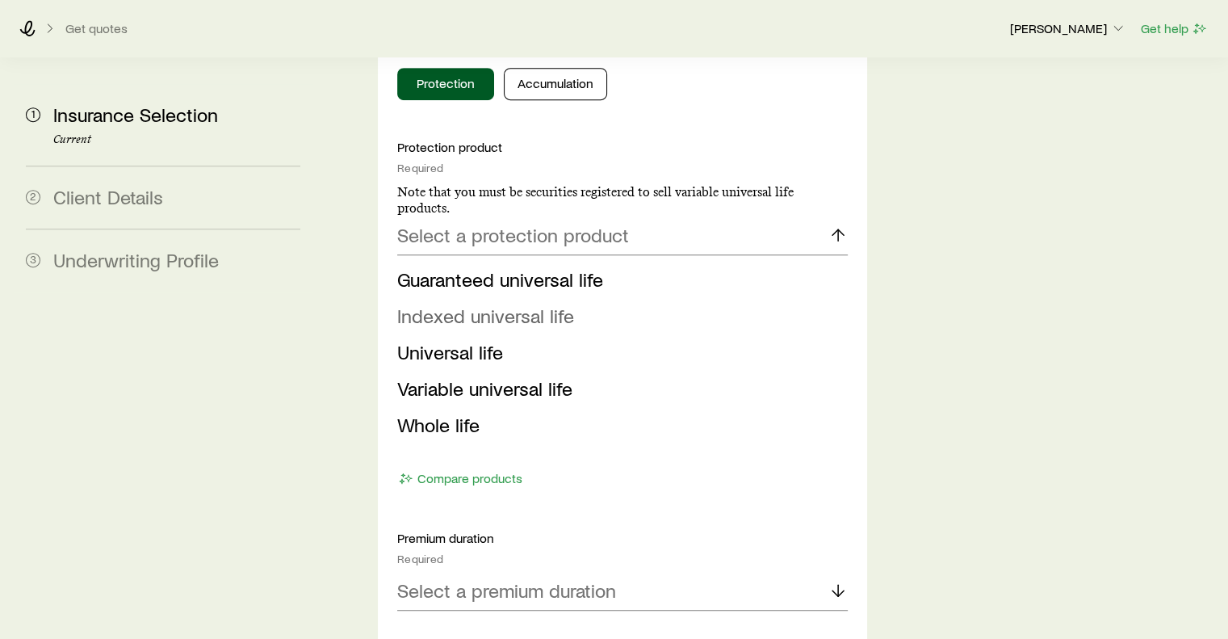
click at [563, 304] on span "Indexed universal life" at bounding box center [485, 315] width 177 height 23
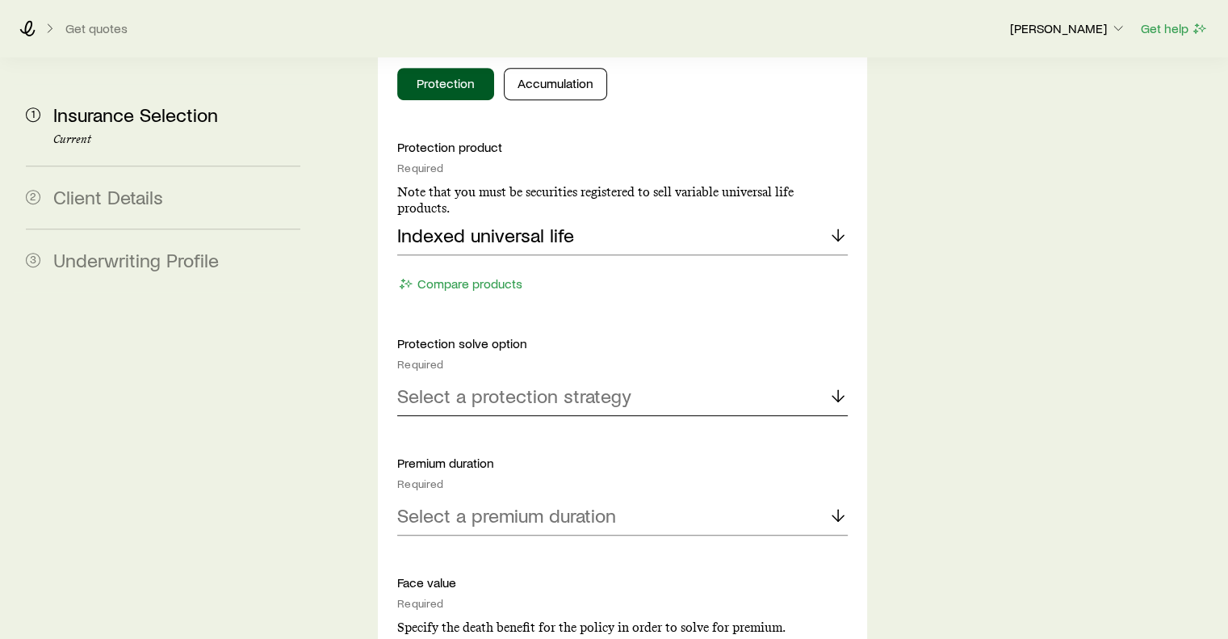
click at [830, 386] on icon at bounding box center [837, 395] width 19 height 19
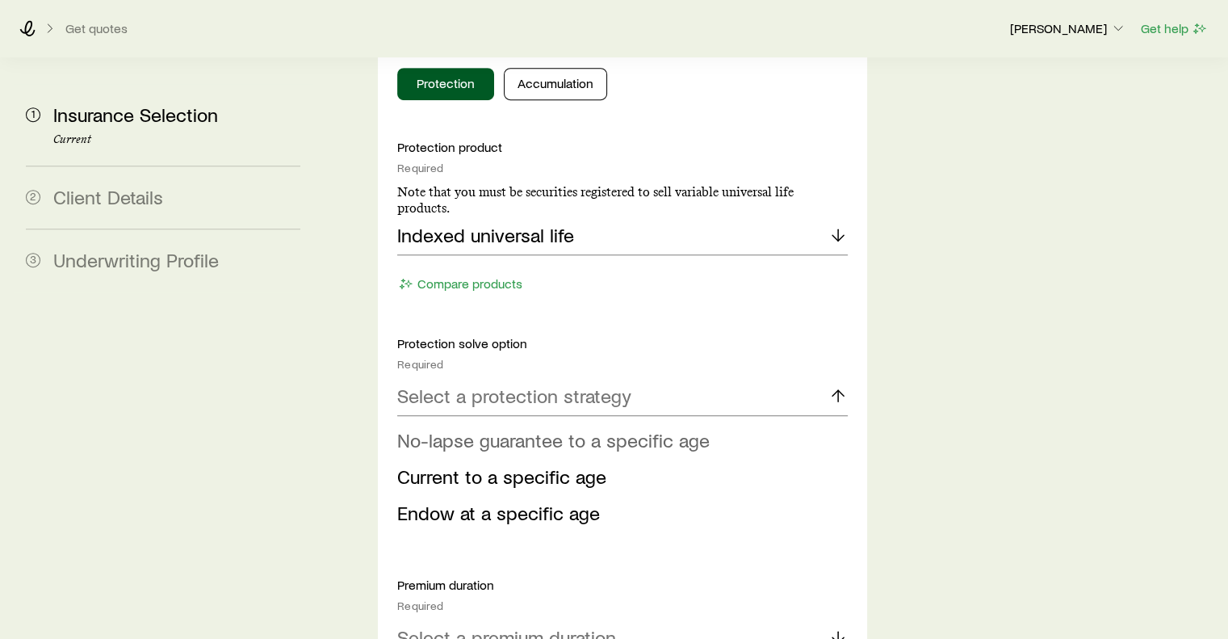
click at [681, 428] on span "No-lapse guarantee to a specific age" at bounding box center [553, 439] width 313 height 23
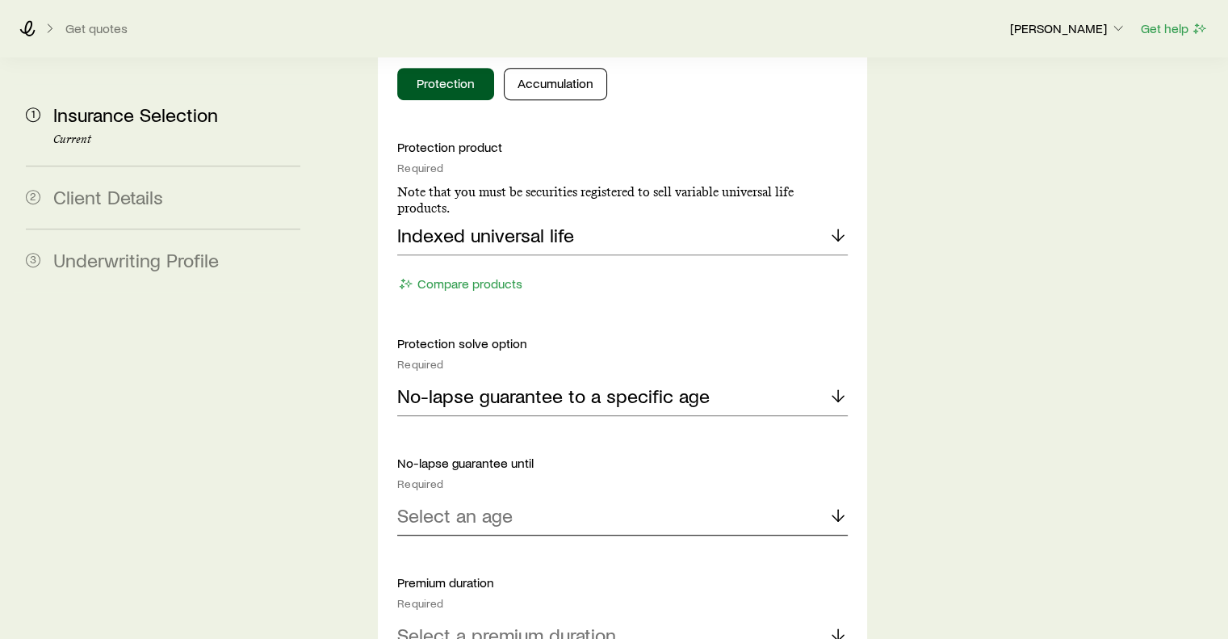
click at [562, 497] on div "Select an age" at bounding box center [622, 516] width 450 height 39
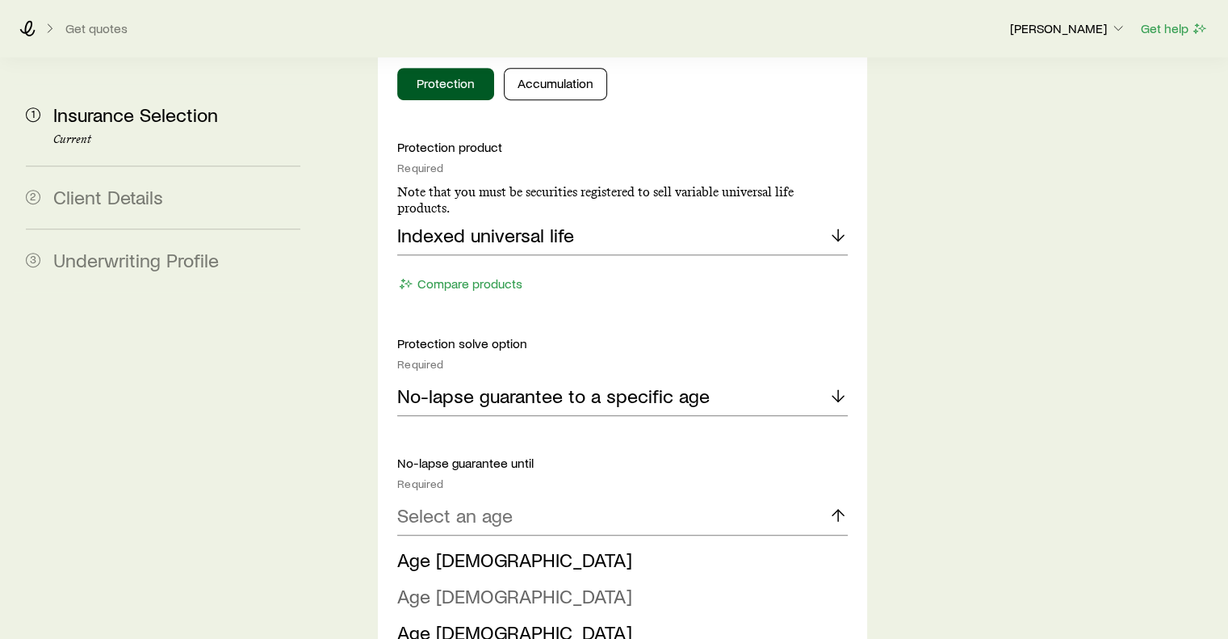
click at [448, 584] on span "Age [DEMOGRAPHIC_DATA]" at bounding box center [514, 595] width 235 height 23
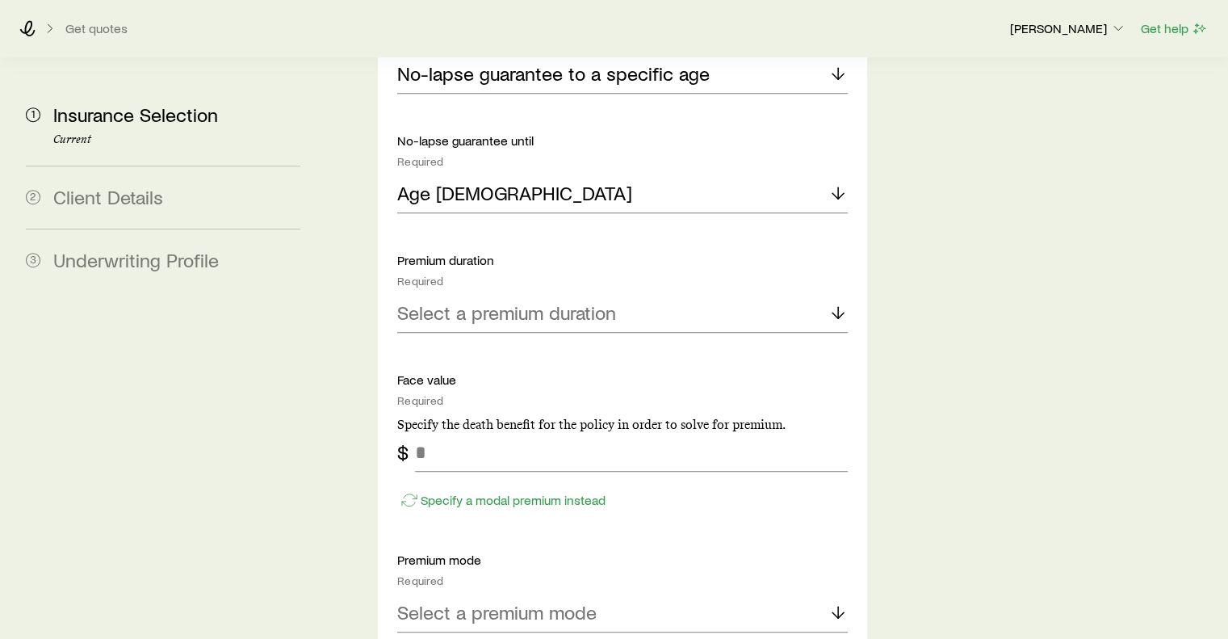
scroll to position [1154, 0]
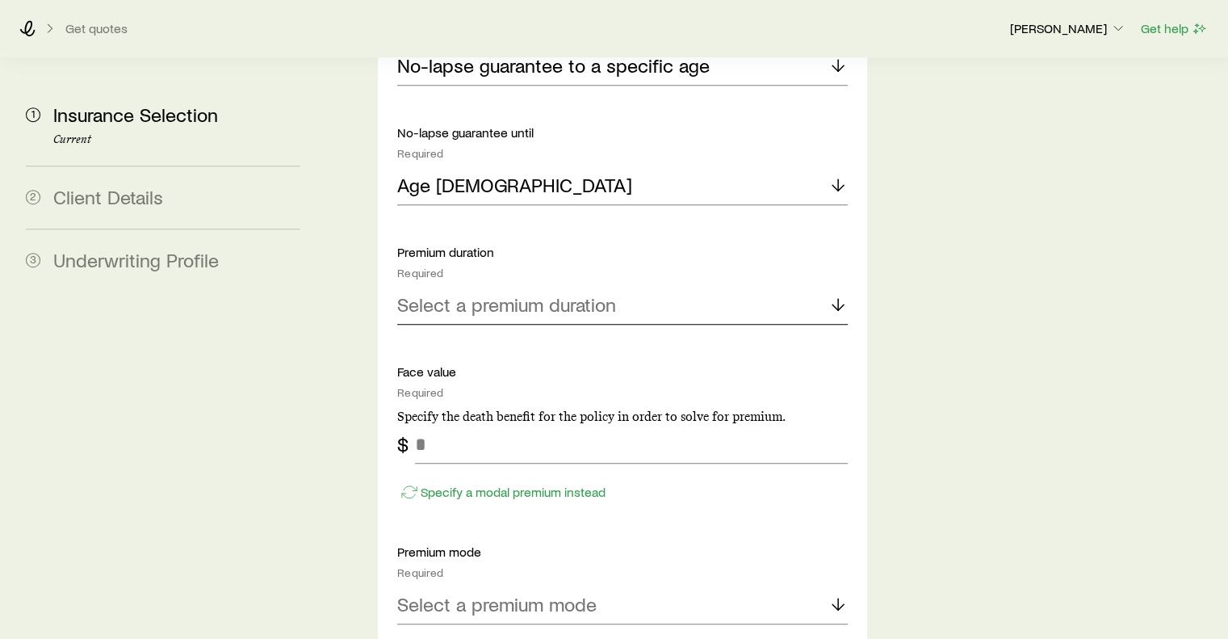
click at [452, 293] on p "Select a premium duration" at bounding box center [506, 304] width 219 height 23
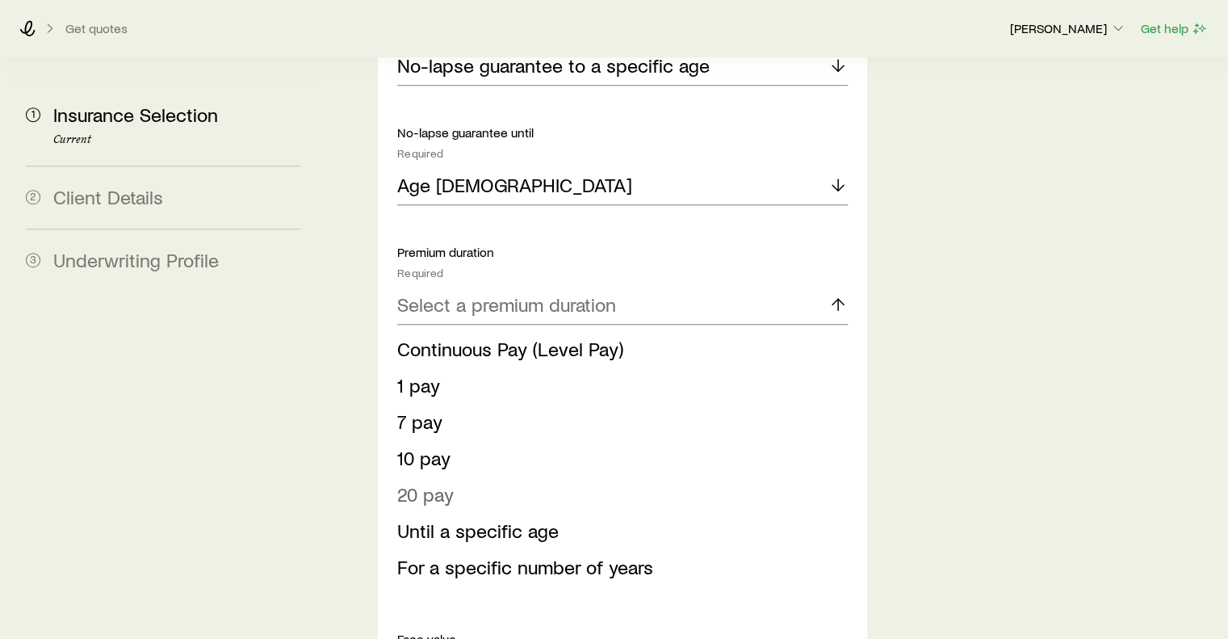
click at [433, 482] on span "20 pay" at bounding box center [425, 493] width 57 height 23
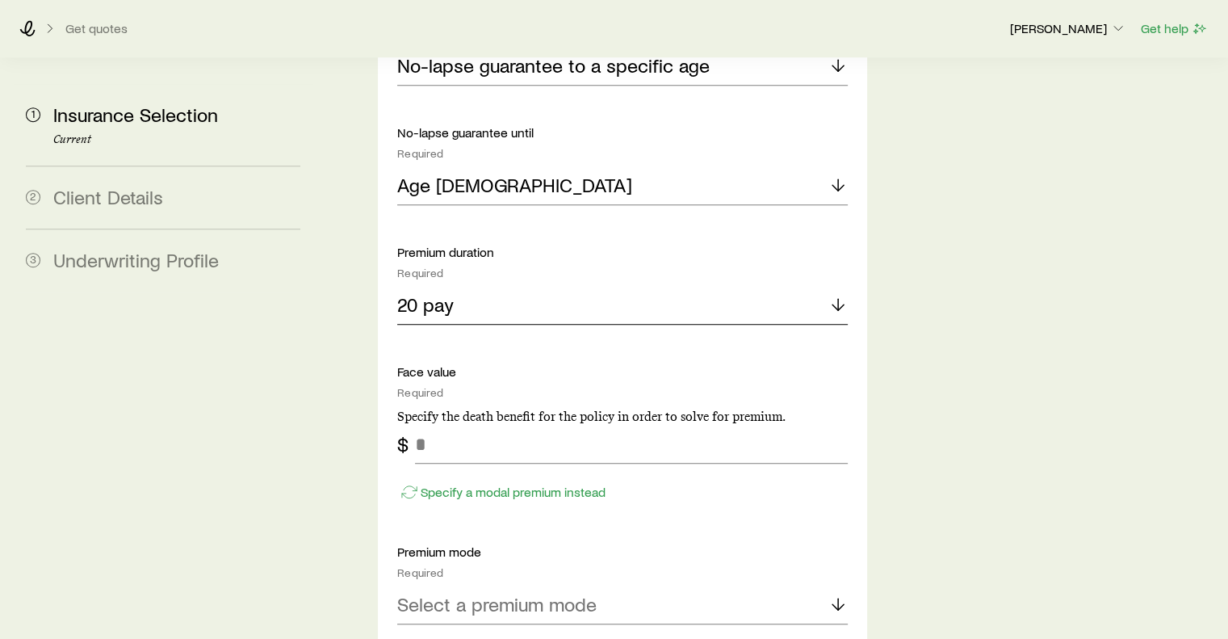
click at [836, 295] on icon at bounding box center [837, 304] width 19 height 19
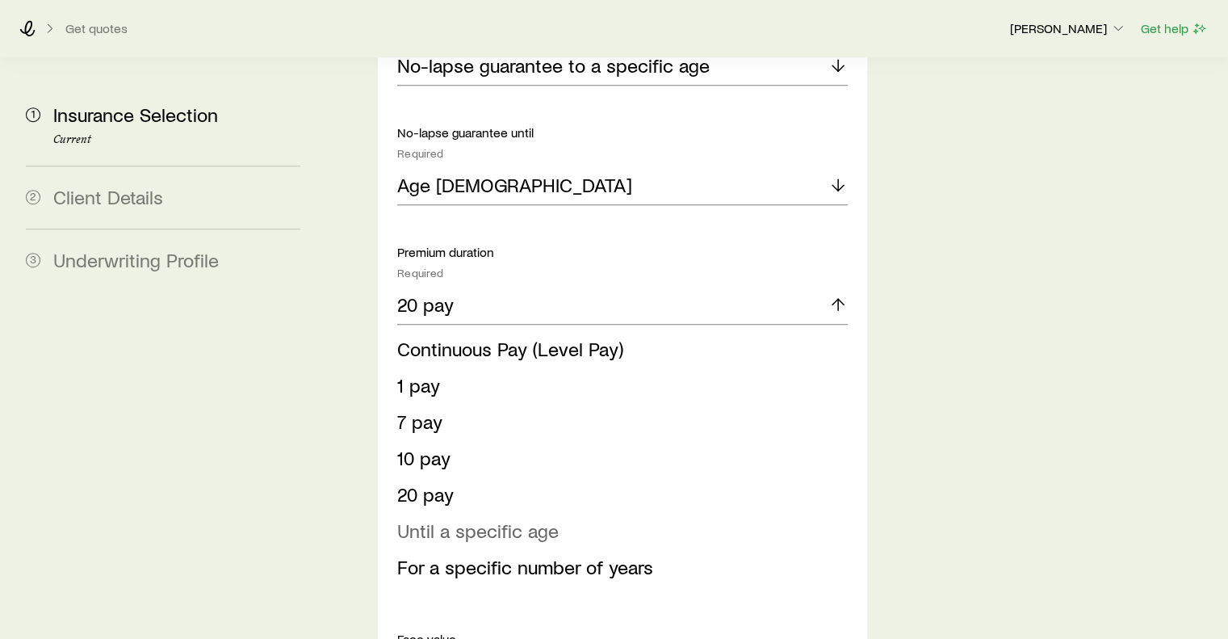
click at [513, 518] on span "Until a specific age" at bounding box center [478, 529] width 162 height 23
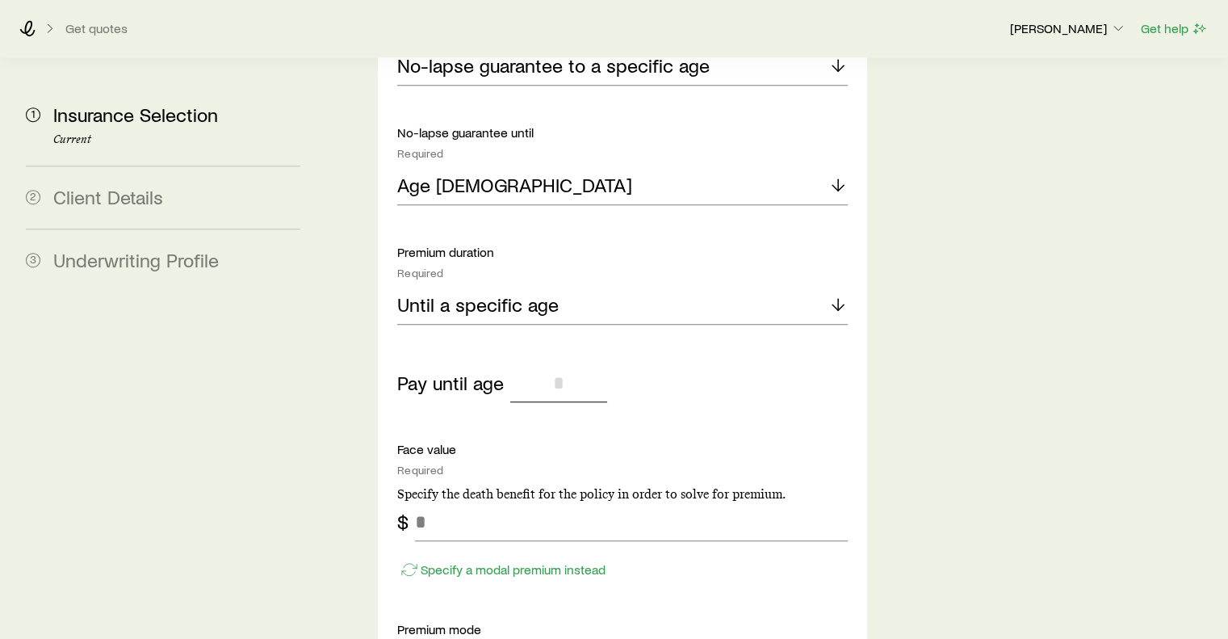
click at [568, 363] on input "tel" at bounding box center [558, 382] width 97 height 39
type input "**"
click at [616, 441] on p "Face value" at bounding box center [622, 449] width 450 height 16
click at [481, 502] on input "tel" at bounding box center [631, 521] width 432 height 39
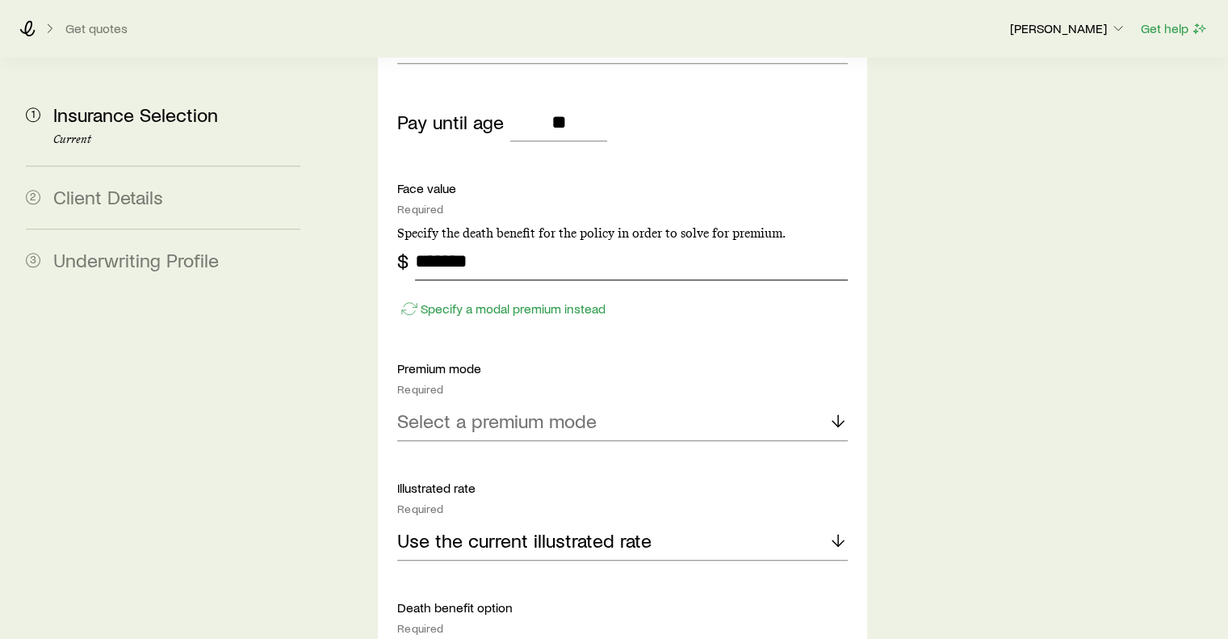
scroll to position [1418, 0]
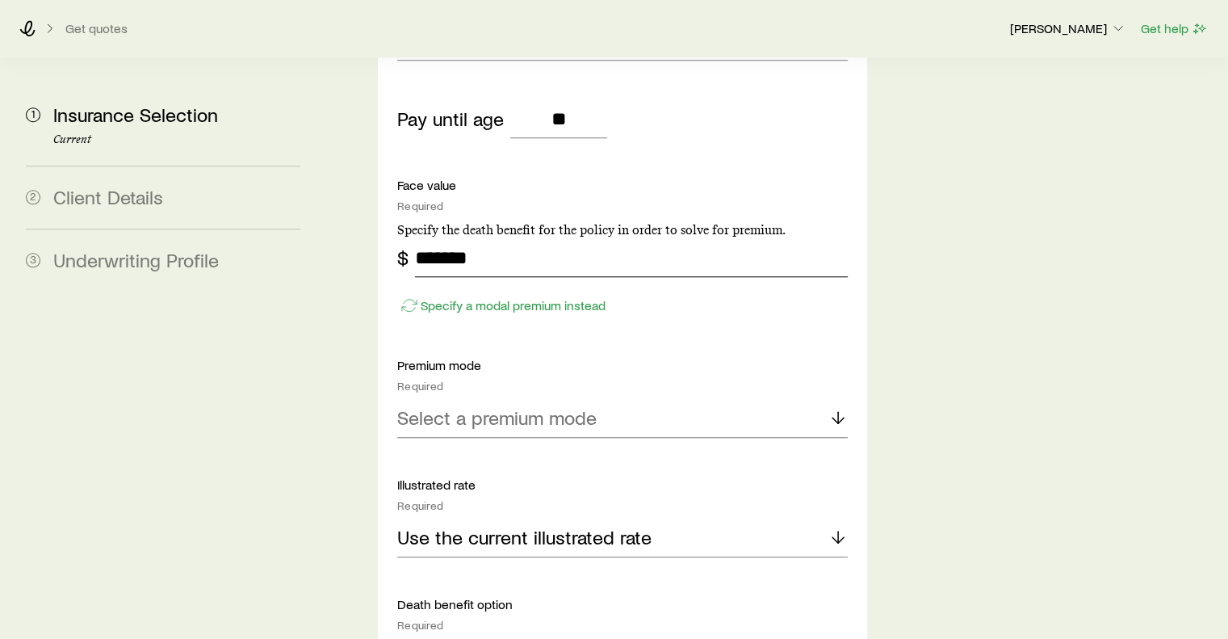
type input "*******"
click at [585, 406] on p "Select a premium mode" at bounding box center [496, 417] width 199 height 23
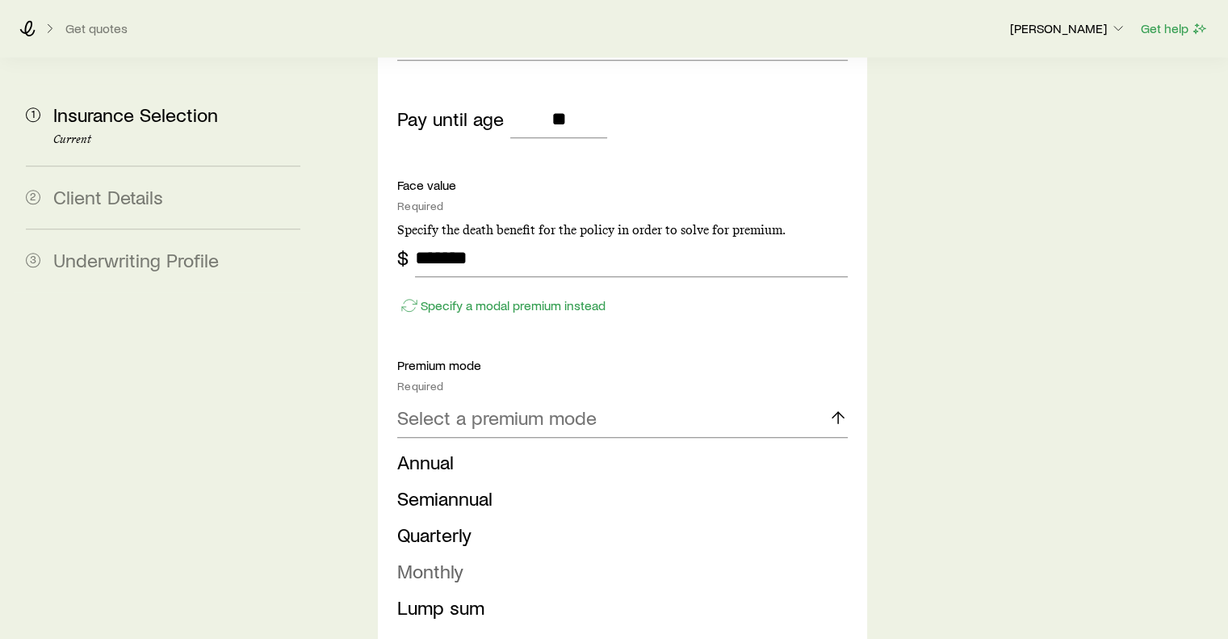
click at [440, 559] on span "Monthly" at bounding box center [430, 570] width 66 height 23
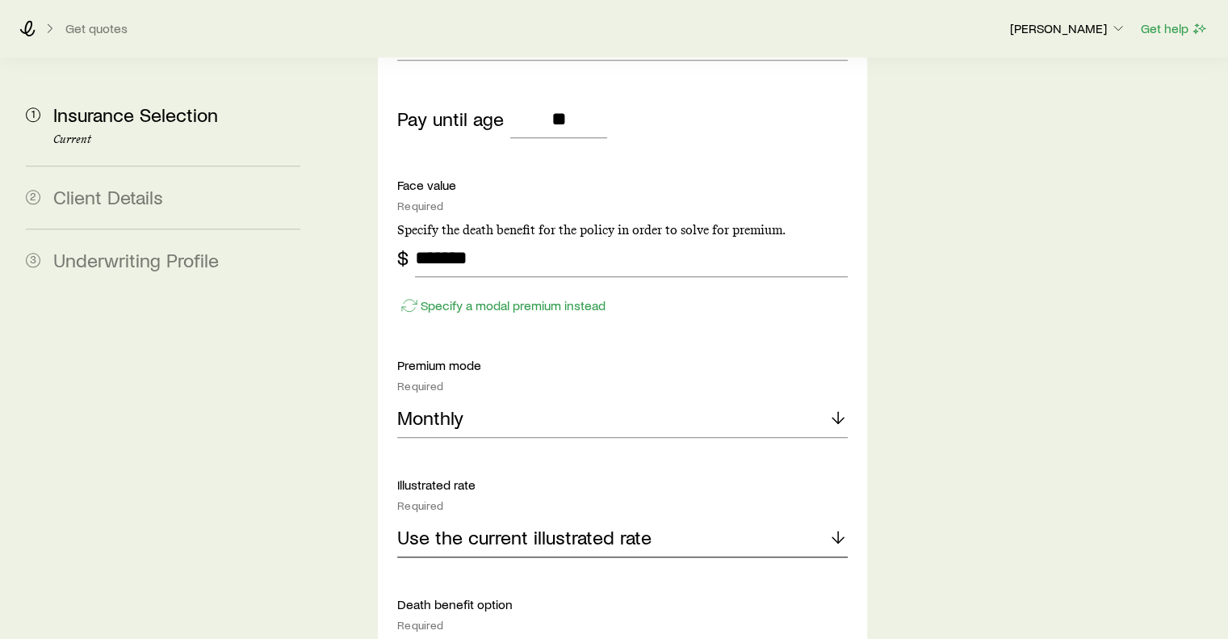
click at [665, 518] on div "Use the current illustrated rate" at bounding box center [622, 537] width 450 height 39
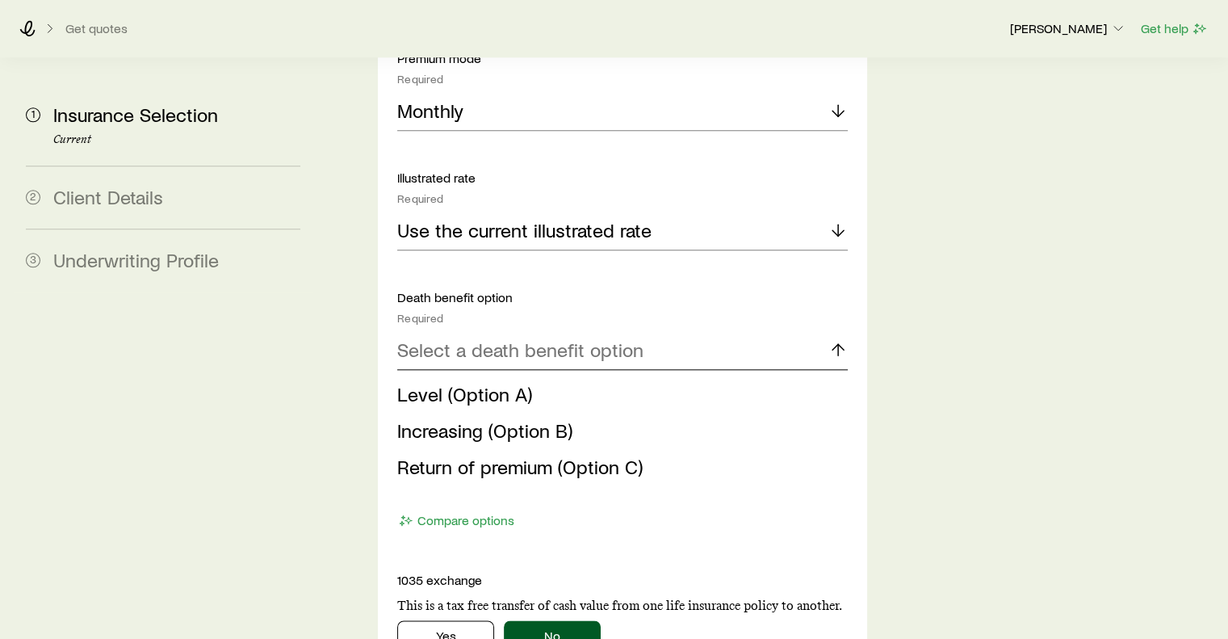
scroll to position [1760, 0]
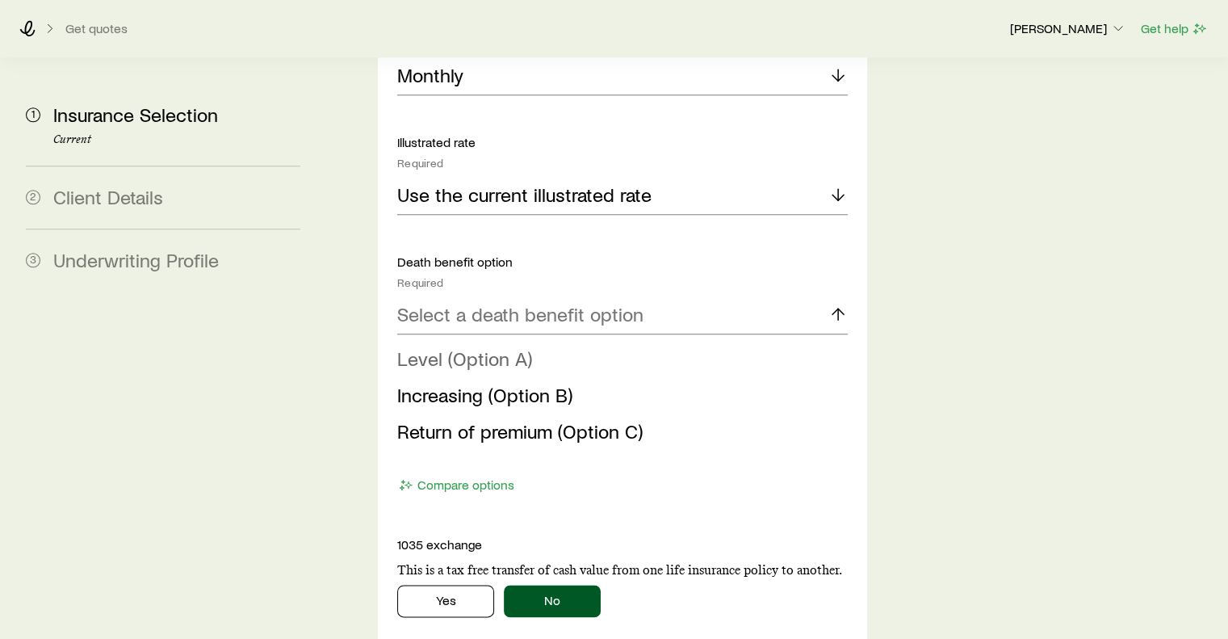
click at [460, 346] on span "Level (Option A)" at bounding box center [464, 357] width 135 height 23
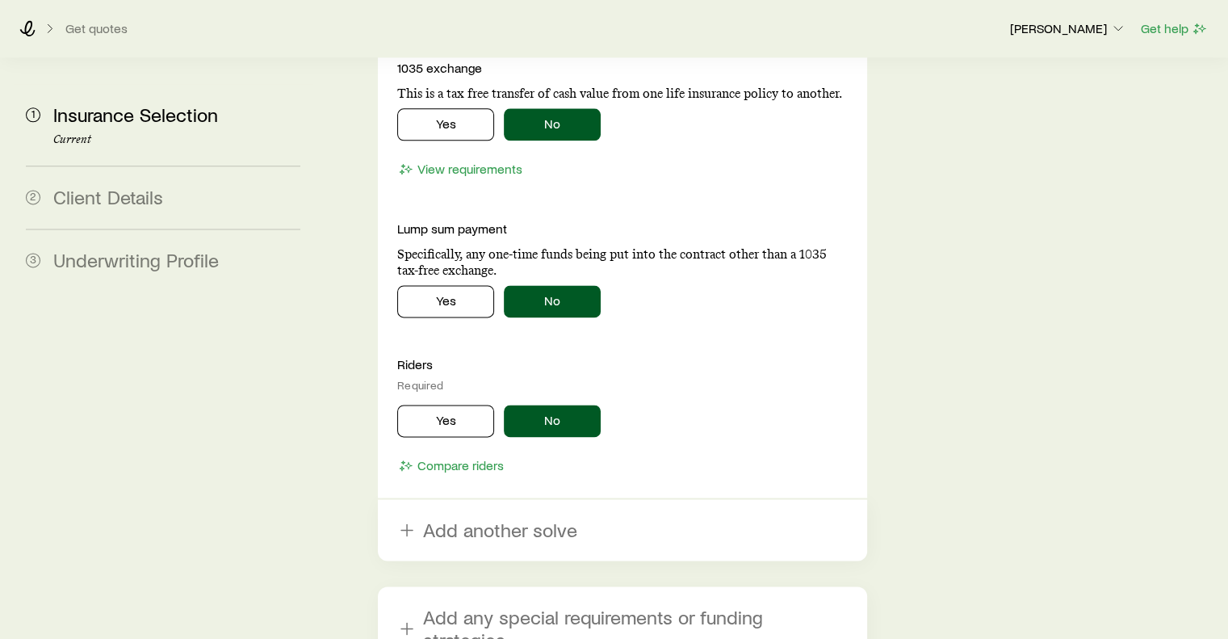
scroll to position [2148, 0]
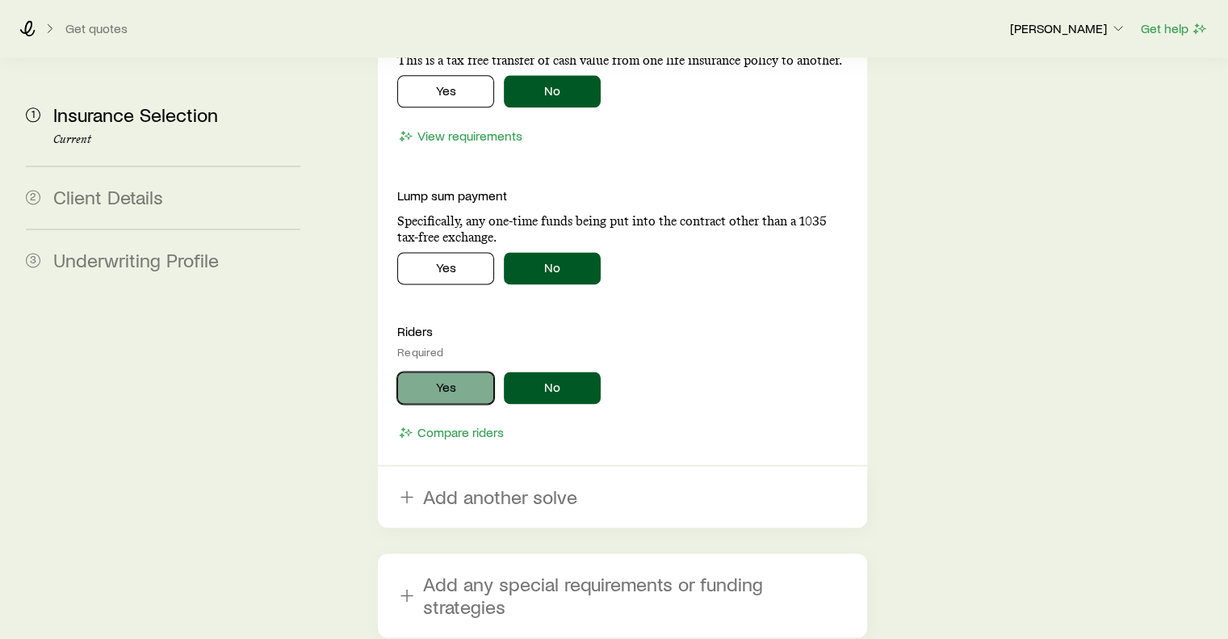
click at [450, 371] on button "Yes" at bounding box center [445, 387] width 97 height 32
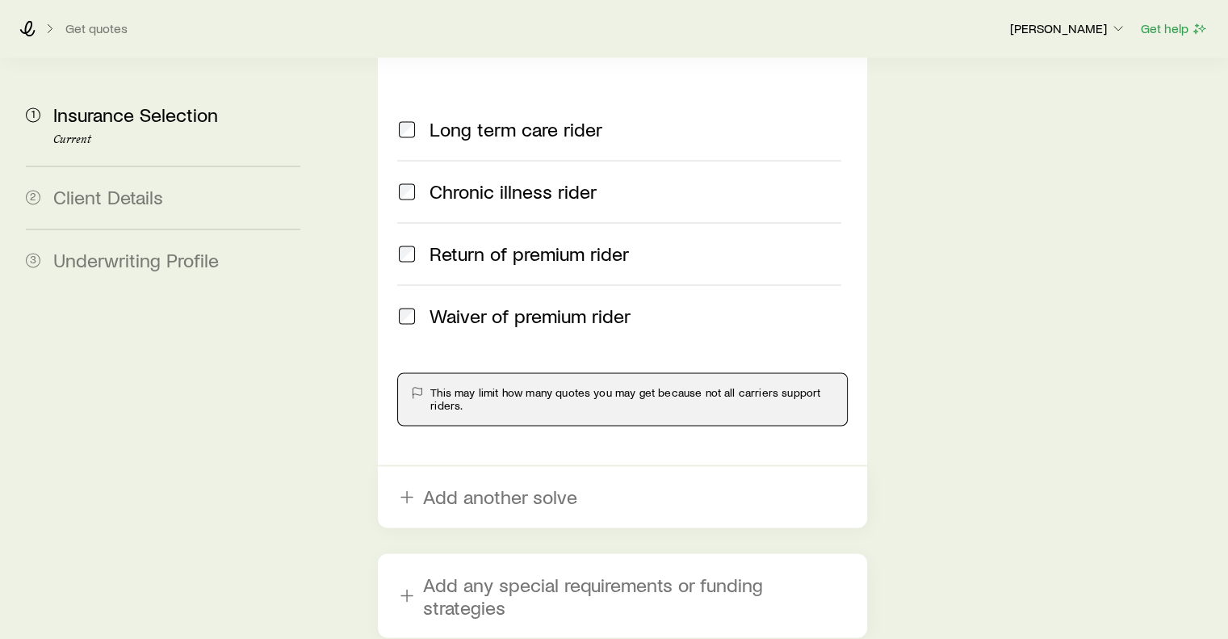
scroll to position [2599, 0]
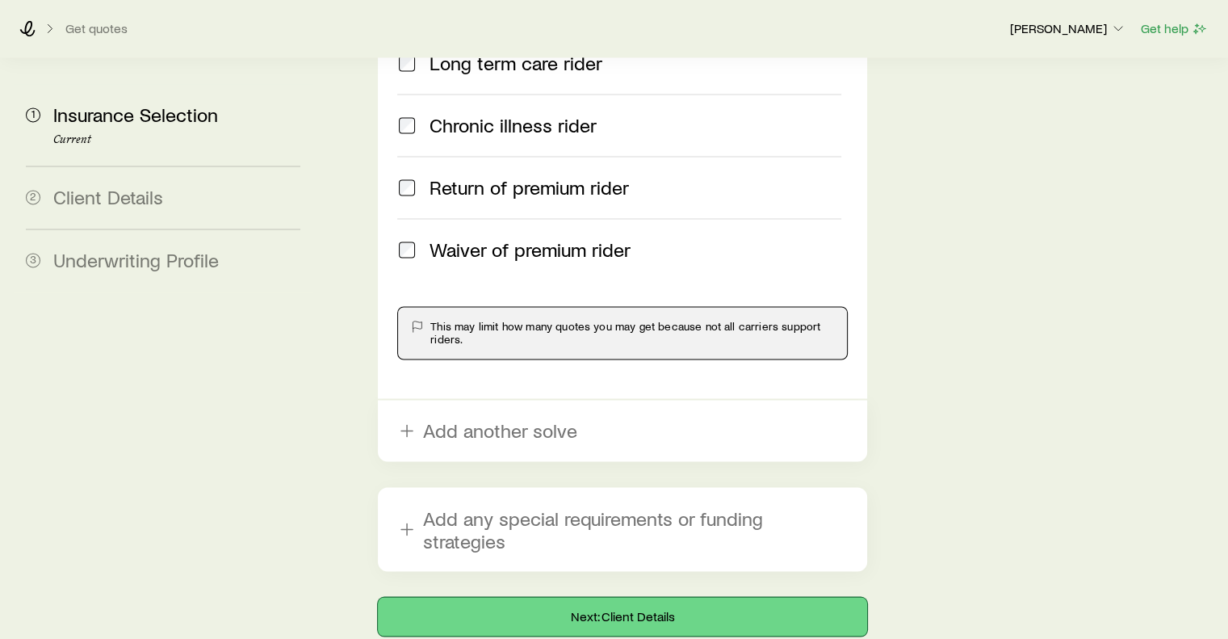
click at [640, 597] on button "Next: Client Details" at bounding box center [622, 616] width 489 height 39
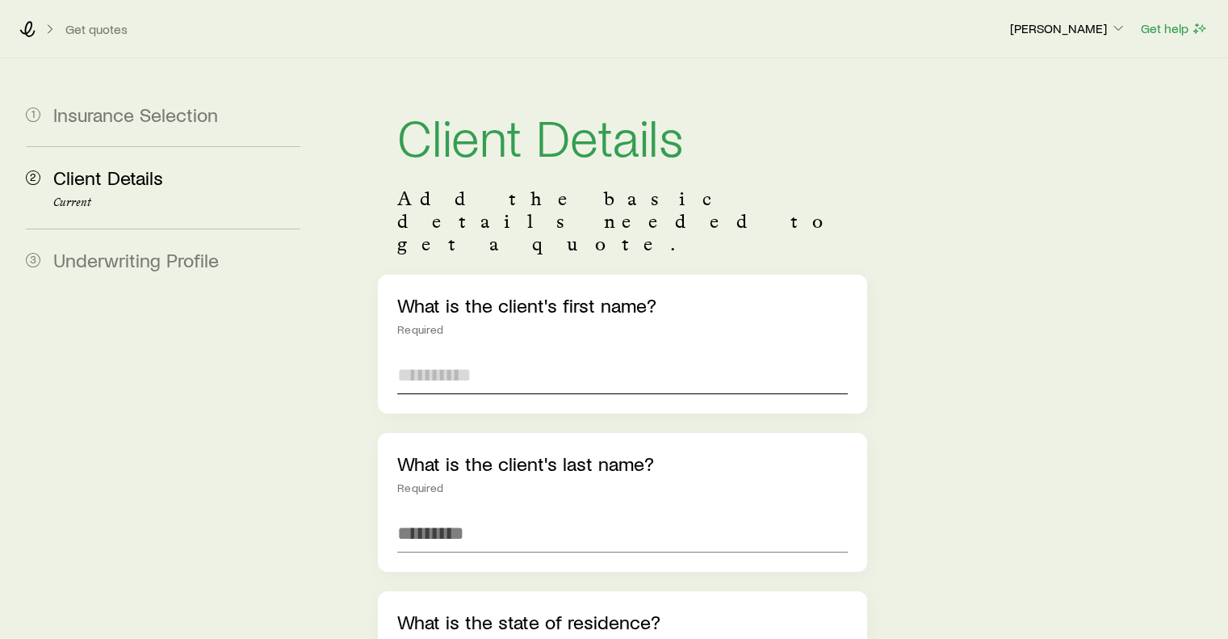
click at [423, 355] on input "text" at bounding box center [622, 374] width 450 height 39
type input "******"
type input "********"
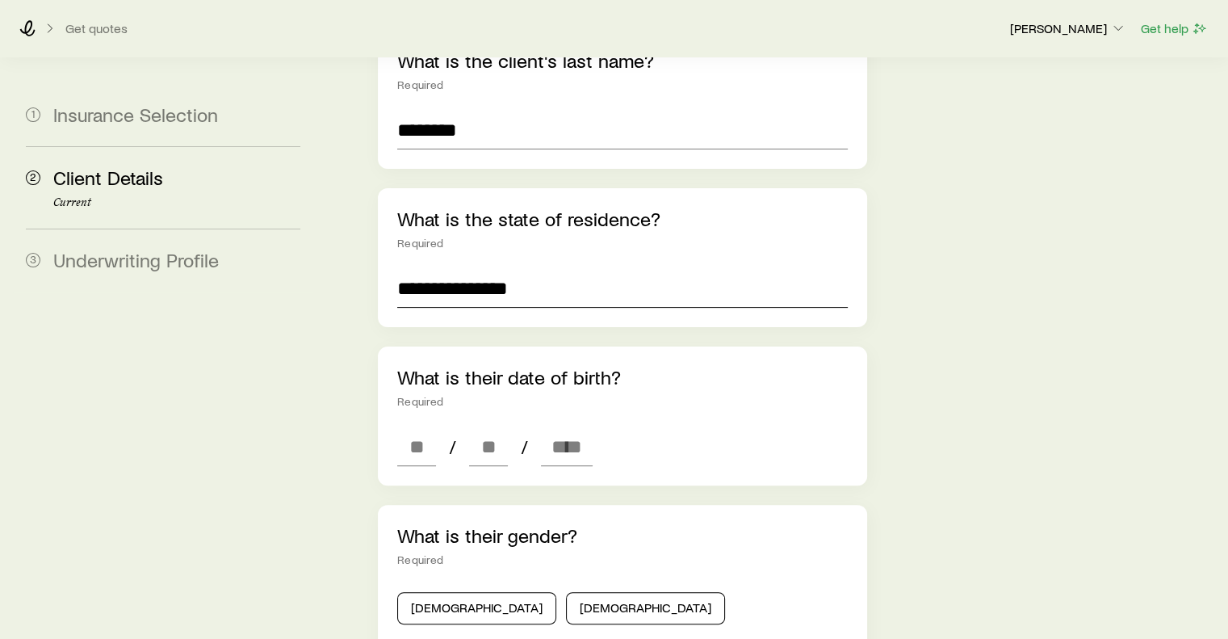
scroll to position [410, 0]
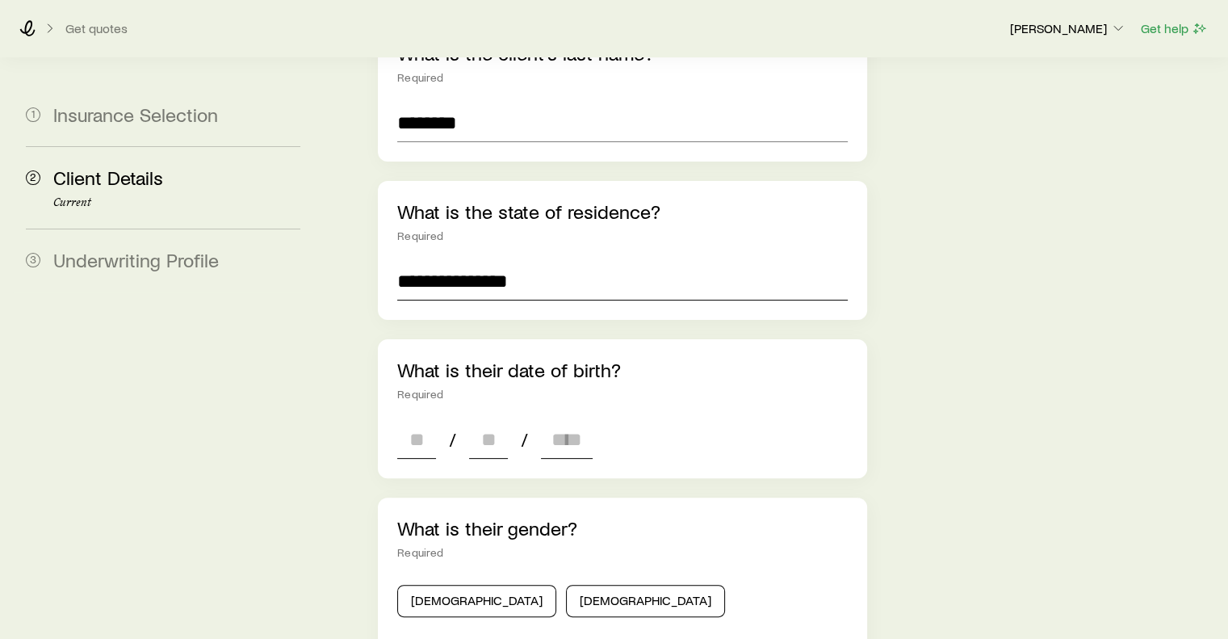
type input "**********"
click at [401, 420] on input at bounding box center [416, 439] width 39 height 39
type input "**"
type input "****"
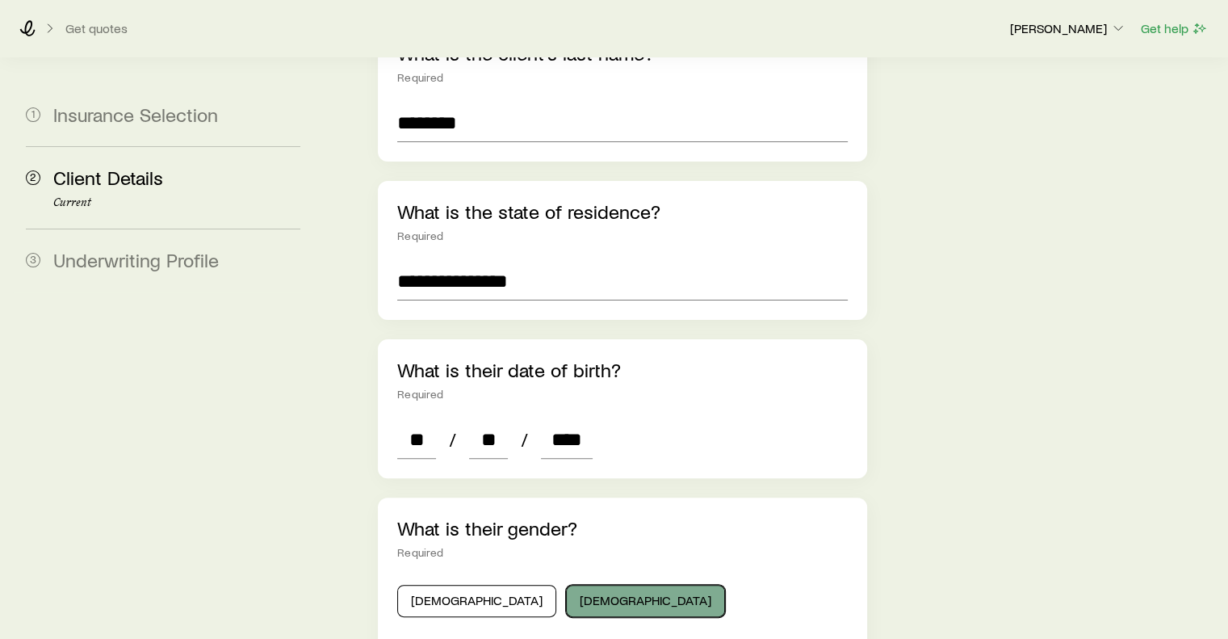
click at [566, 585] on button "[DEMOGRAPHIC_DATA]" at bounding box center [645, 601] width 159 height 32
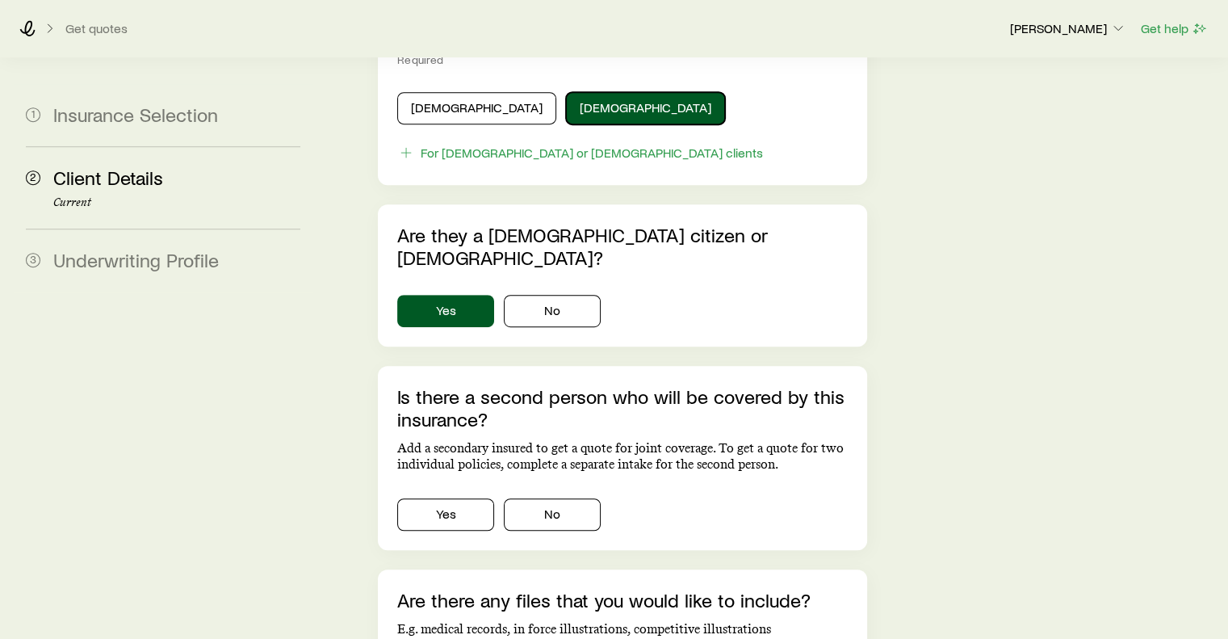
scroll to position [1004, 0]
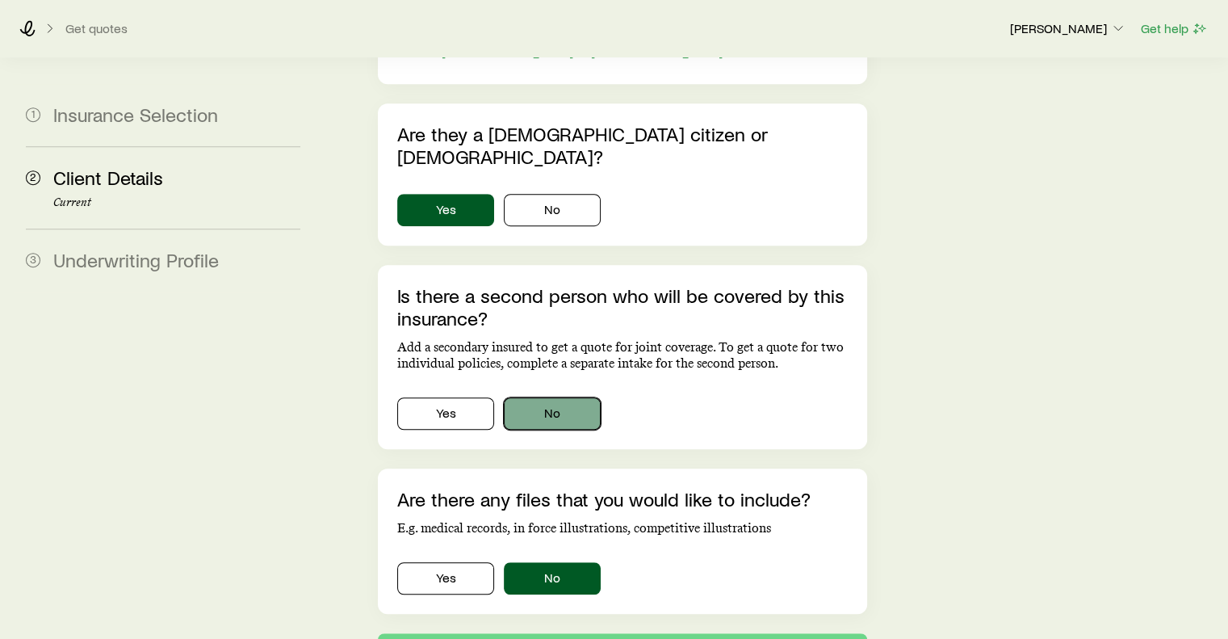
click at [539, 397] on button "No" at bounding box center [552, 413] width 97 height 32
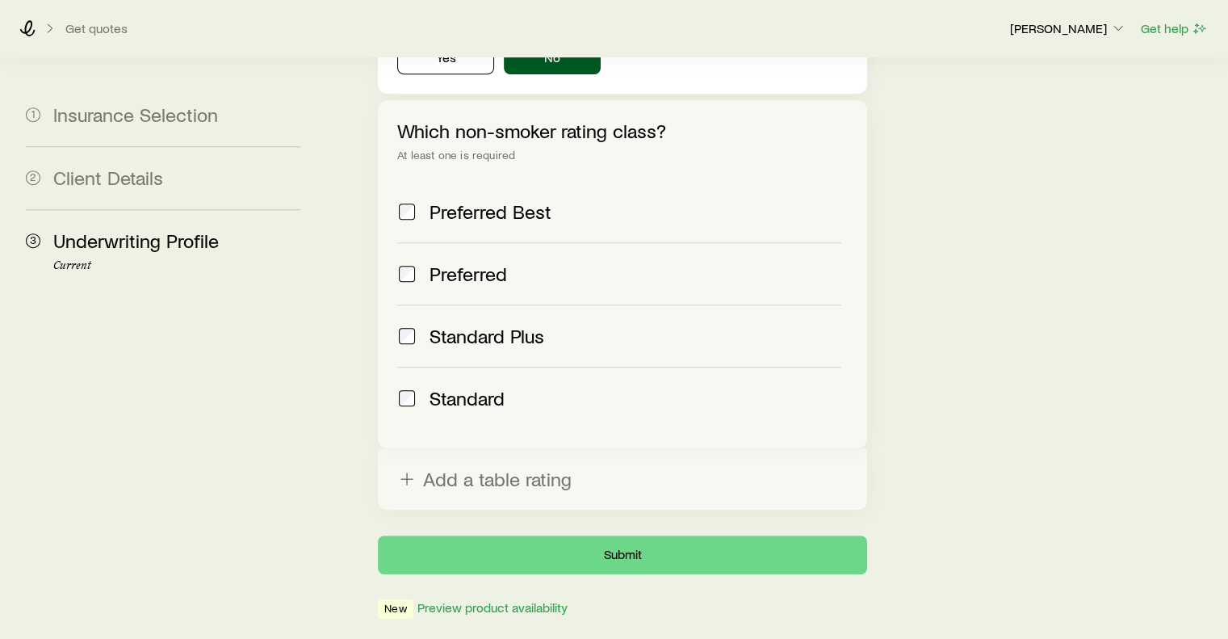
scroll to position [697, 0]
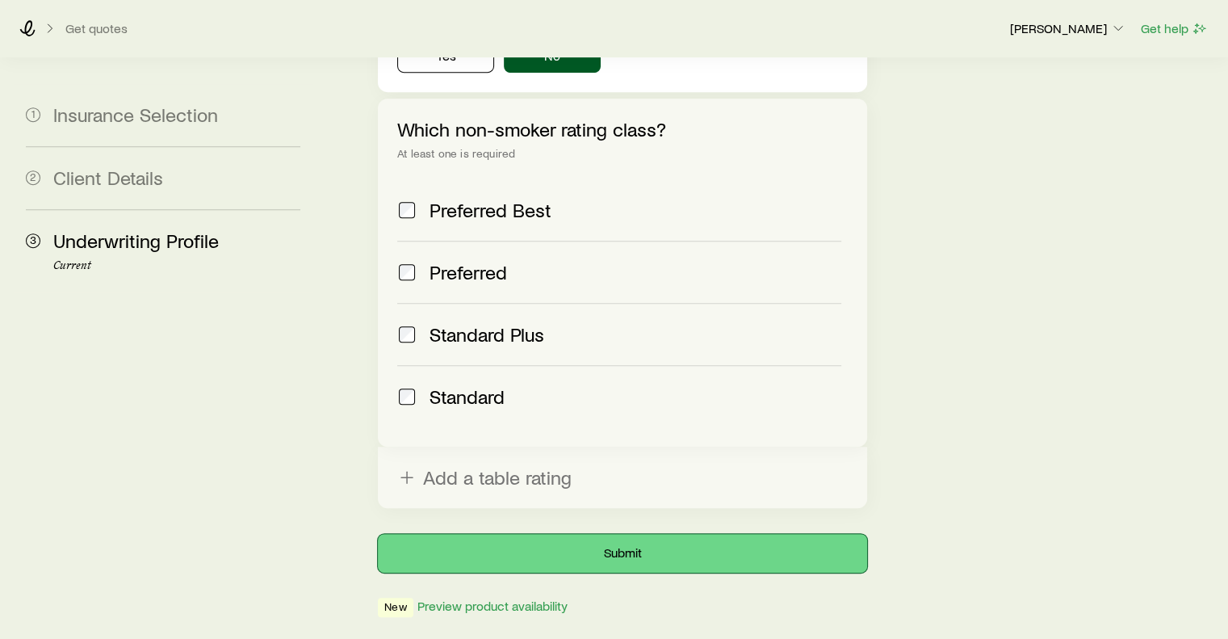
click at [620, 534] on button "Submit" at bounding box center [622, 553] width 489 height 39
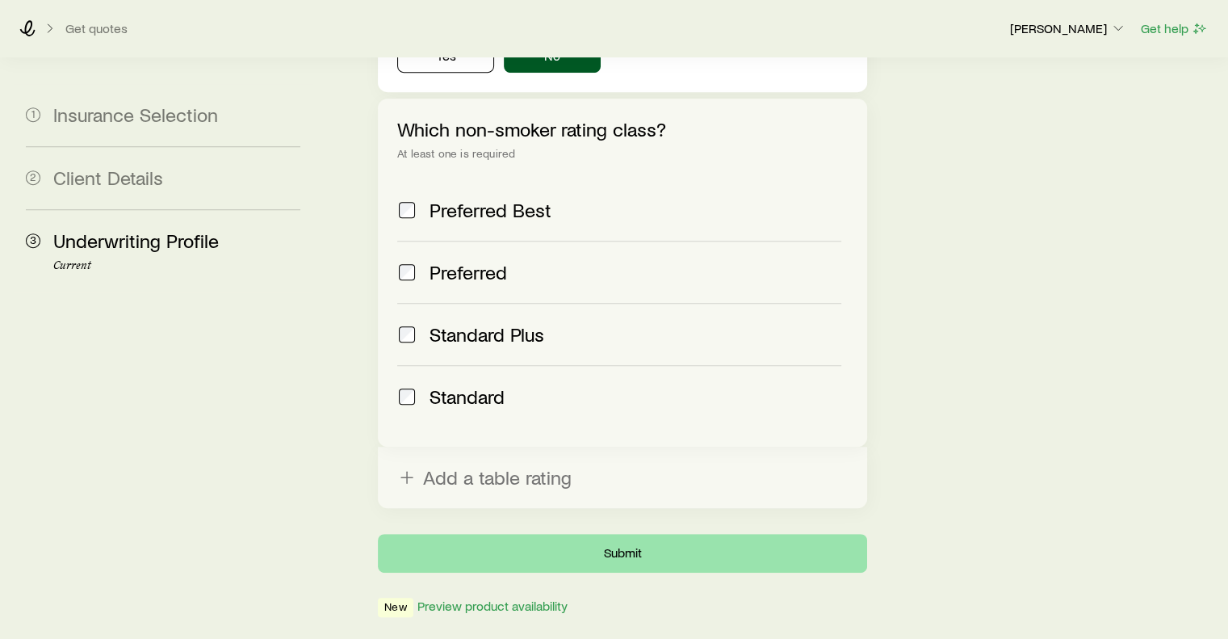
scroll to position [0, 0]
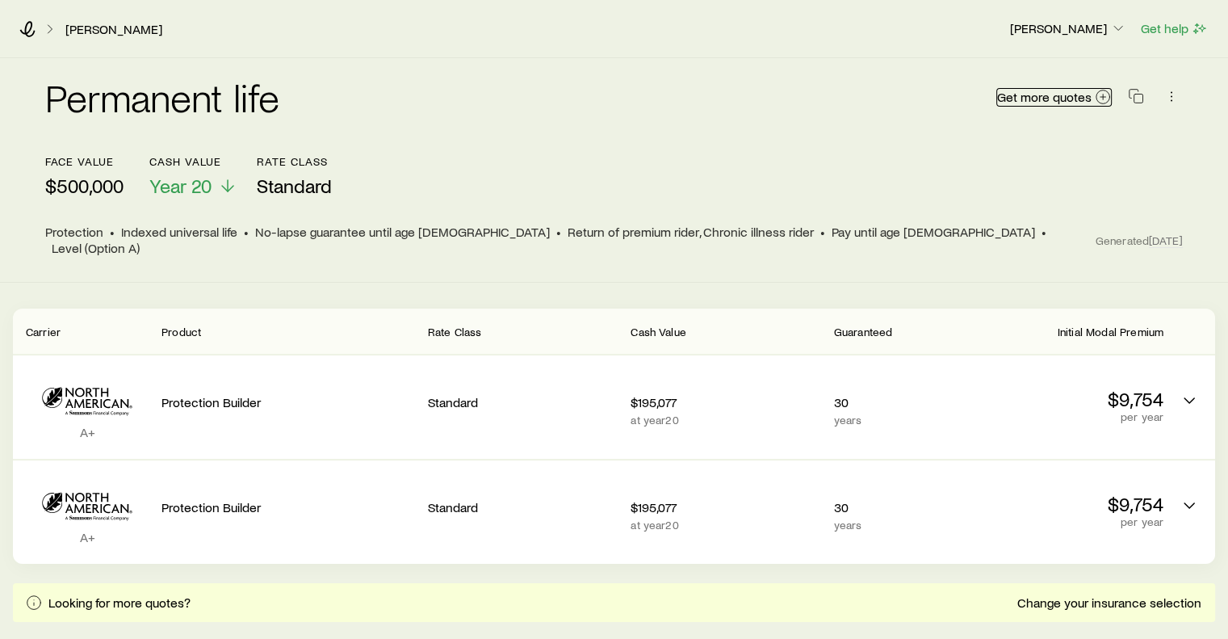
click at [1082, 98] on span "Get more quotes" at bounding box center [1044, 96] width 94 height 13
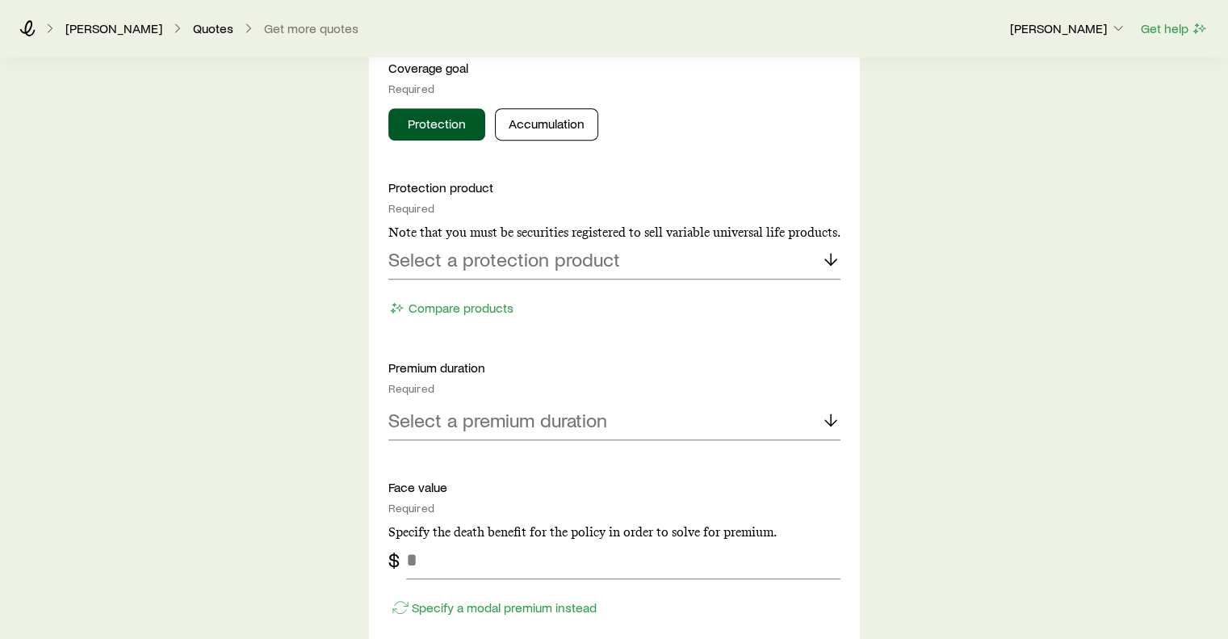
scroll to position [689, 0]
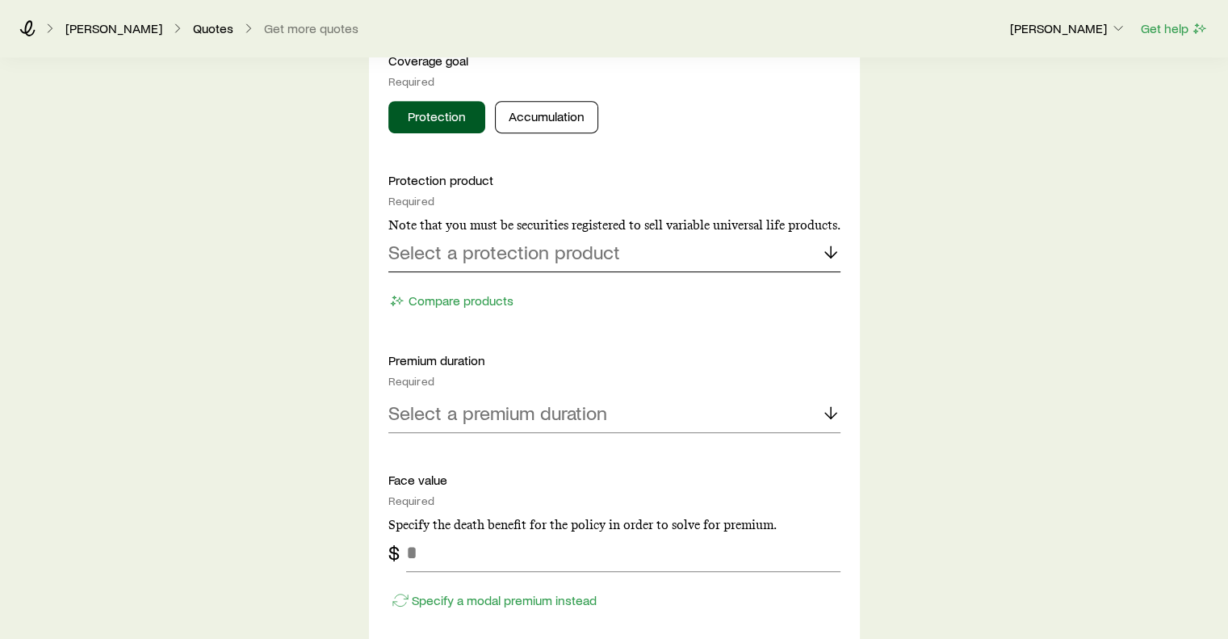
click at [601, 248] on p "Select a protection product" at bounding box center [504, 252] width 232 height 23
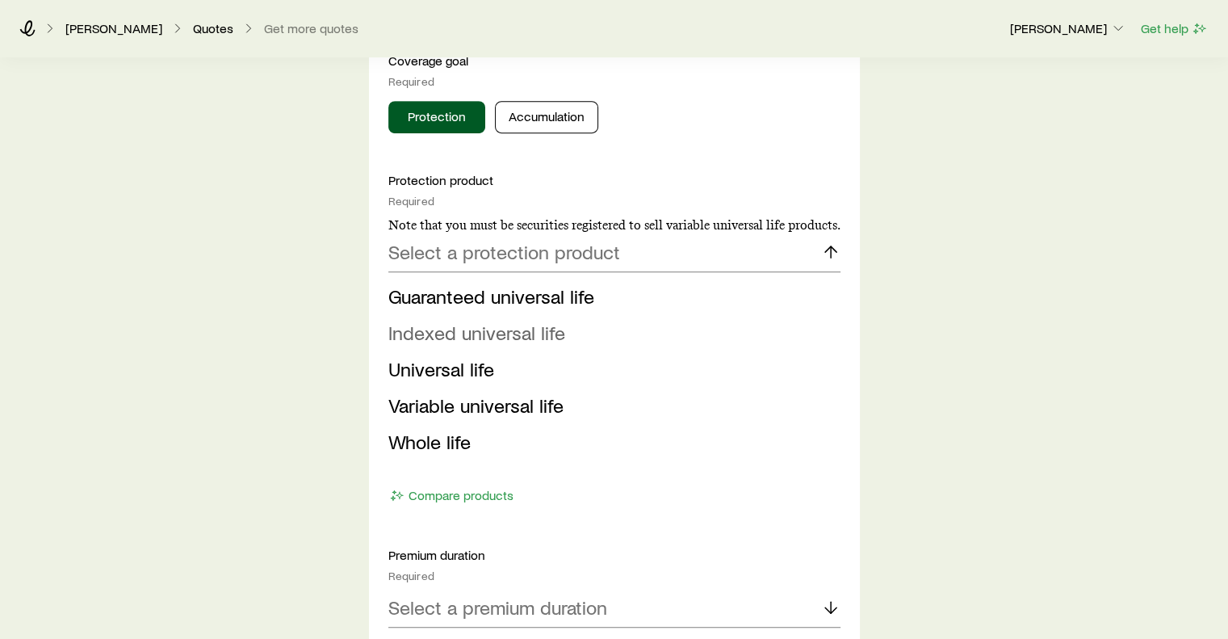
click at [530, 331] on span "Indexed universal life" at bounding box center [476, 332] width 177 height 23
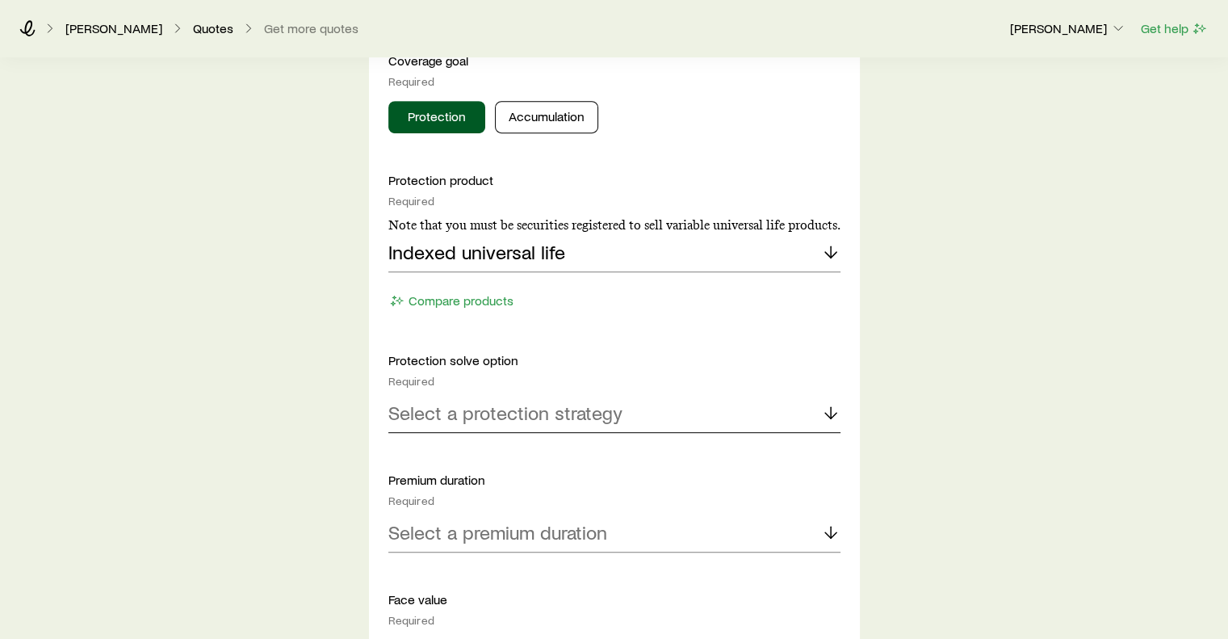
click at [548, 418] on p "Select a protection strategy" at bounding box center [505, 412] width 234 height 23
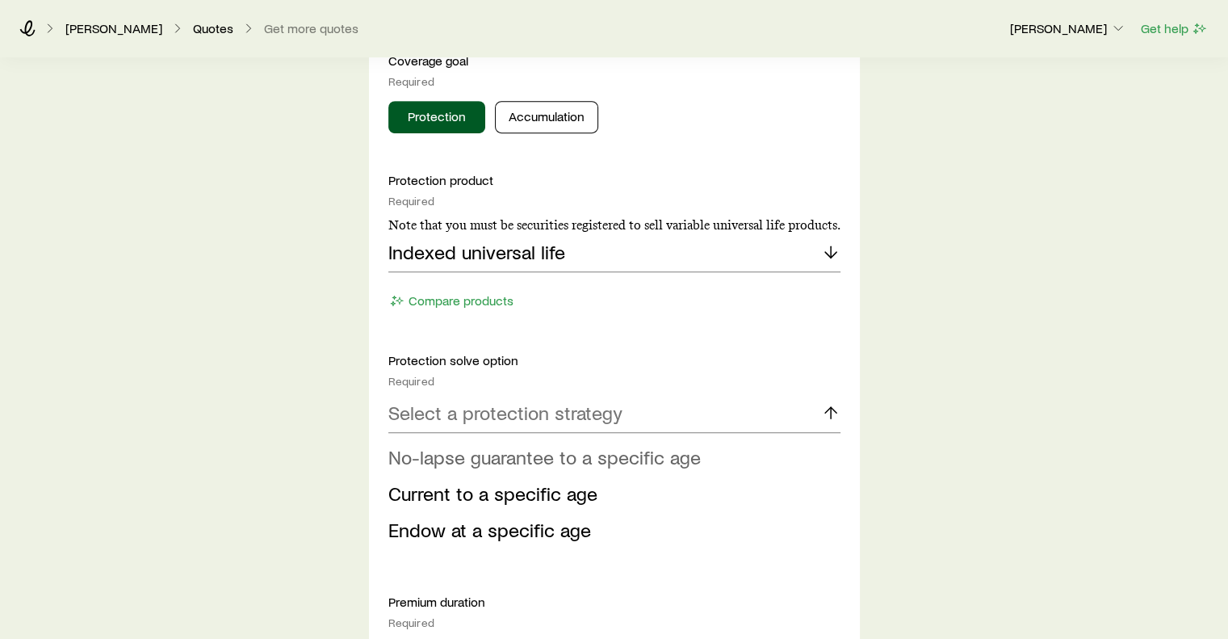
click at [545, 454] on span "No-lapse guarantee to a specific age" at bounding box center [544, 456] width 313 height 23
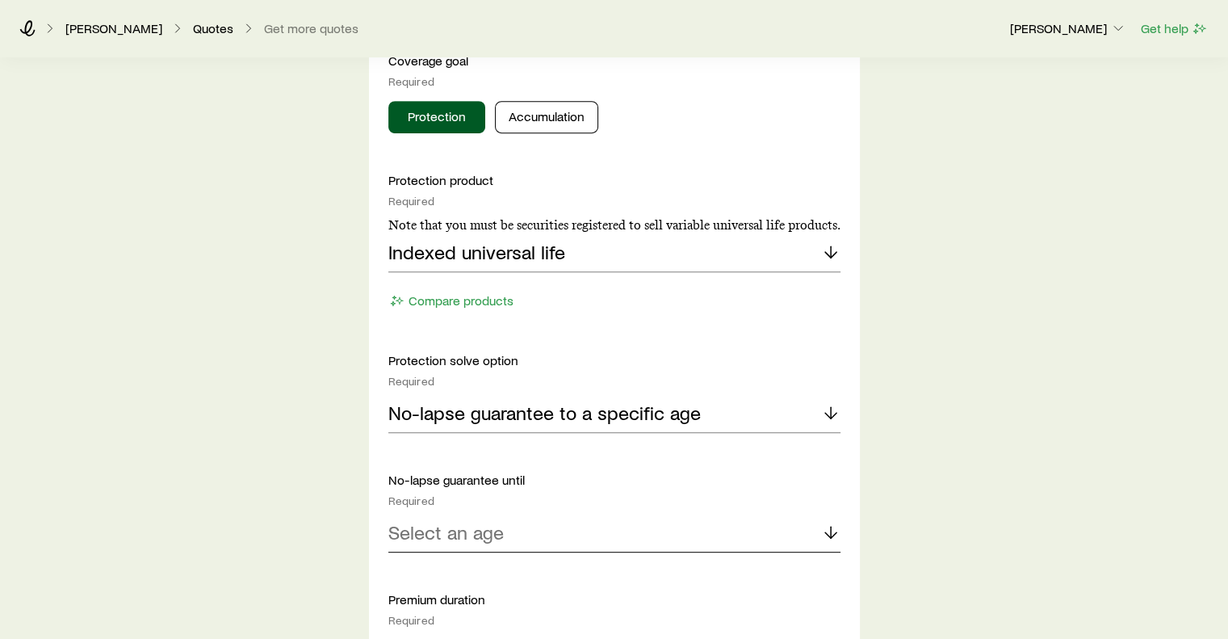
click at [507, 532] on div "Select an age" at bounding box center [614, 533] width 452 height 39
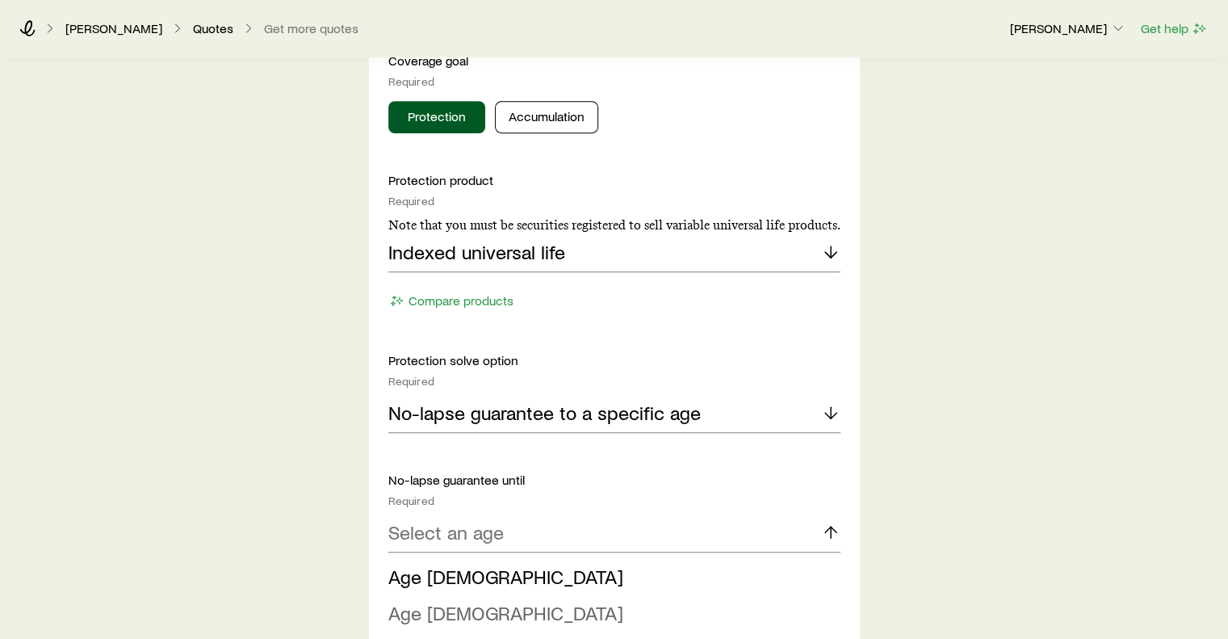
click at [436, 610] on span "Age [DEMOGRAPHIC_DATA]" at bounding box center [505, 612] width 235 height 23
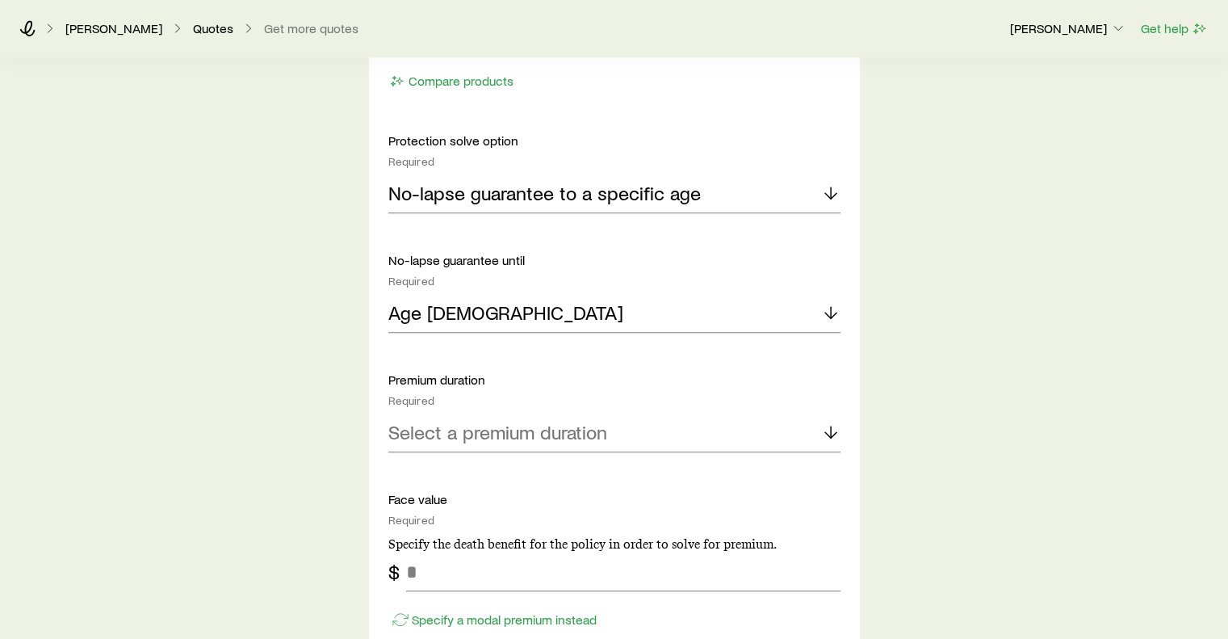
scroll to position [952, 0]
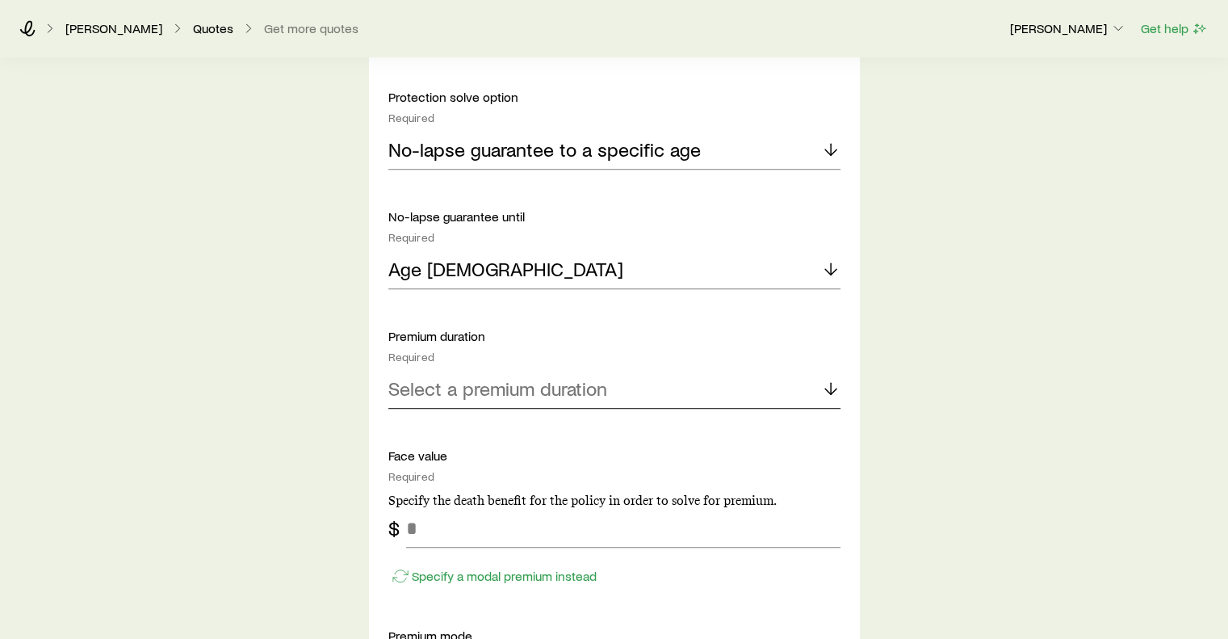
click at [577, 387] on p "Select a premium duration" at bounding box center [497, 388] width 219 height 23
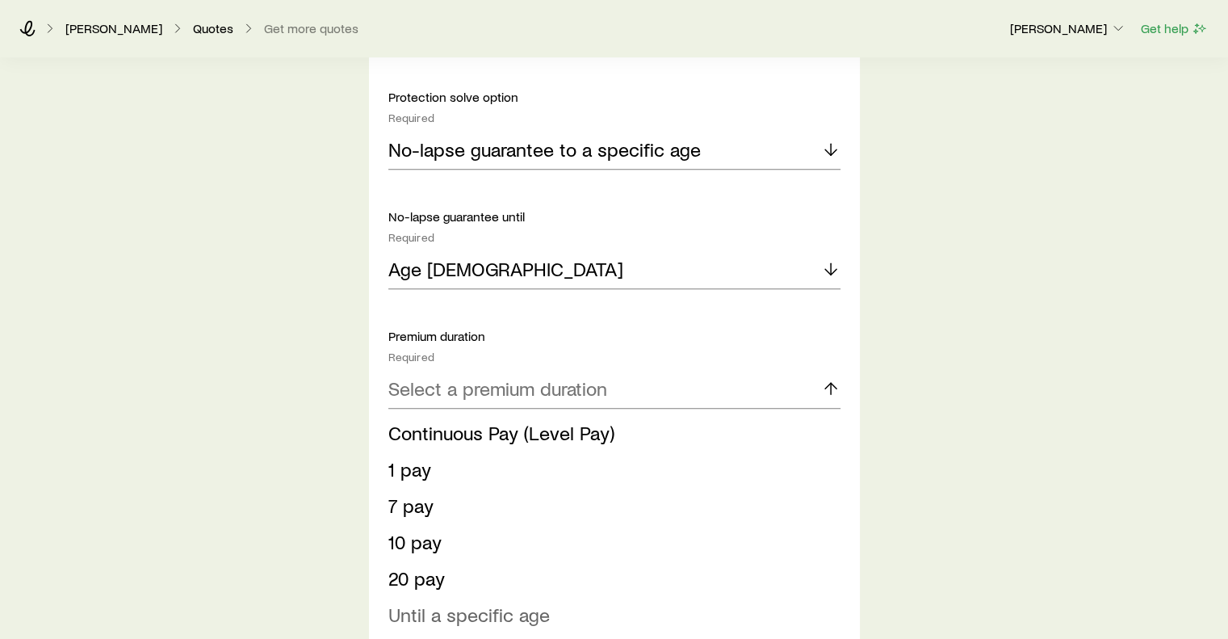
click at [490, 606] on span "Until a specific age" at bounding box center [469, 613] width 162 height 23
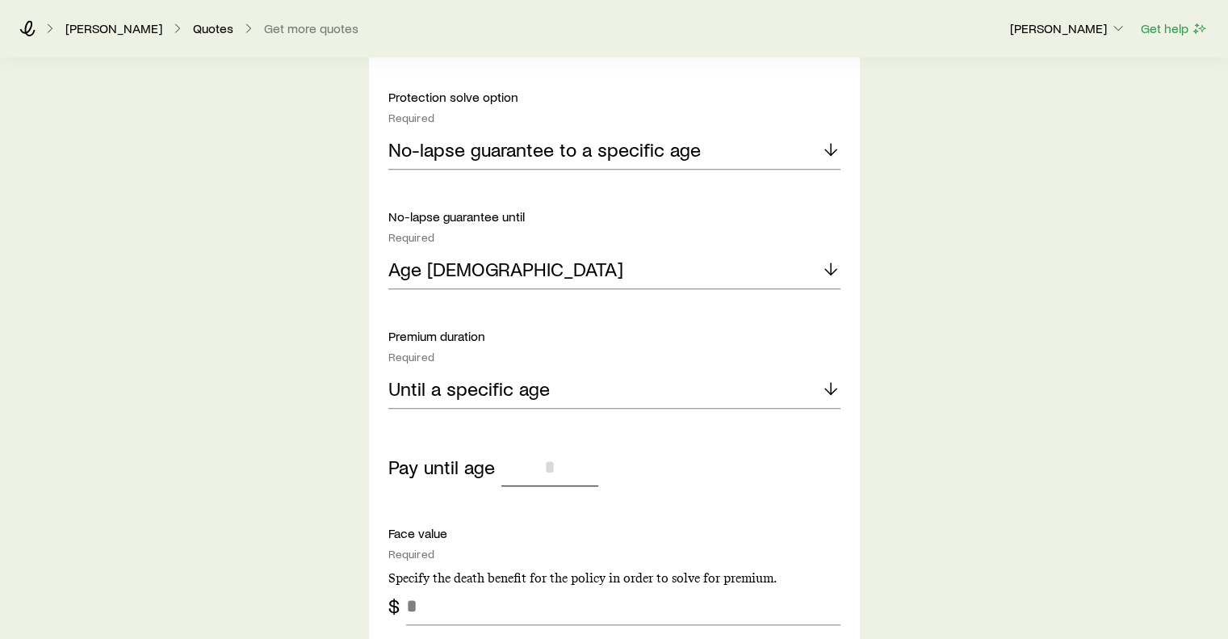
click at [560, 466] on input "tel" at bounding box center [549, 466] width 97 height 39
type input "**"
click at [591, 619] on input "tel" at bounding box center [623, 605] width 434 height 39
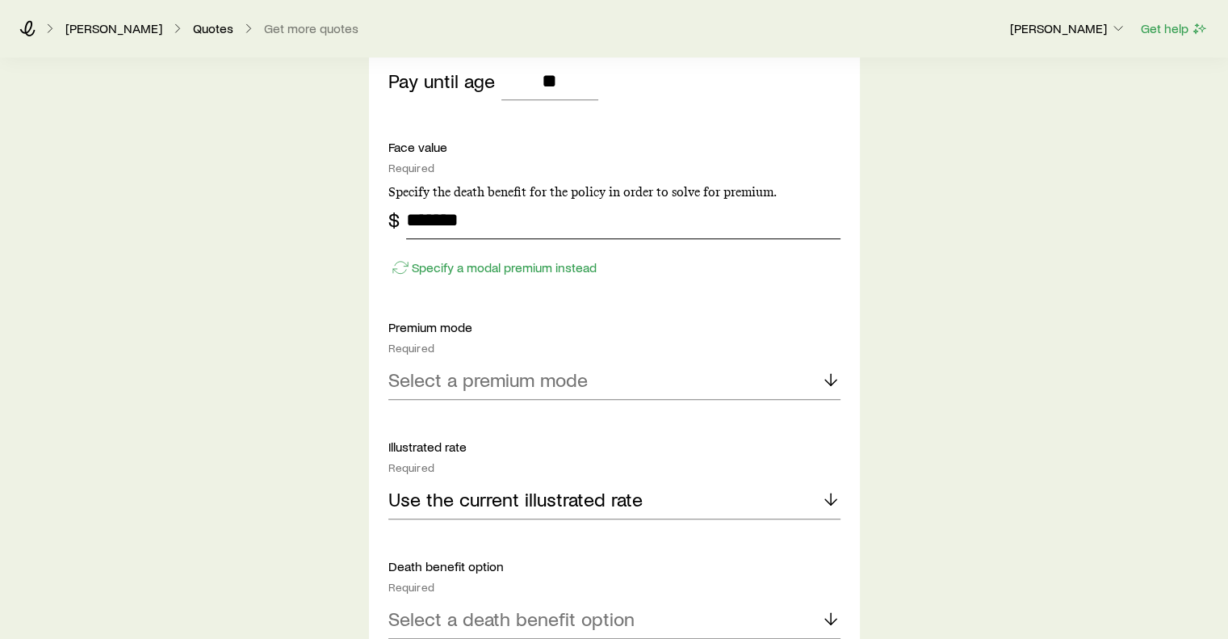
scroll to position [1362, 0]
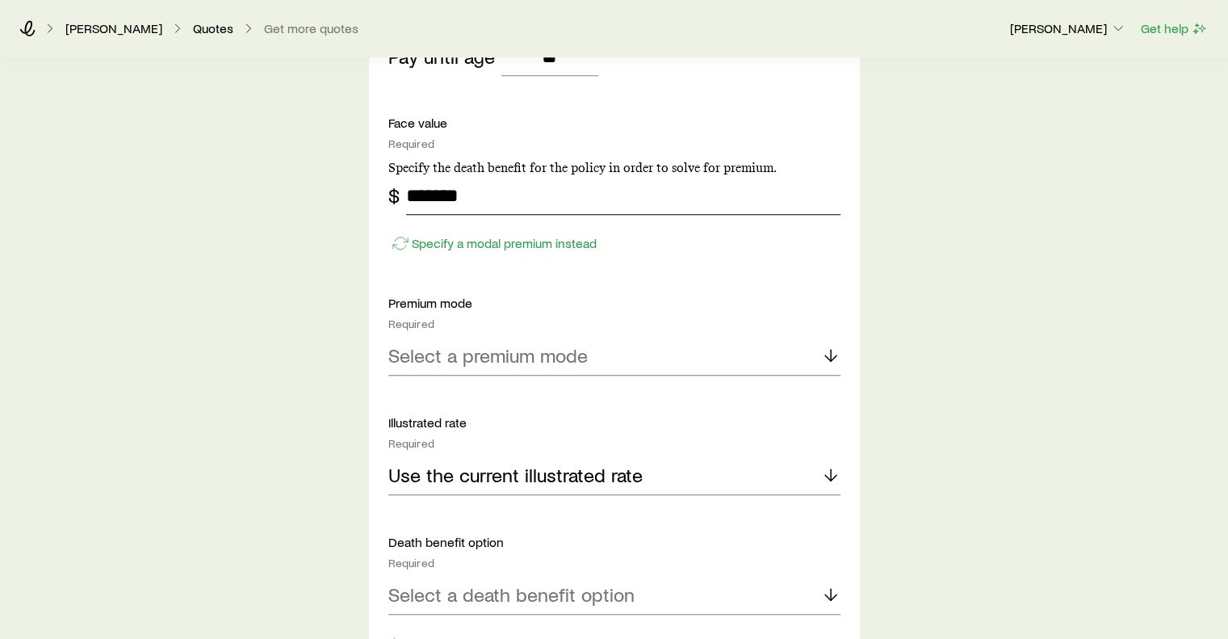
type input "*******"
click at [541, 361] on p "Select a premium mode" at bounding box center [487, 355] width 199 height 23
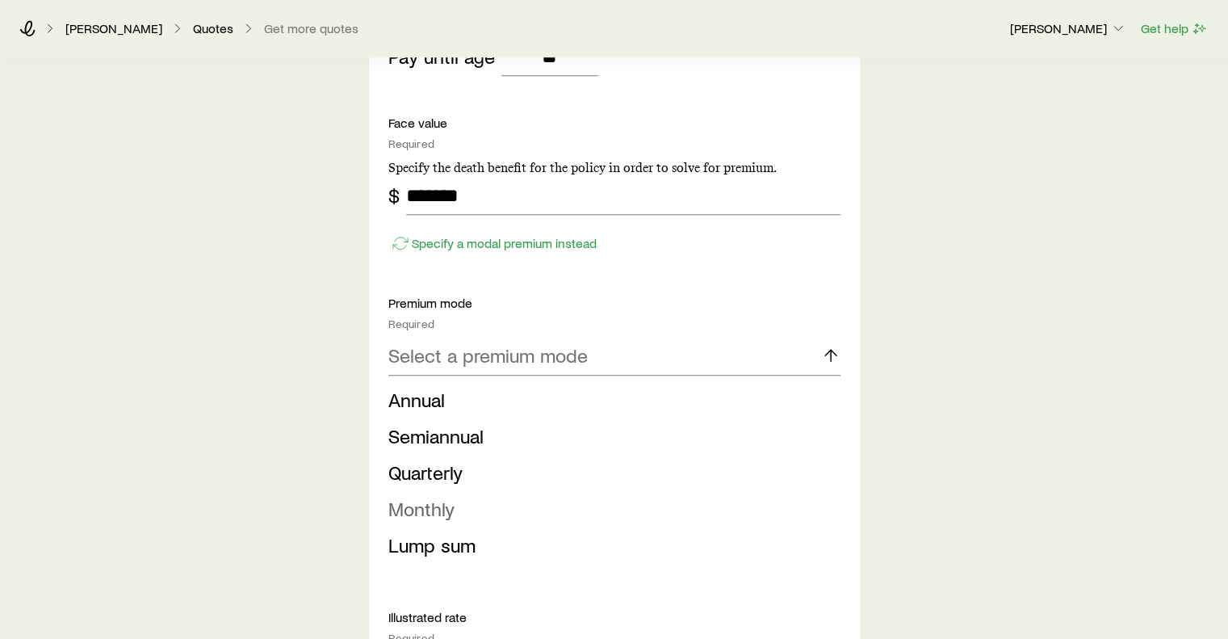
click at [449, 502] on span "Monthly" at bounding box center [421, 508] width 66 height 23
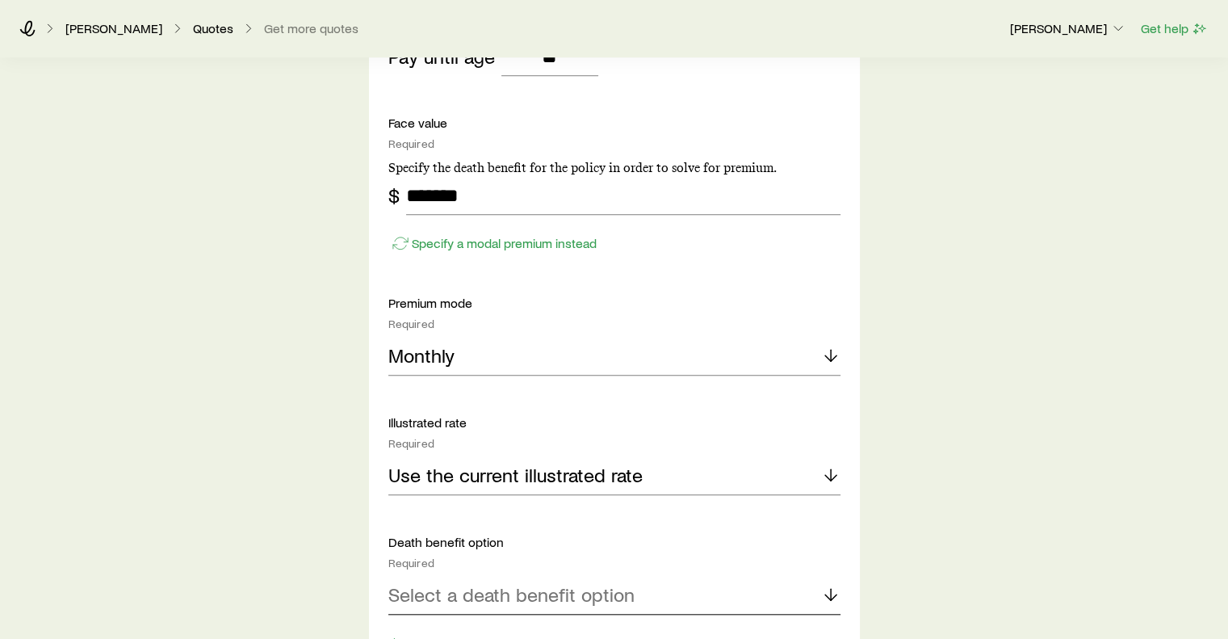
click at [621, 598] on p "Select a death benefit option" at bounding box center [511, 594] width 246 height 23
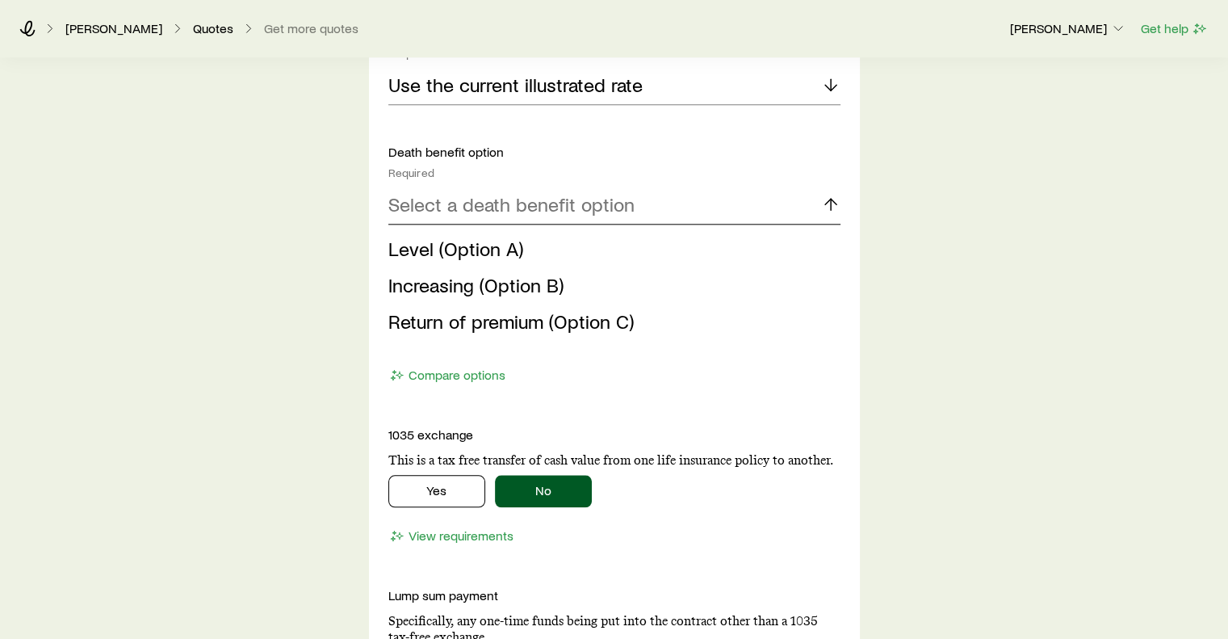
scroll to position [1756, 0]
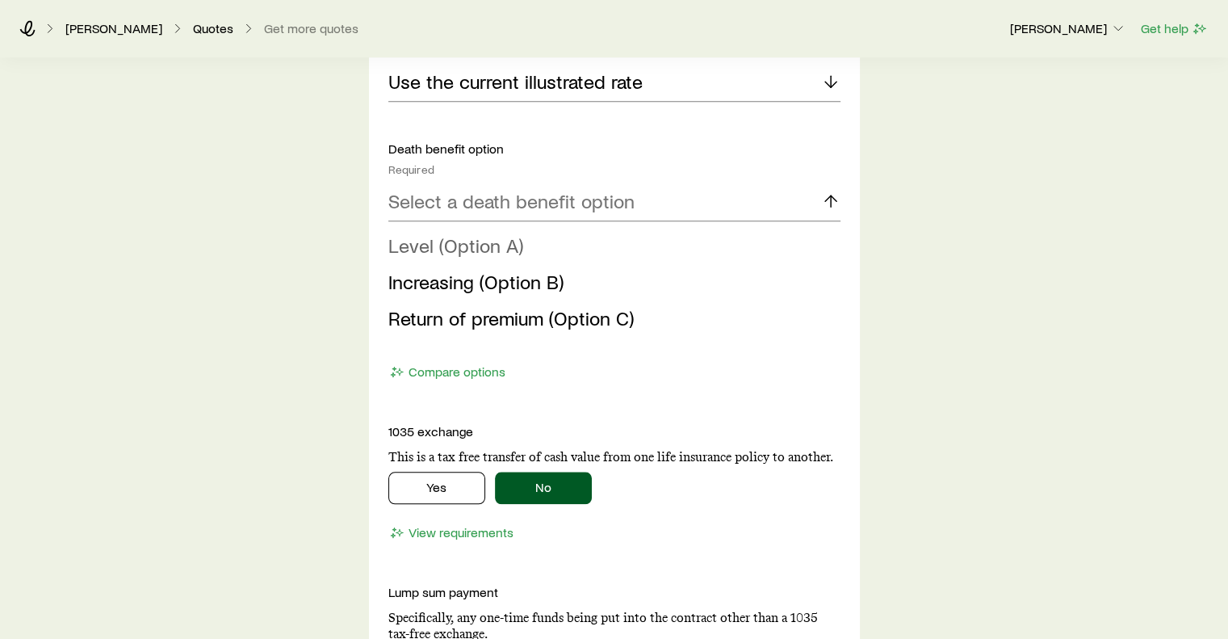
click at [457, 244] on span "Level (Option A)" at bounding box center [455, 244] width 135 height 23
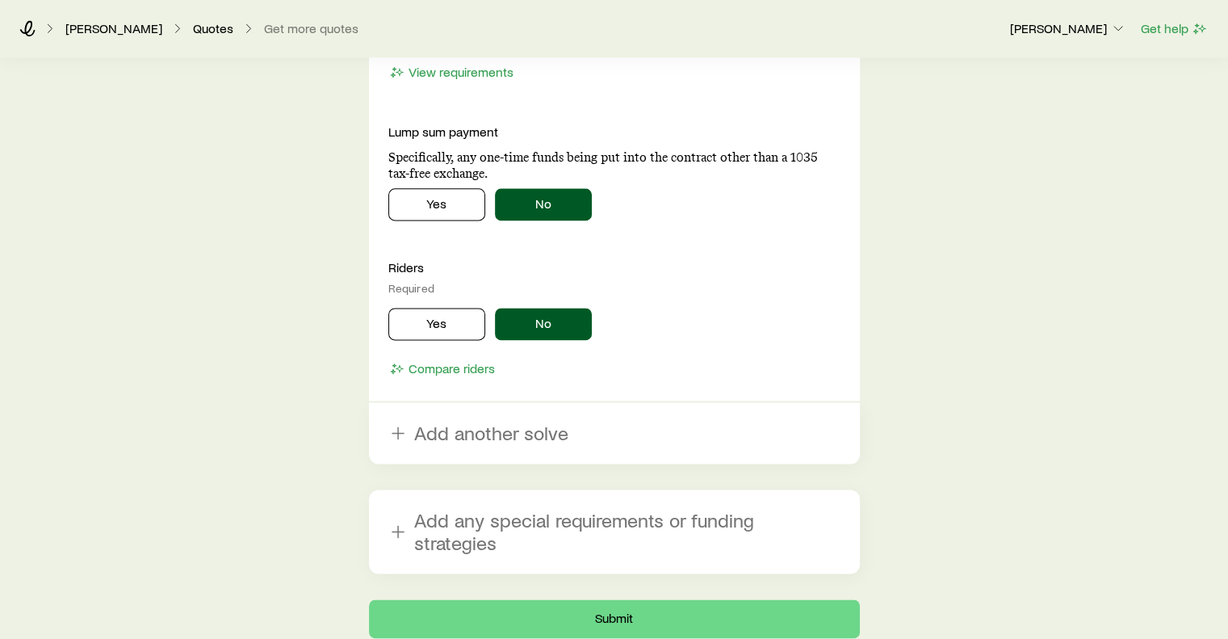
scroll to position [2097, 0]
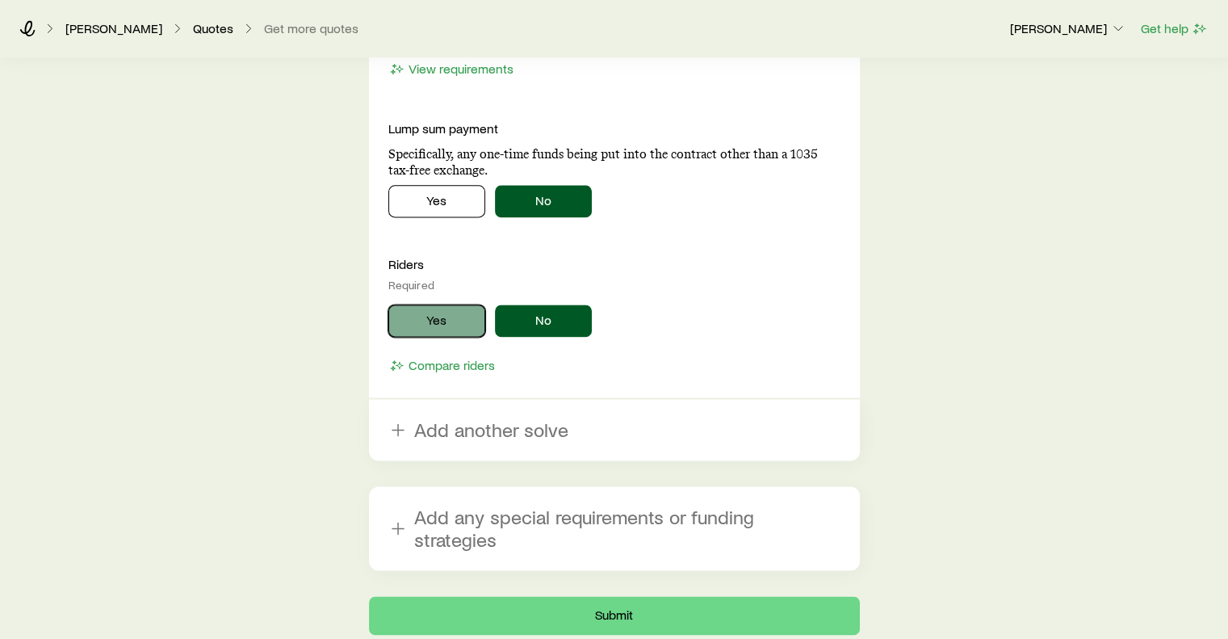
click at [447, 310] on button "Yes" at bounding box center [436, 320] width 97 height 32
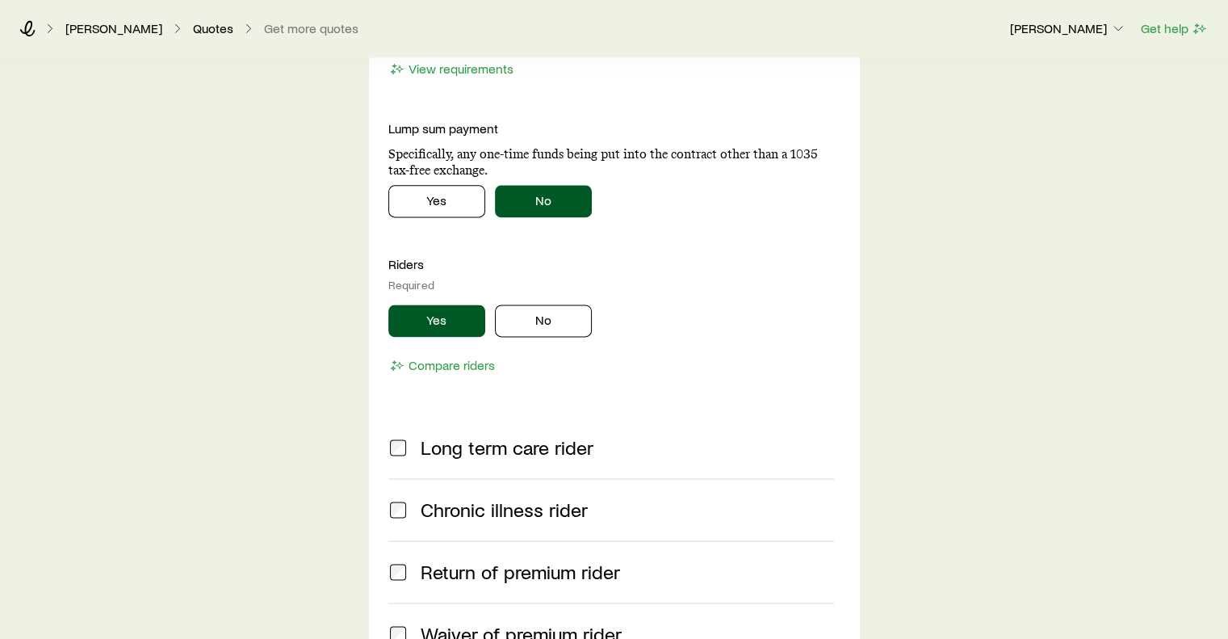
click at [504, 503] on span "Chronic illness rider" at bounding box center [504, 509] width 167 height 23
click at [543, 317] on button "No" at bounding box center [543, 320] width 97 height 32
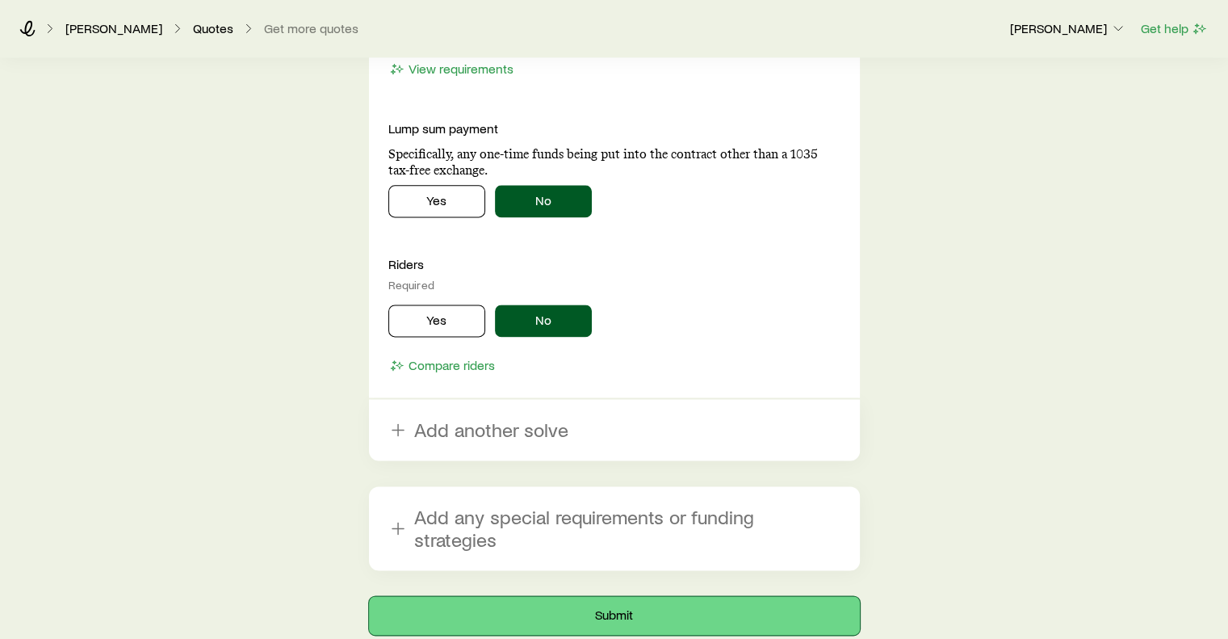
click at [627, 596] on button "Submit" at bounding box center [614, 615] width 491 height 39
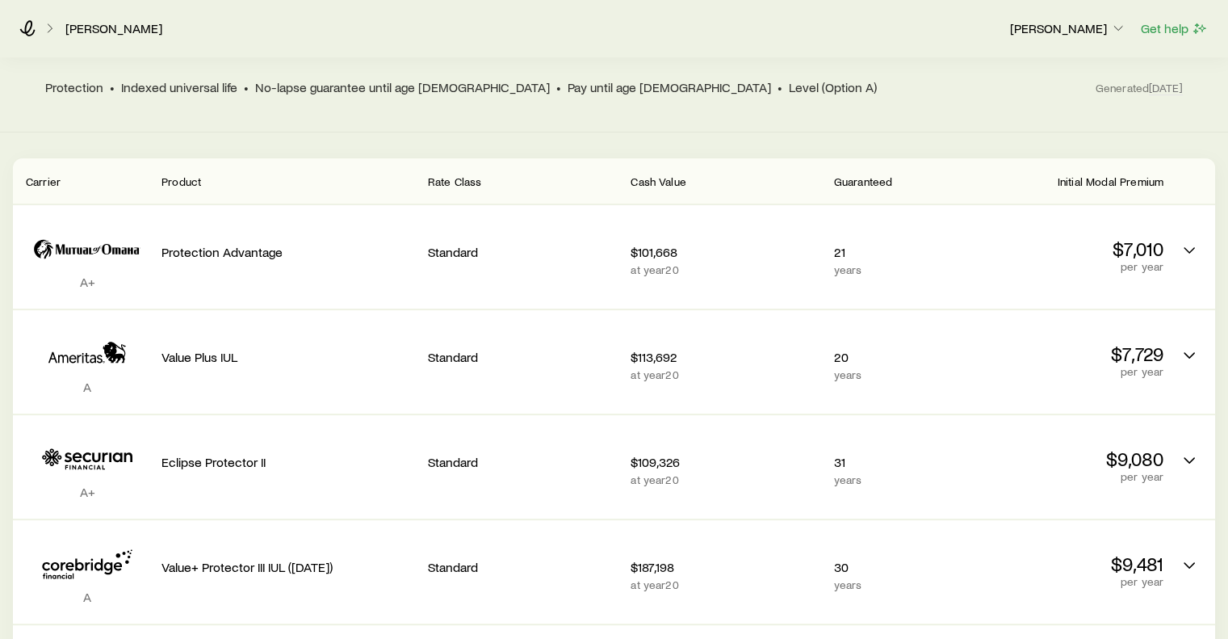
scroll to position [247, 0]
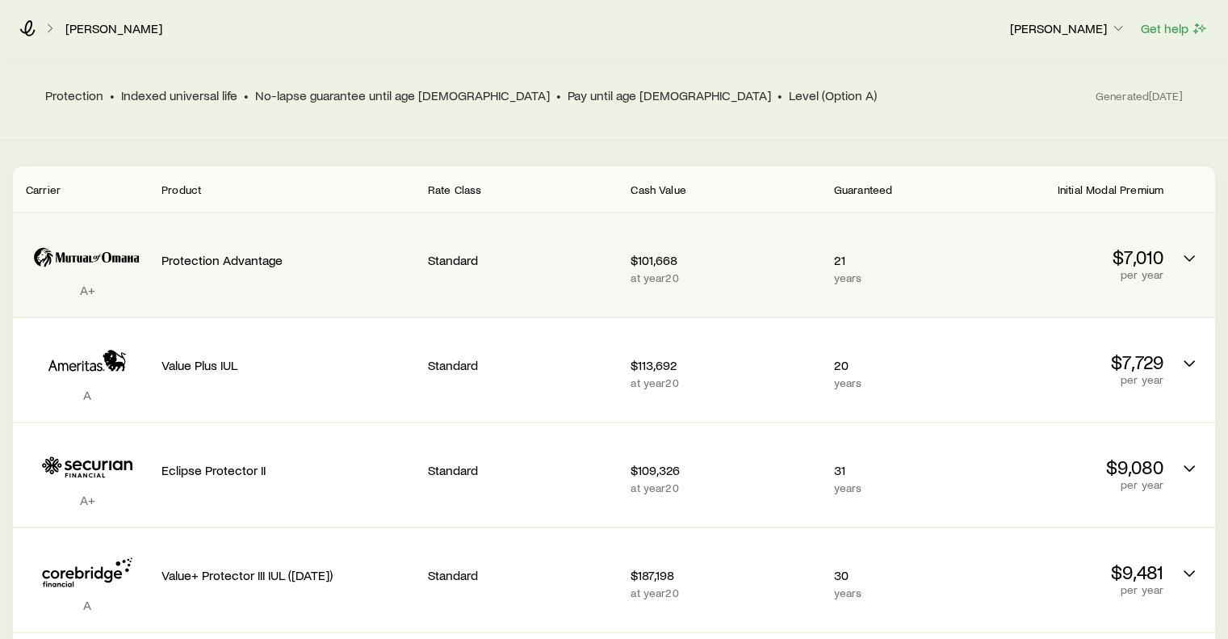
click at [1070, 245] on p "$7,010" at bounding box center [1069, 256] width 190 height 23
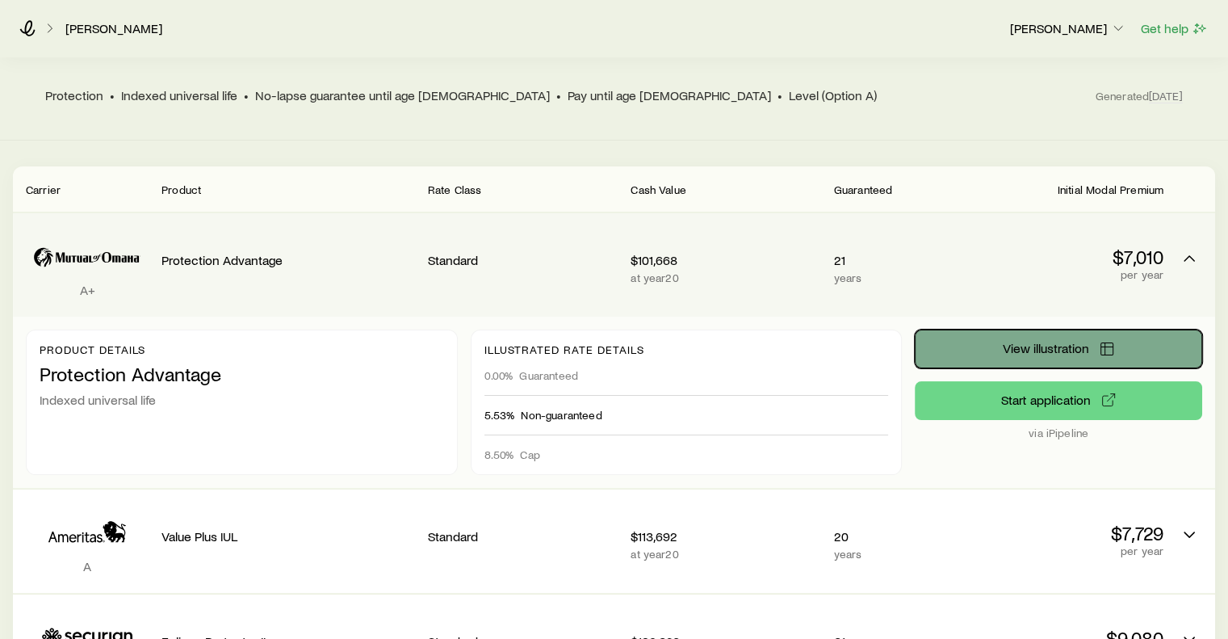
click at [1050, 329] on button "View illustration" at bounding box center [1058, 348] width 287 height 39
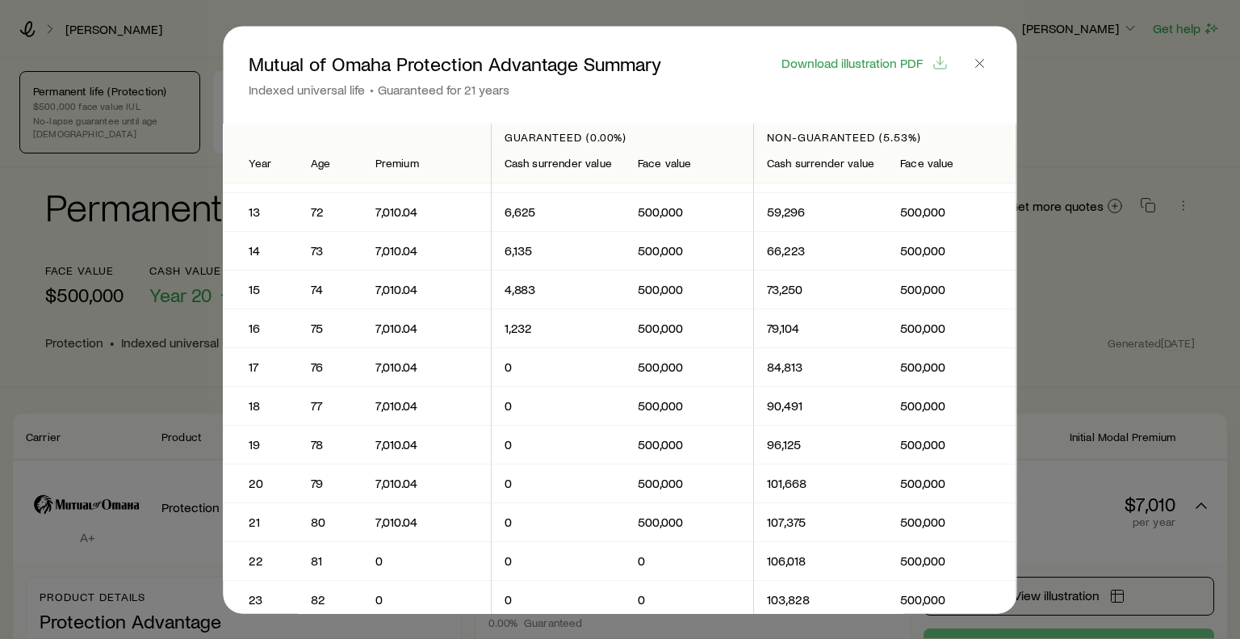
scroll to position [465, 0]
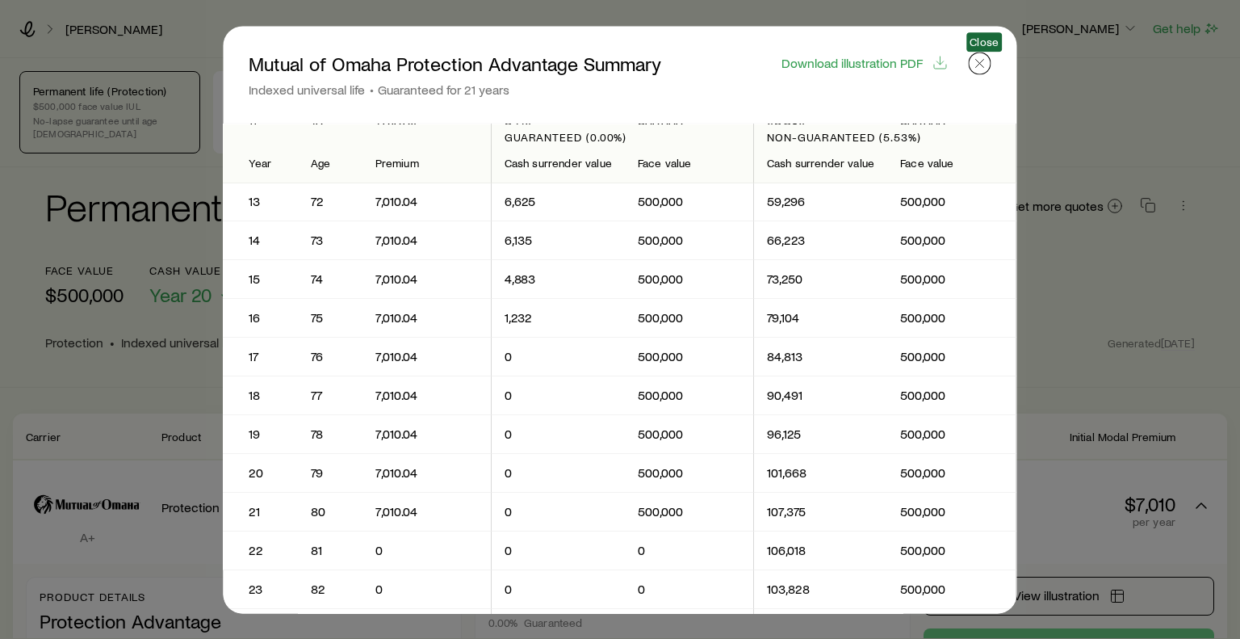
click at [985, 63] on icon "button" at bounding box center [980, 63] width 16 height 16
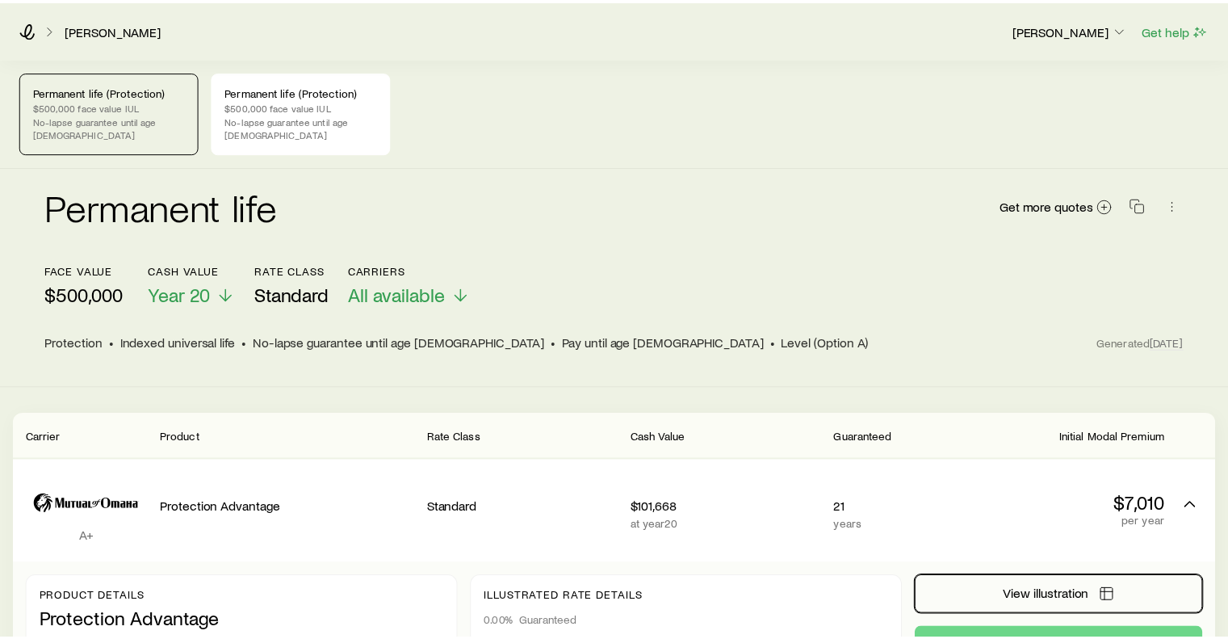
scroll to position [247, 0]
